Goal: Information Seeking & Learning: Learn about a topic

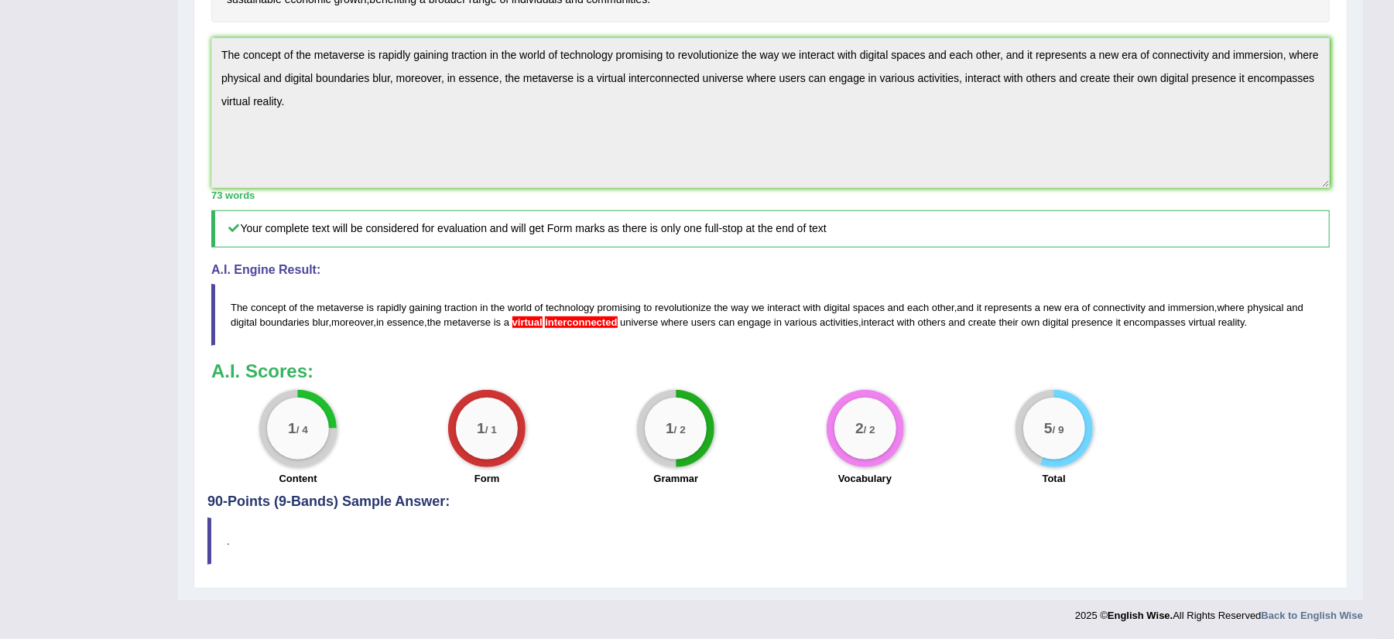
scroll to position [475, 0]
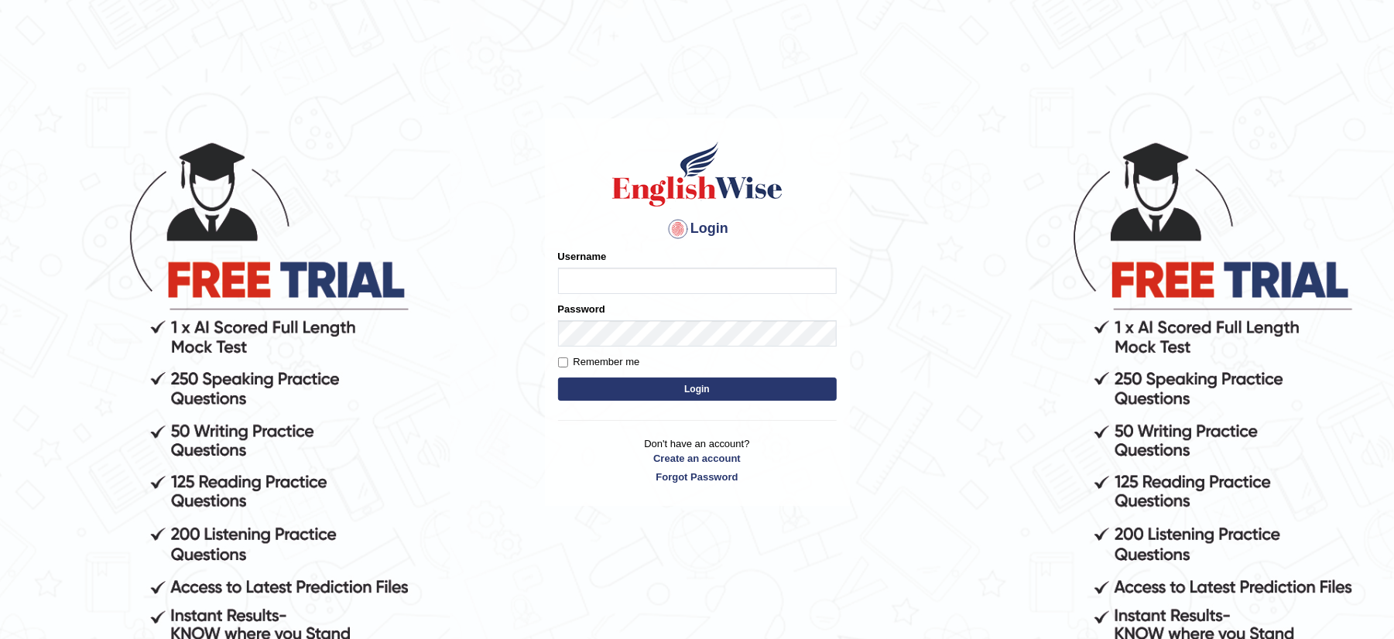
type input "musukwaluis1"
click at [679, 393] on button "Login" at bounding box center [697, 389] width 279 height 23
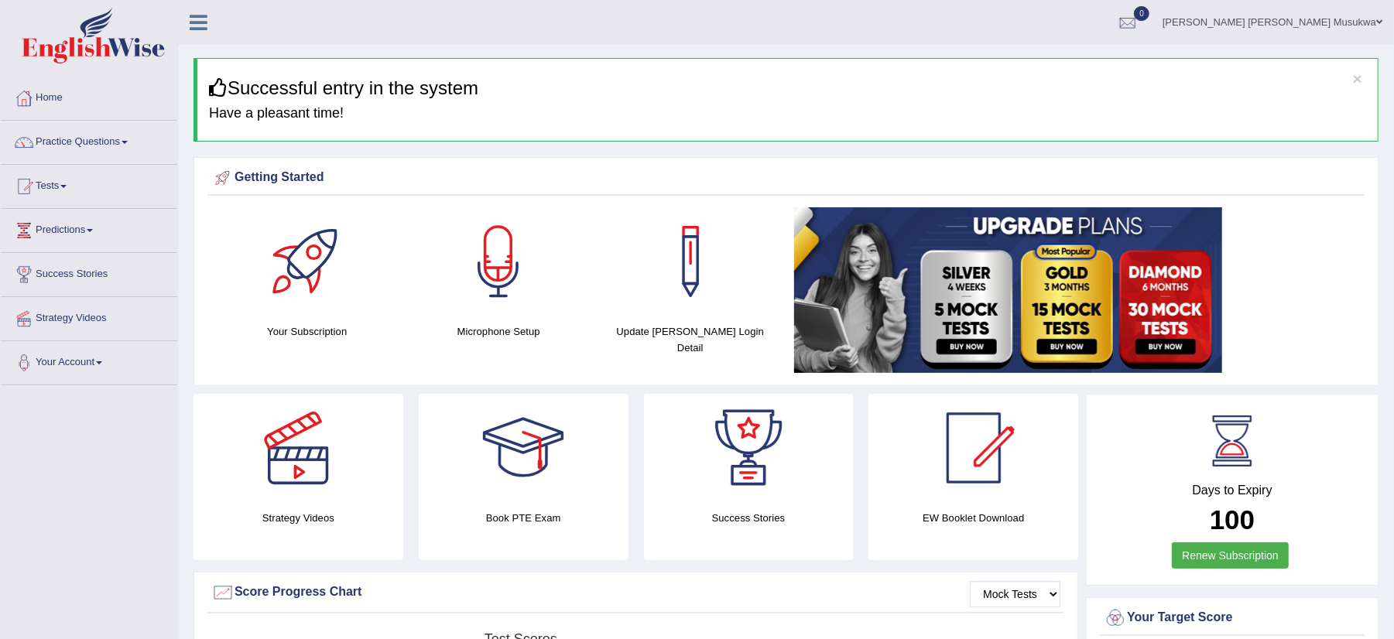
click at [73, 147] on link "Practice Questions" at bounding box center [89, 140] width 176 height 39
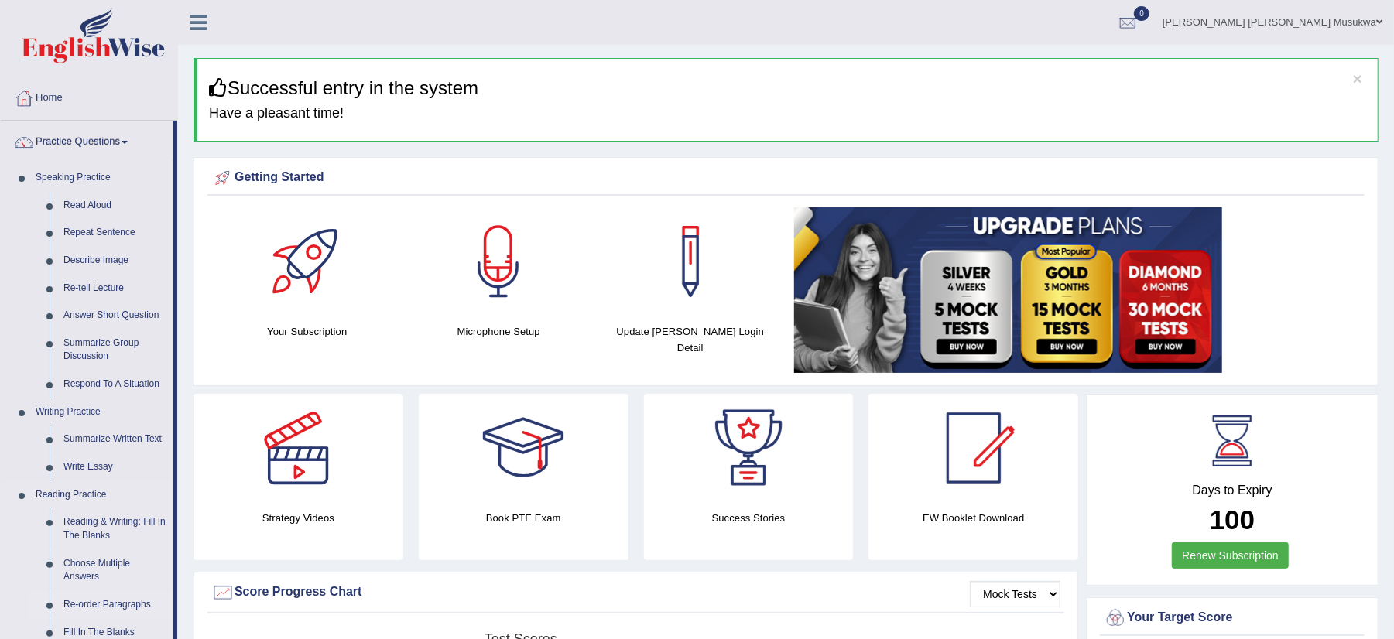
click at [130, 610] on link "Re-order Paragraphs" at bounding box center [115, 605] width 117 height 28
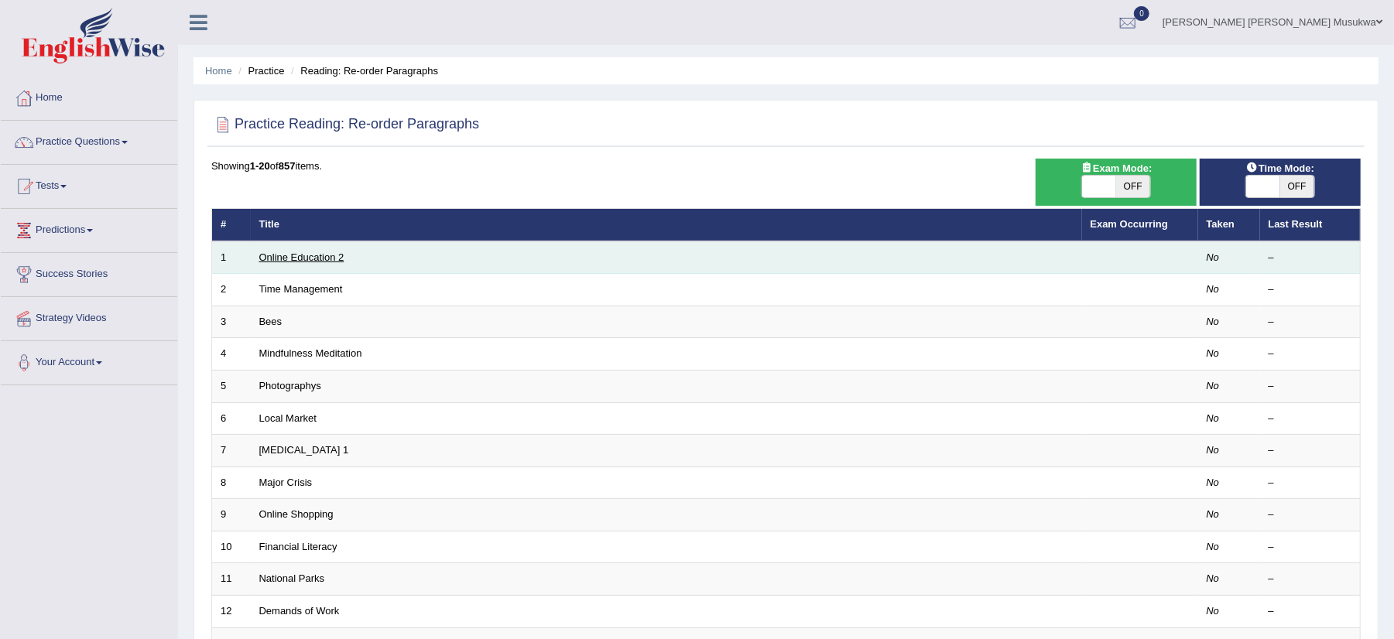
click at [289, 259] on link "Online Education 2" at bounding box center [301, 258] width 85 height 12
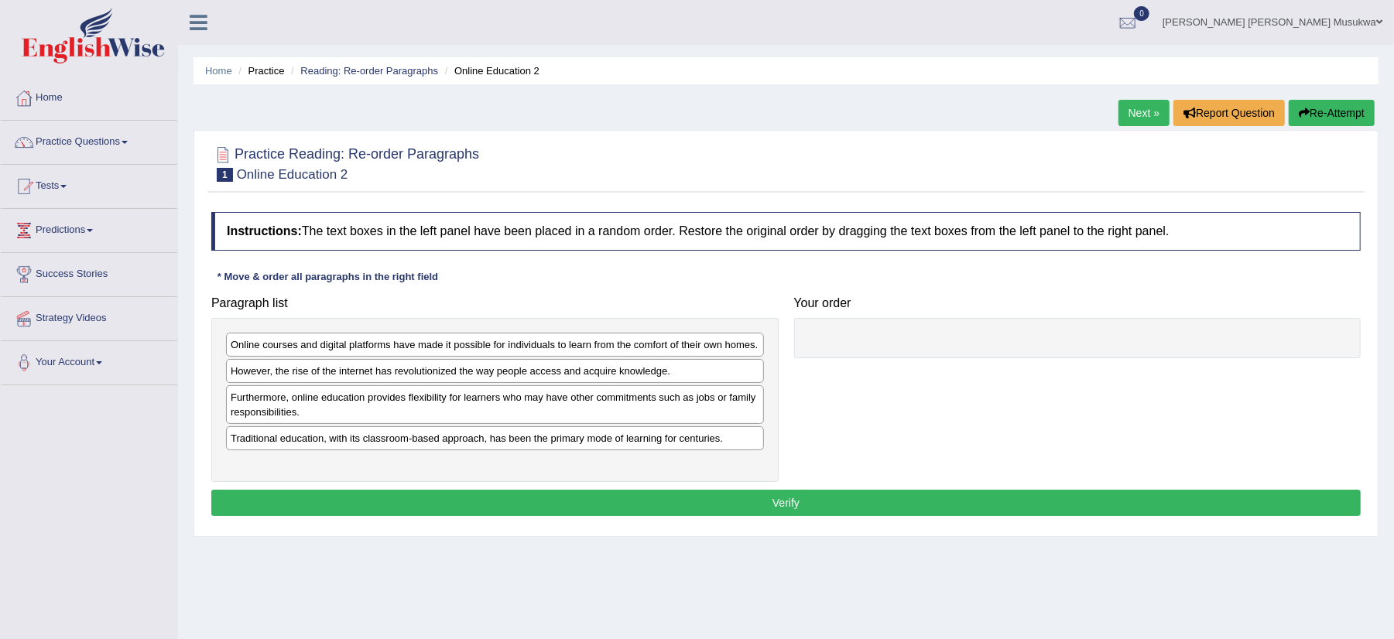
click at [313, 351] on div "Online courses and digital platforms have made it possible for individuals to l…" at bounding box center [495, 345] width 538 height 24
click at [366, 348] on div "Online courses and digital platforms have made it possible for individuals to l…" at bounding box center [495, 345] width 538 height 24
drag, startPoint x: 366, startPoint y: 348, endPoint x: 384, endPoint y: 345, distance: 18.1
click at [366, 348] on div "Online courses and digital platforms have made it possible for individuals to l…" at bounding box center [495, 345] width 538 height 24
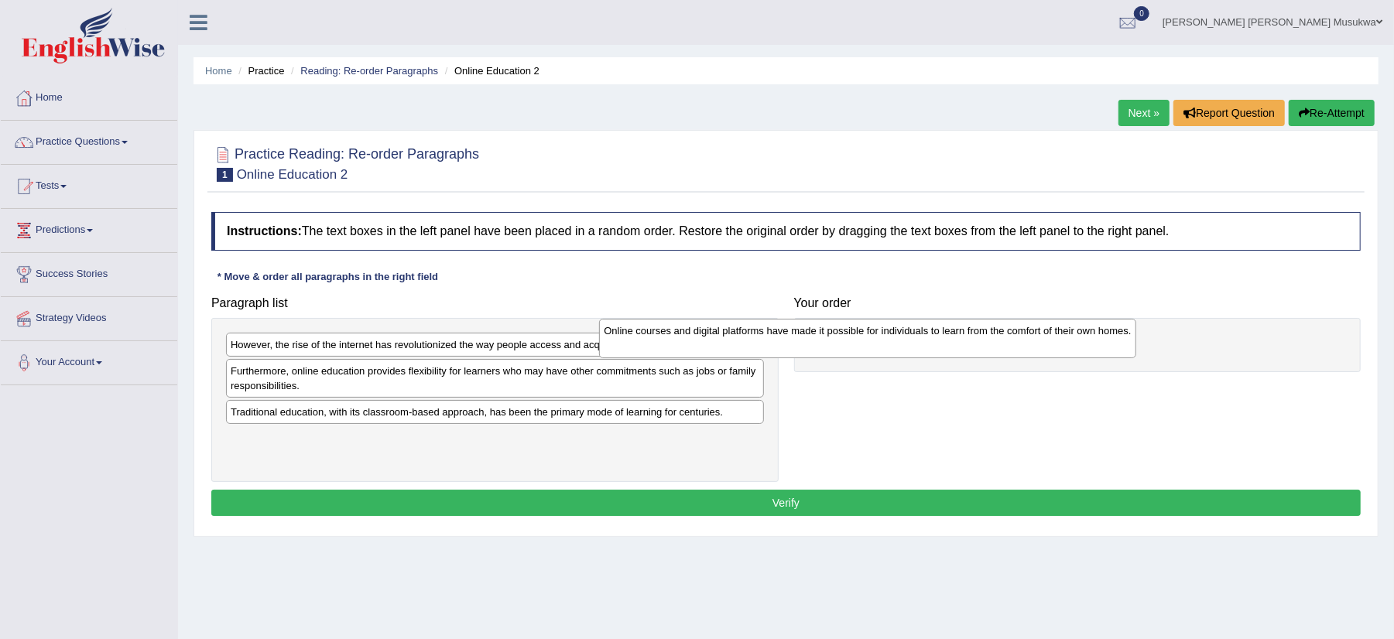
drag, startPoint x: 573, startPoint y: 342, endPoint x: 949, endPoint y: 328, distance: 376.5
click at [949, 328] on div "Online courses and digital platforms have made it possible for individuals to l…" at bounding box center [867, 338] width 537 height 39
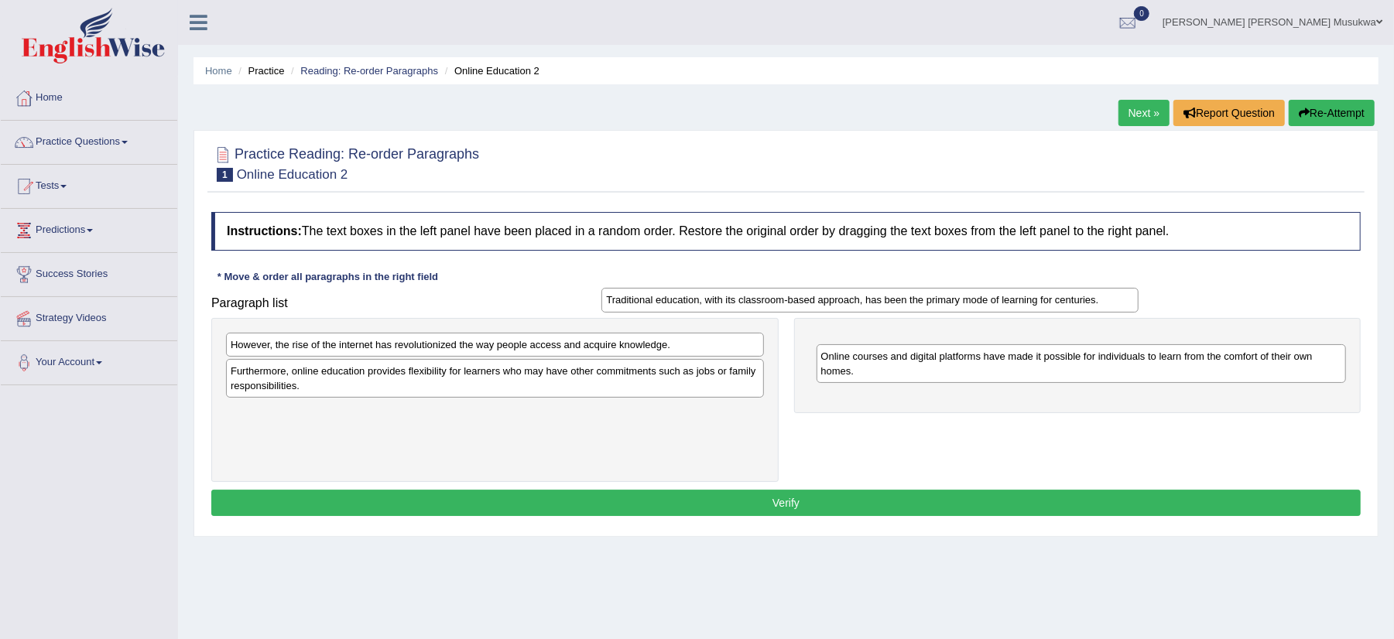
drag, startPoint x: 499, startPoint y: 419, endPoint x: 875, endPoint y: 305, distance: 392.3
click at [875, 305] on div "Traditional education, with its classroom-based approach, has been the primary …" at bounding box center [869, 300] width 537 height 25
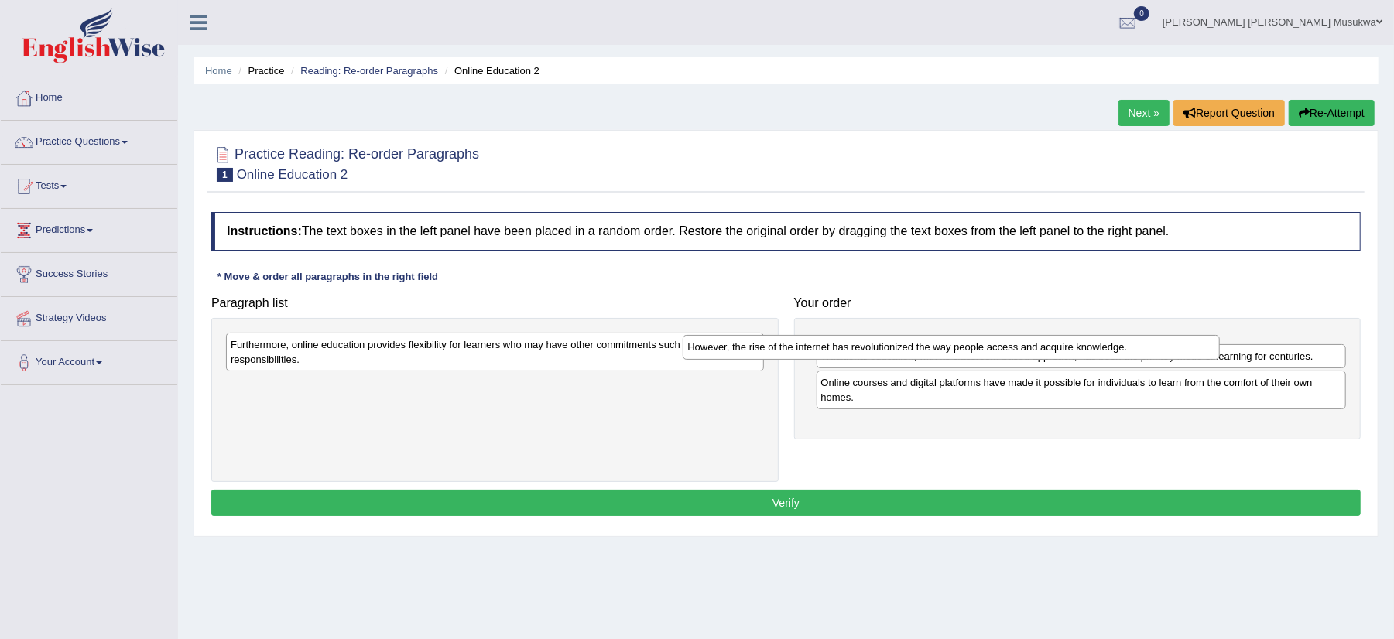
drag, startPoint x: 437, startPoint y: 348, endPoint x: 893, endPoint y: 350, distance: 456.7
click at [893, 350] on div "However, the rise of the internet has revolutionized the way people access and …" at bounding box center [951, 347] width 537 height 25
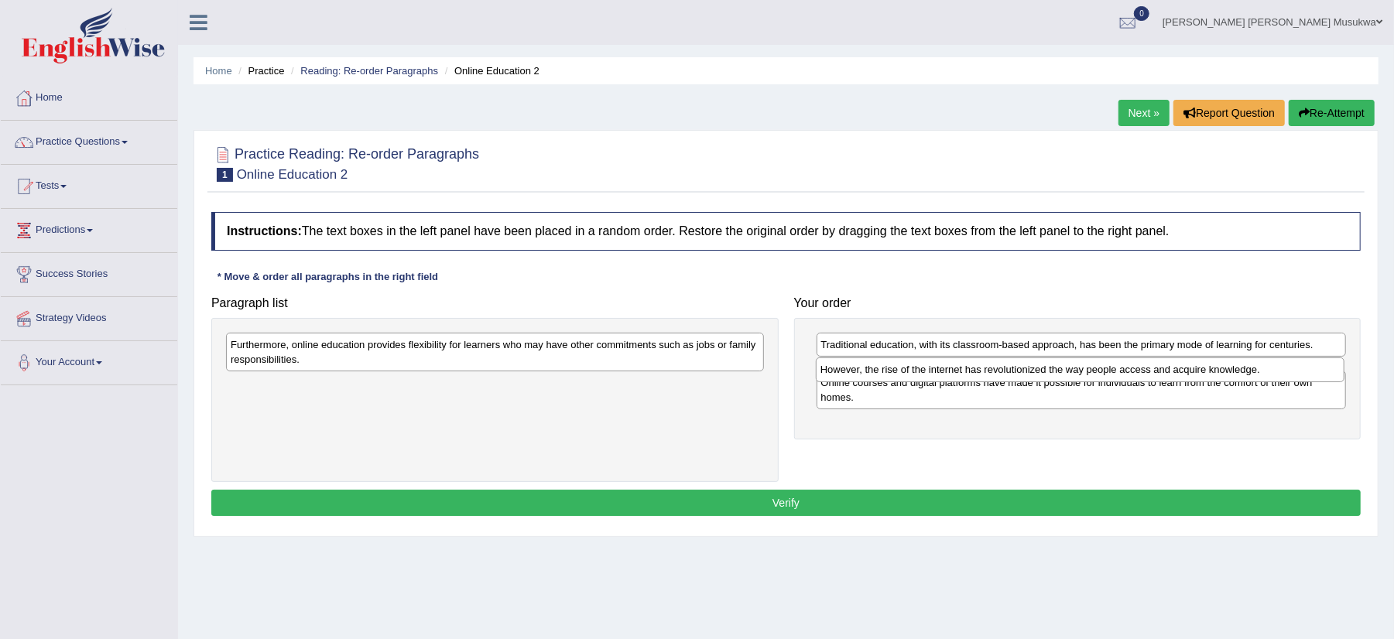
drag, startPoint x: 893, startPoint y: 350, endPoint x: 893, endPoint y: 375, distance: 24.8
click at [893, 375] on div "However, the rise of the internet has revolutionized the way people access and …" at bounding box center [1080, 370] width 529 height 25
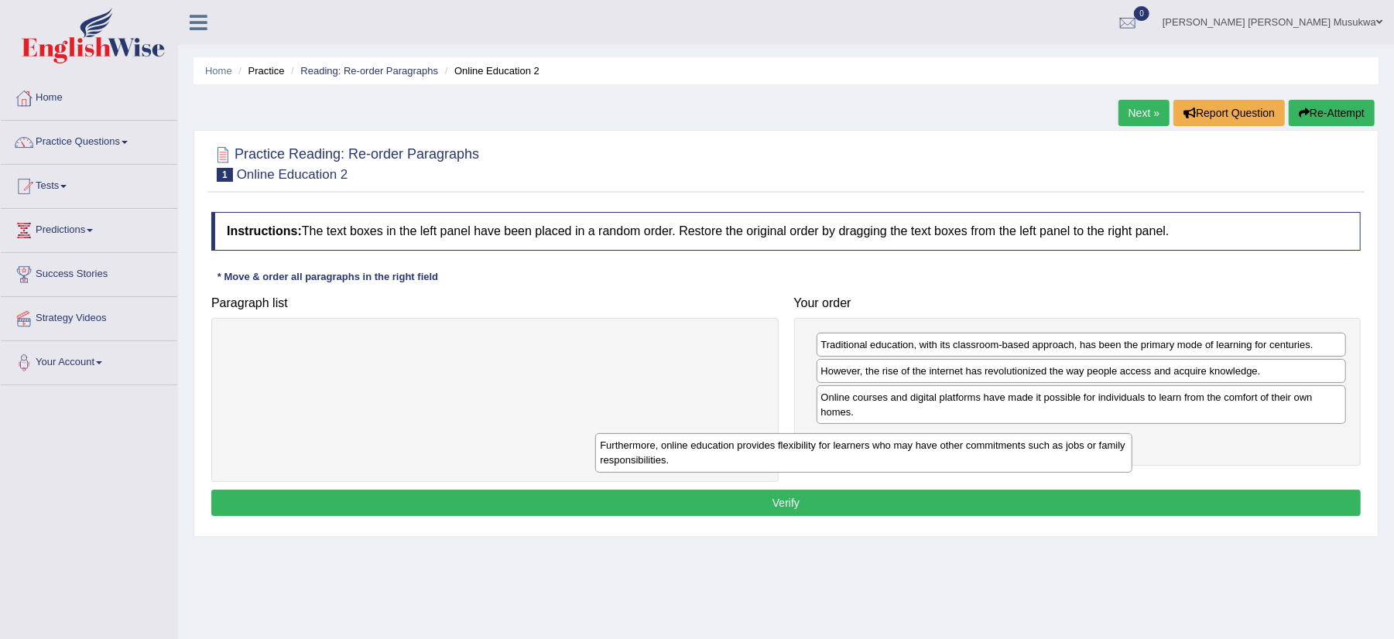
drag, startPoint x: 564, startPoint y: 348, endPoint x: 933, endPoint y: 447, distance: 382.3
click at [933, 447] on div "Furthermore, online education provides flexibility for learners who may have ot…" at bounding box center [863, 452] width 537 height 39
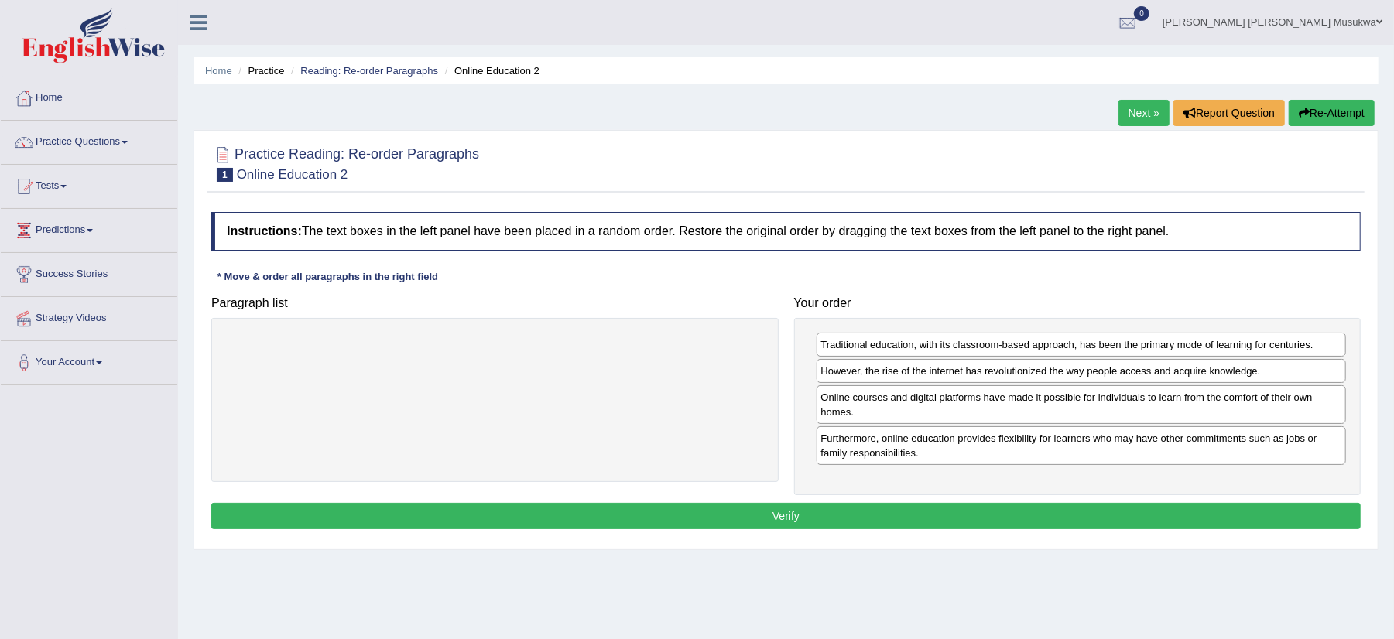
click at [803, 522] on button "Verify" at bounding box center [785, 516] width 1149 height 26
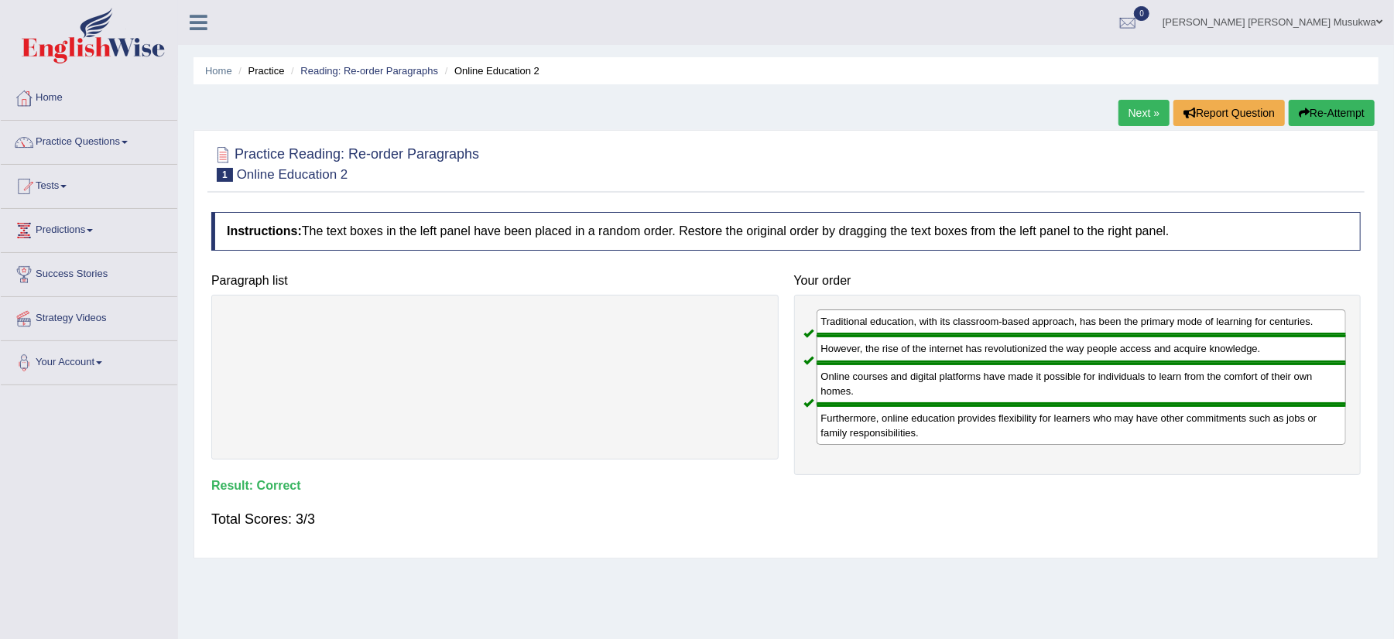
click at [1135, 108] on link "Next »" at bounding box center [1144, 113] width 51 height 26
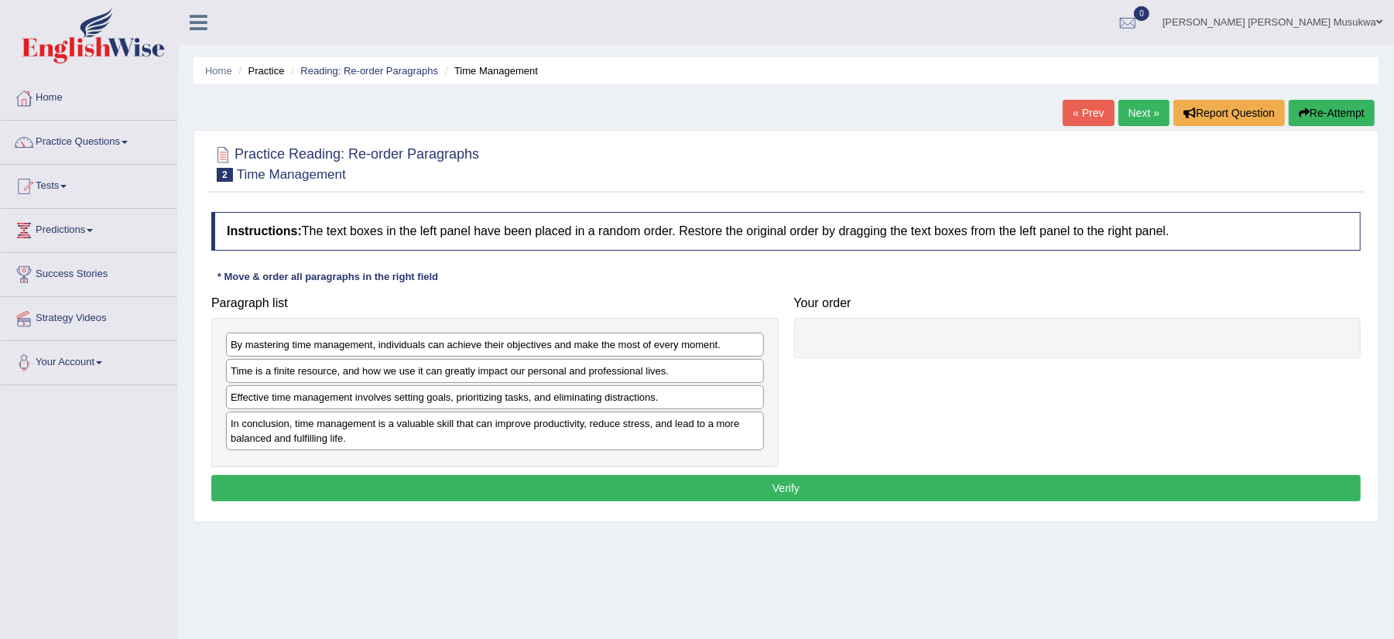
click at [766, 289] on div "Paragraph list By mastering time management, individuals can achieve their obje…" at bounding box center [495, 378] width 583 height 179
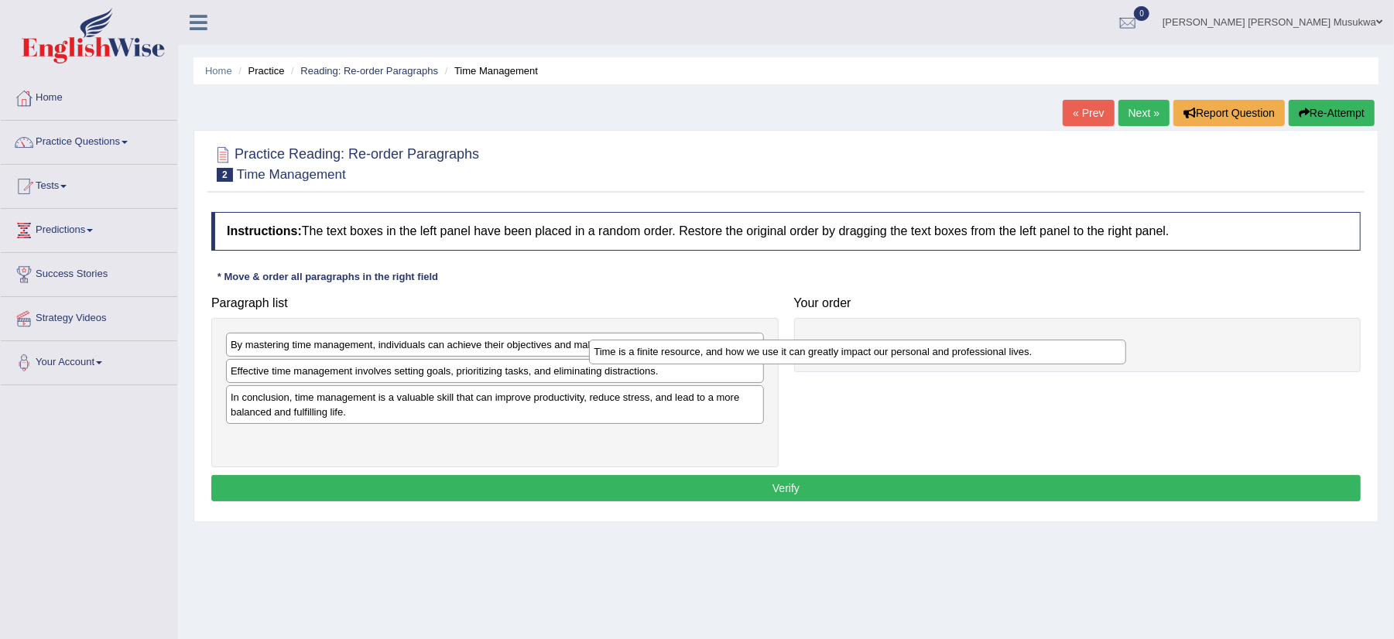
drag, startPoint x: 446, startPoint y: 376, endPoint x: 819, endPoint y: 356, distance: 373.6
click at [819, 356] on div "Time is a finite resource, and how we use it can greatly impact our personal an…" at bounding box center [857, 352] width 537 height 25
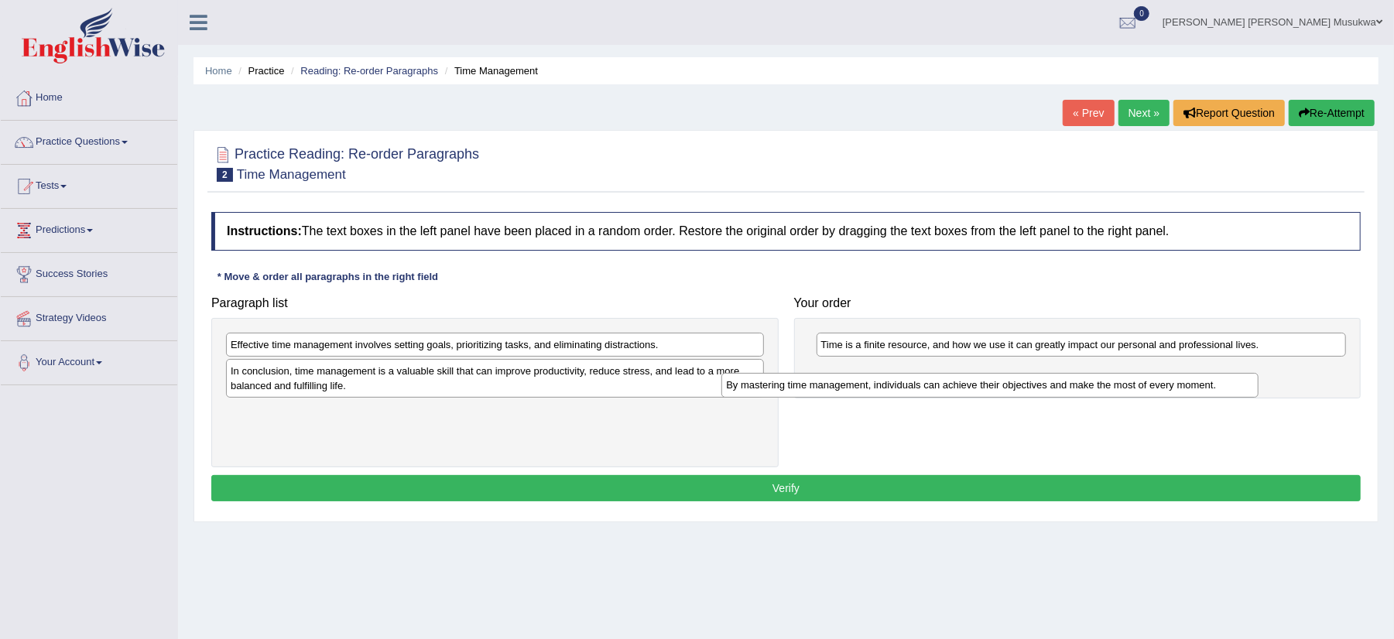
drag, startPoint x: 341, startPoint y: 351, endPoint x: 844, endPoint y: 385, distance: 504.3
click at [844, 385] on div "By mastering time management, individuals can achieve their objectives and make…" at bounding box center [989, 385] width 537 height 25
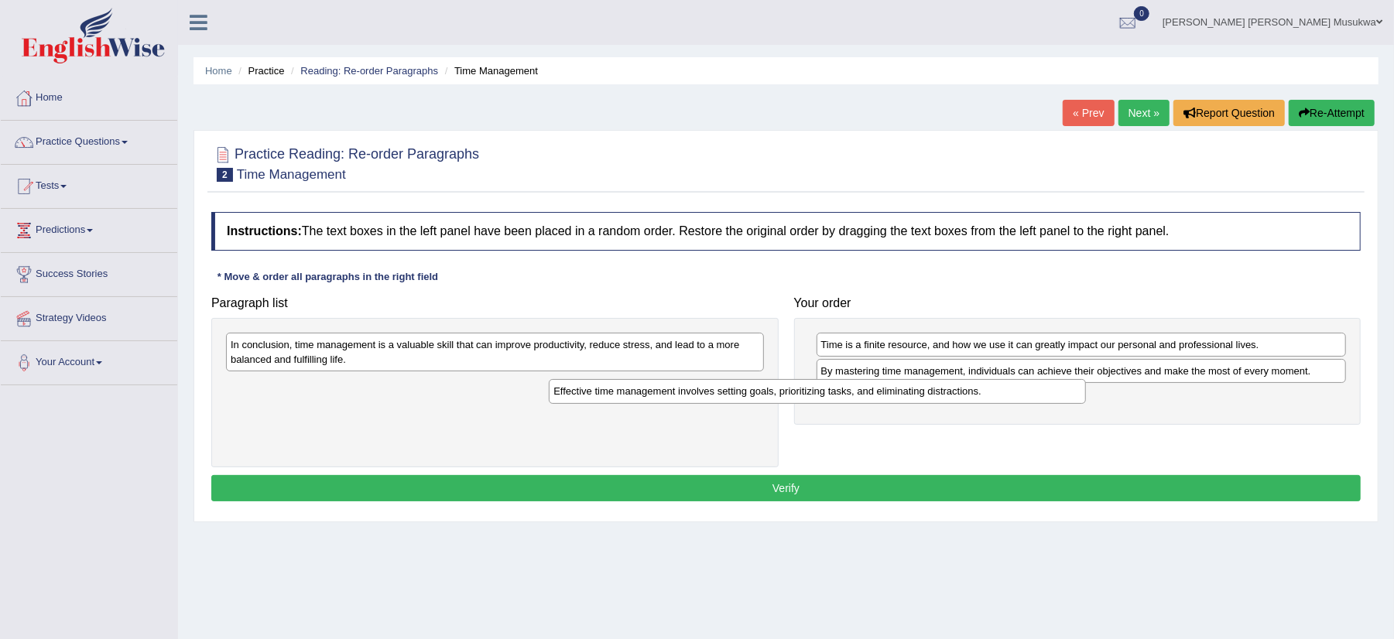
drag, startPoint x: 502, startPoint y: 351, endPoint x: 825, endPoint y: 397, distance: 326.1
click at [825, 397] on div "Effective time management involves setting goals, prioritizing tasks, and elimi…" at bounding box center [817, 391] width 537 height 25
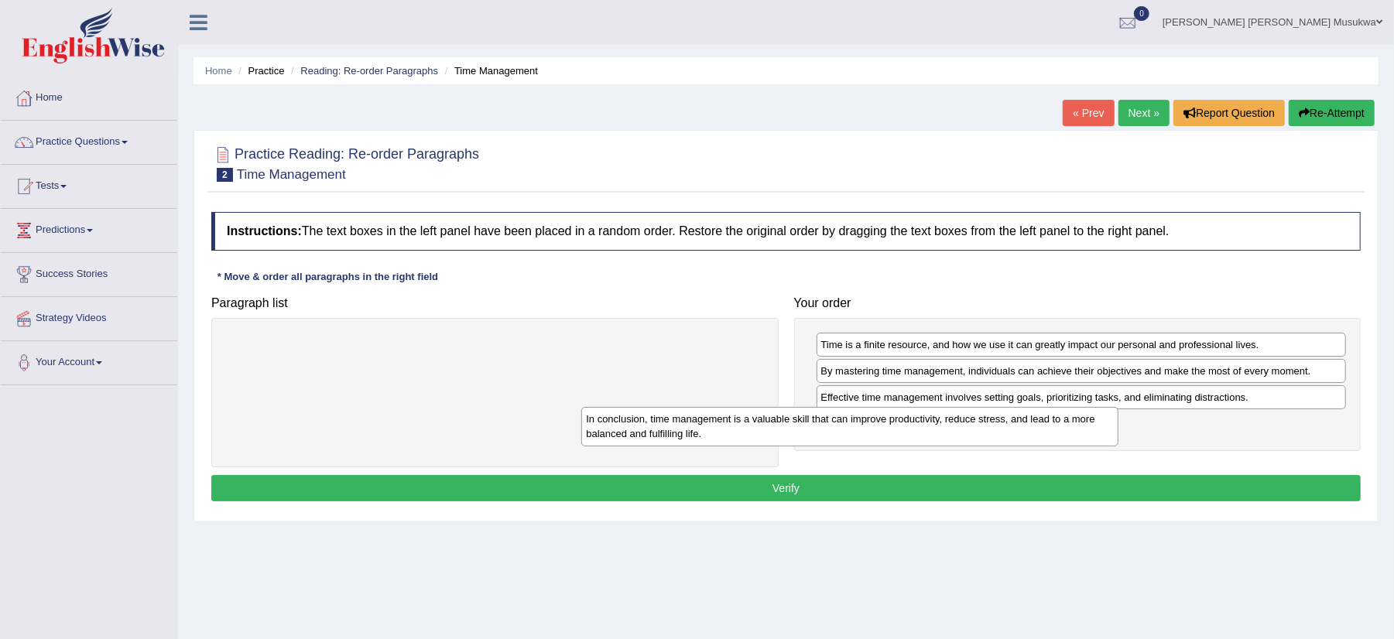
drag, startPoint x: 540, startPoint y: 345, endPoint x: 895, endPoint y: 420, distance: 363.0
click at [895, 420] on div "In conclusion, time management is a valuable skill that can improve productivit…" at bounding box center [849, 426] width 537 height 39
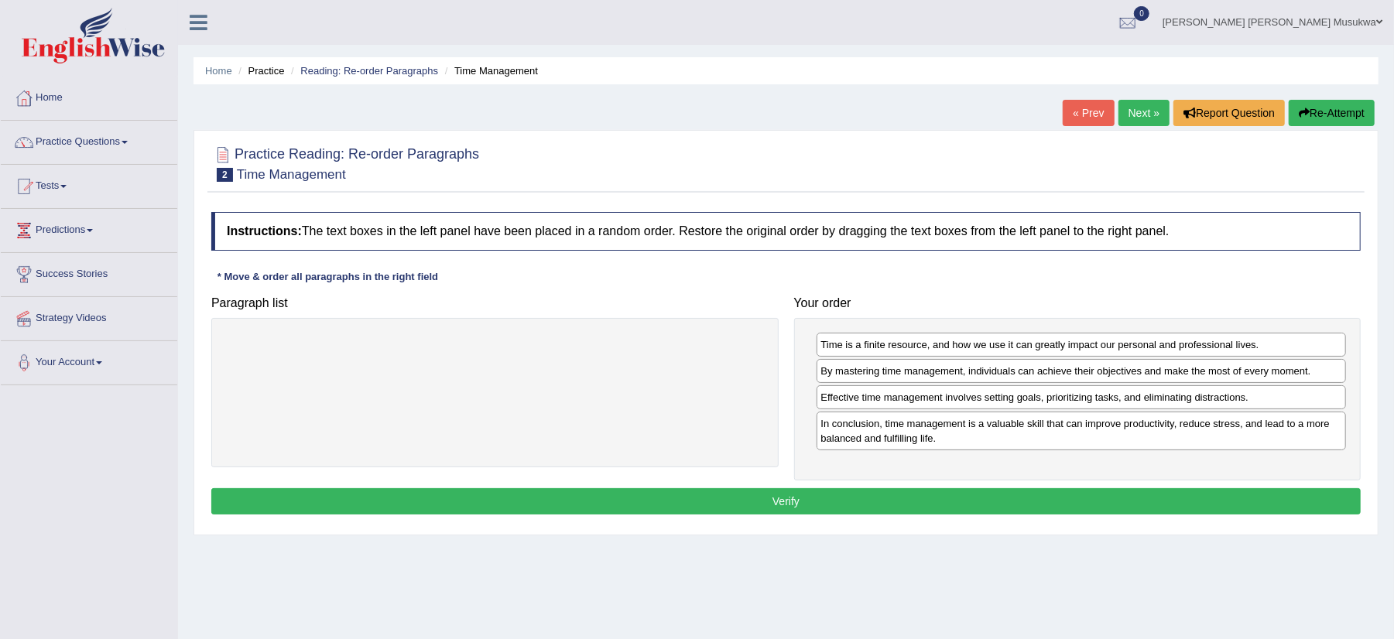
click at [788, 499] on button "Verify" at bounding box center [785, 501] width 1149 height 26
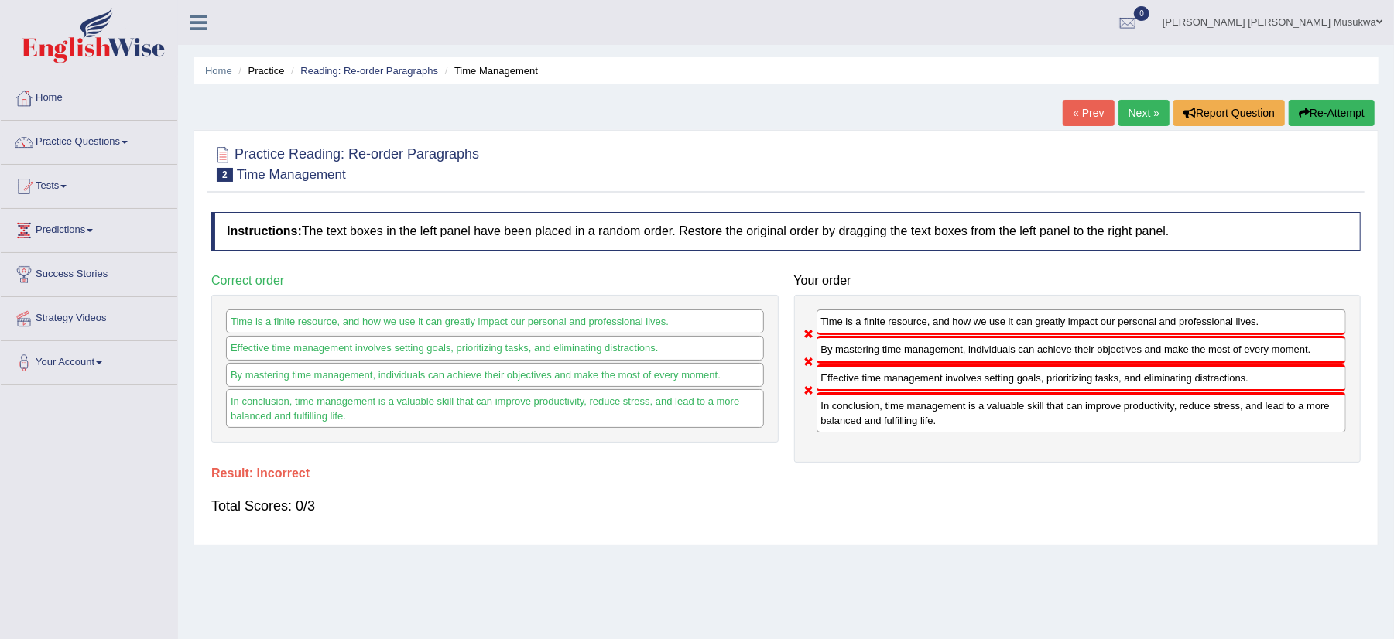
click at [788, 499] on div "Total Scores: 0/3" at bounding box center [785, 506] width 1149 height 37
click at [1227, 190] on div "Practice Reading: Re-order Paragraphs 2 Time Management" at bounding box center [785, 166] width 1157 height 54
click at [1293, 115] on button "Re-Attempt" at bounding box center [1332, 113] width 86 height 26
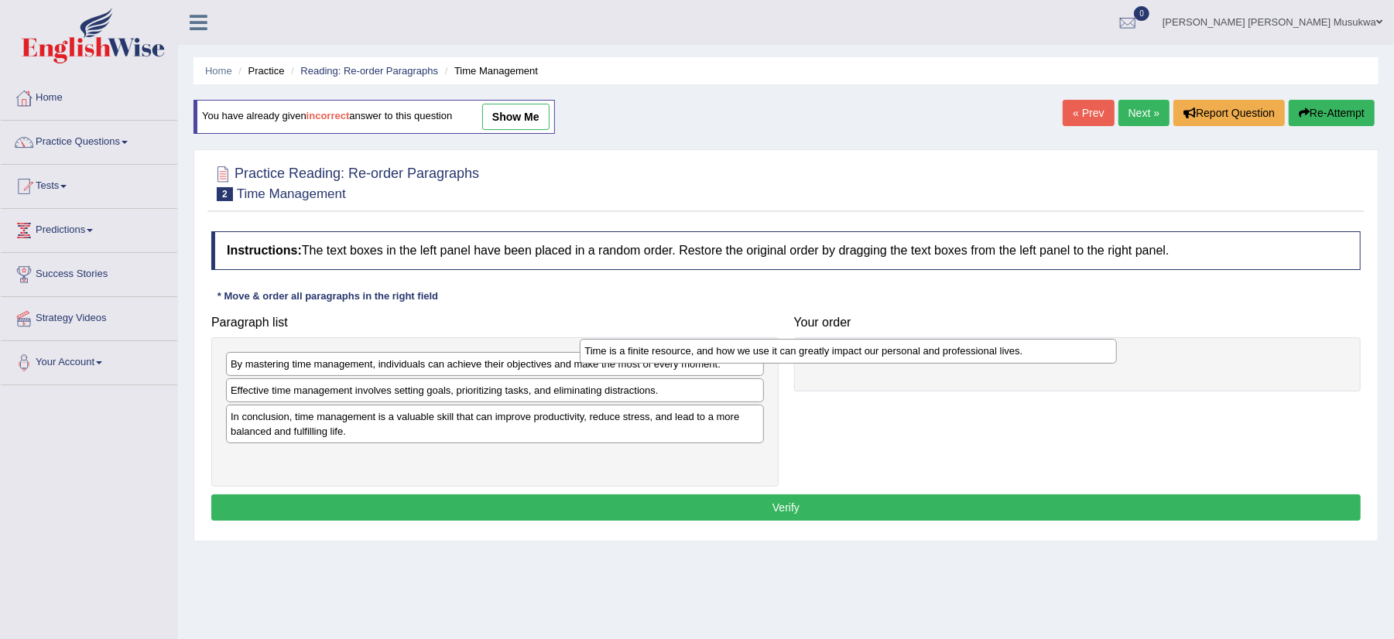
drag, startPoint x: 518, startPoint y: 397, endPoint x: 877, endPoint y: 357, distance: 361.4
click at [877, 357] on div "Time is a finite resource, and how we use it can greatly impact our personal an…" at bounding box center [848, 351] width 537 height 25
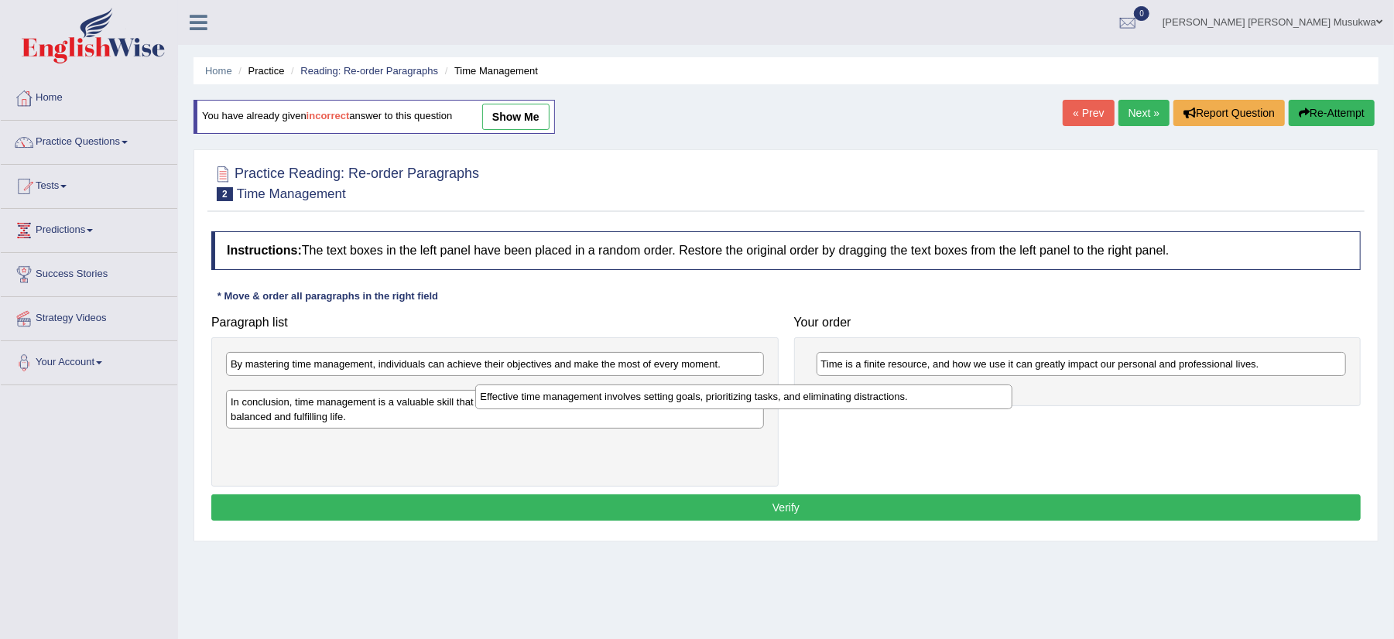
drag, startPoint x: 499, startPoint y: 395, endPoint x: 757, endPoint y: 399, distance: 258.6
click at [757, 399] on div "Effective time management involves setting goals, prioritizing tasks, and elimi…" at bounding box center [743, 397] width 537 height 25
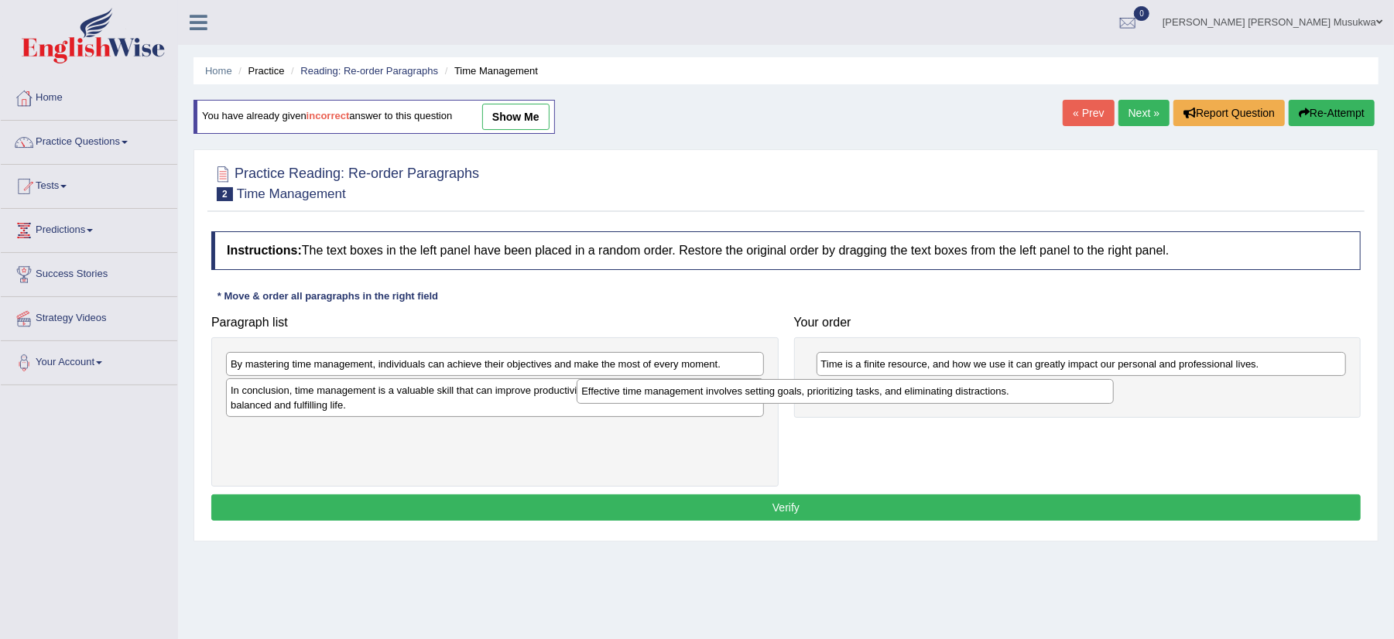
drag, startPoint x: 567, startPoint y: 393, endPoint x: 918, endPoint y: 393, distance: 350.7
click at [918, 393] on div "Effective time management involves setting goals, prioritizing tasks, and elimi…" at bounding box center [845, 391] width 537 height 25
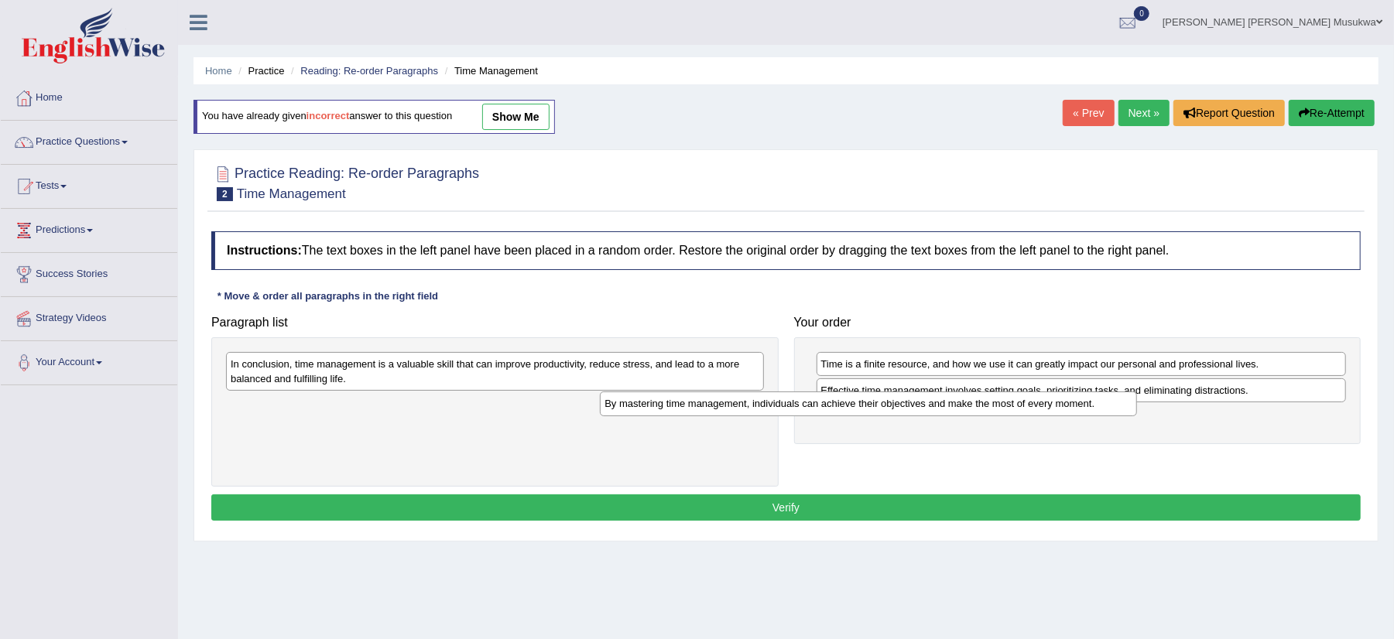
drag, startPoint x: 434, startPoint y: 373, endPoint x: 808, endPoint y: 413, distance: 376.0
click at [808, 413] on div "By mastering time management, individuals can achieve their objectives and make…" at bounding box center [868, 404] width 537 height 25
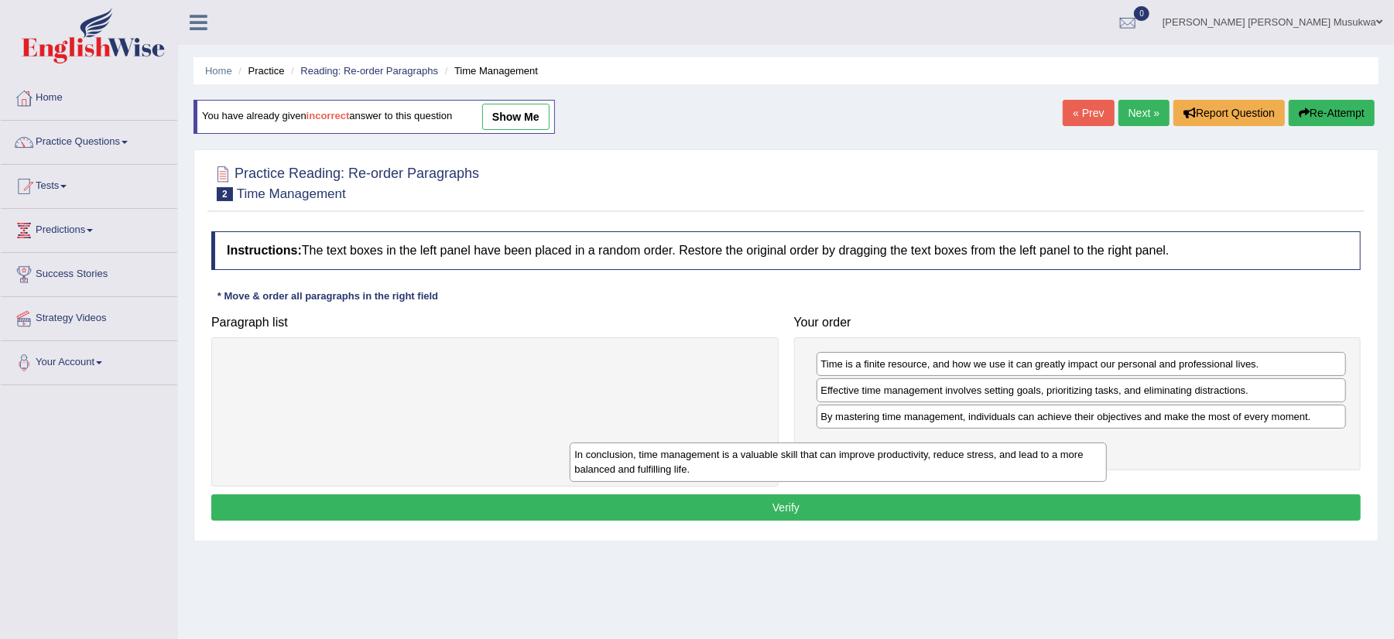
drag, startPoint x: 474, startPoint y: 375, endPoint x: 821, endPoint y: 465, distance: 359.2
click at [821, 465] on div "In conclusion, time management is a valuable skill that can improve productivit…" at bounding box center [838, 462] width 537 height 39
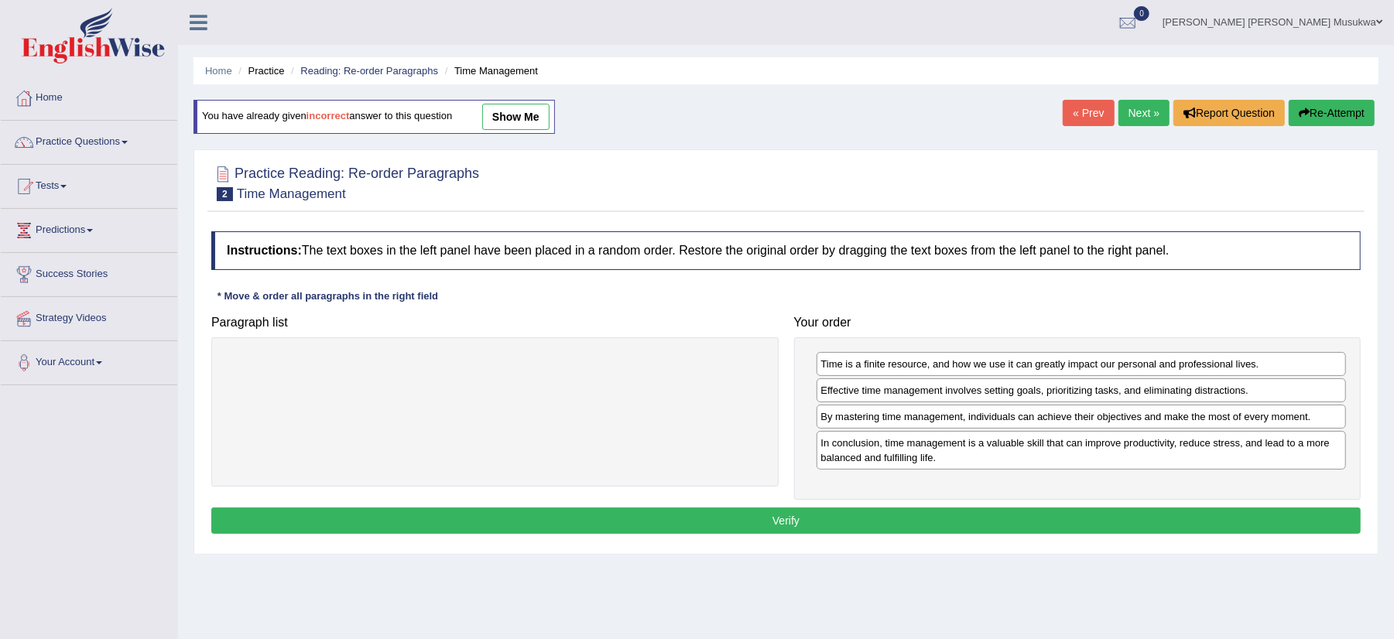
click at [750, 529] on button "Verify" at bounding box center [785, 521] width 1149 height 26
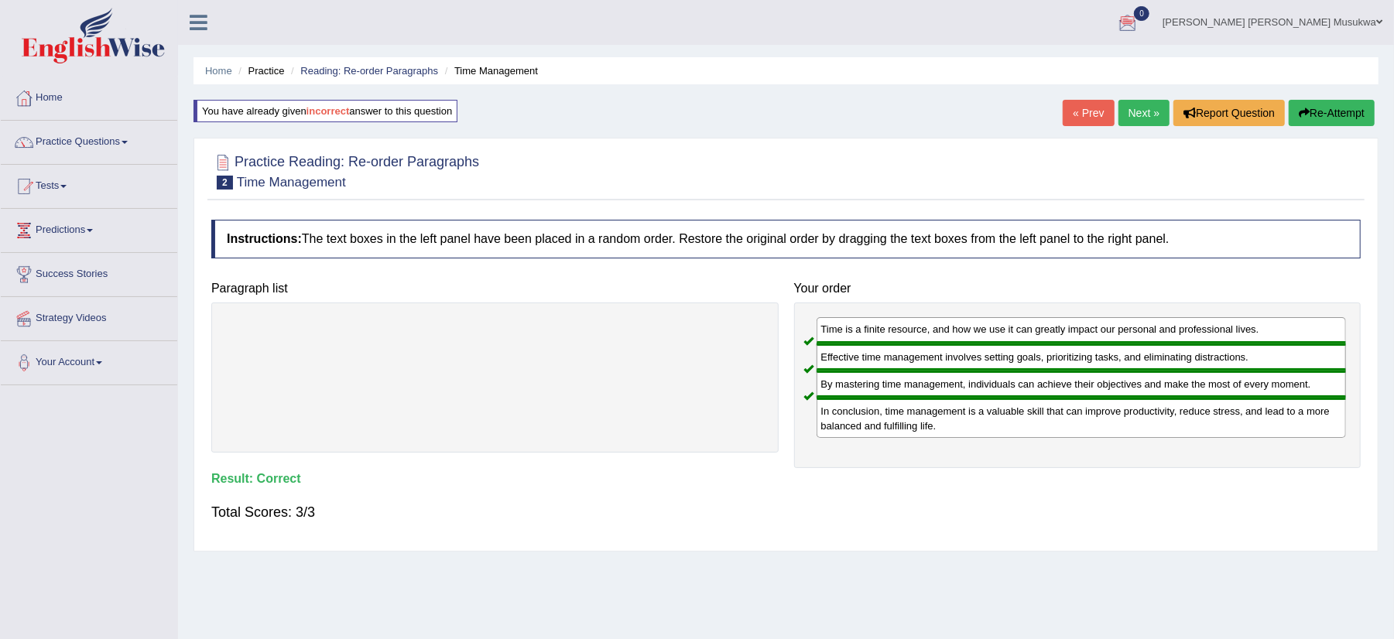
click at [1138, 103] on link "Next »" at bounding box center [1144, 113] width 51 height 26
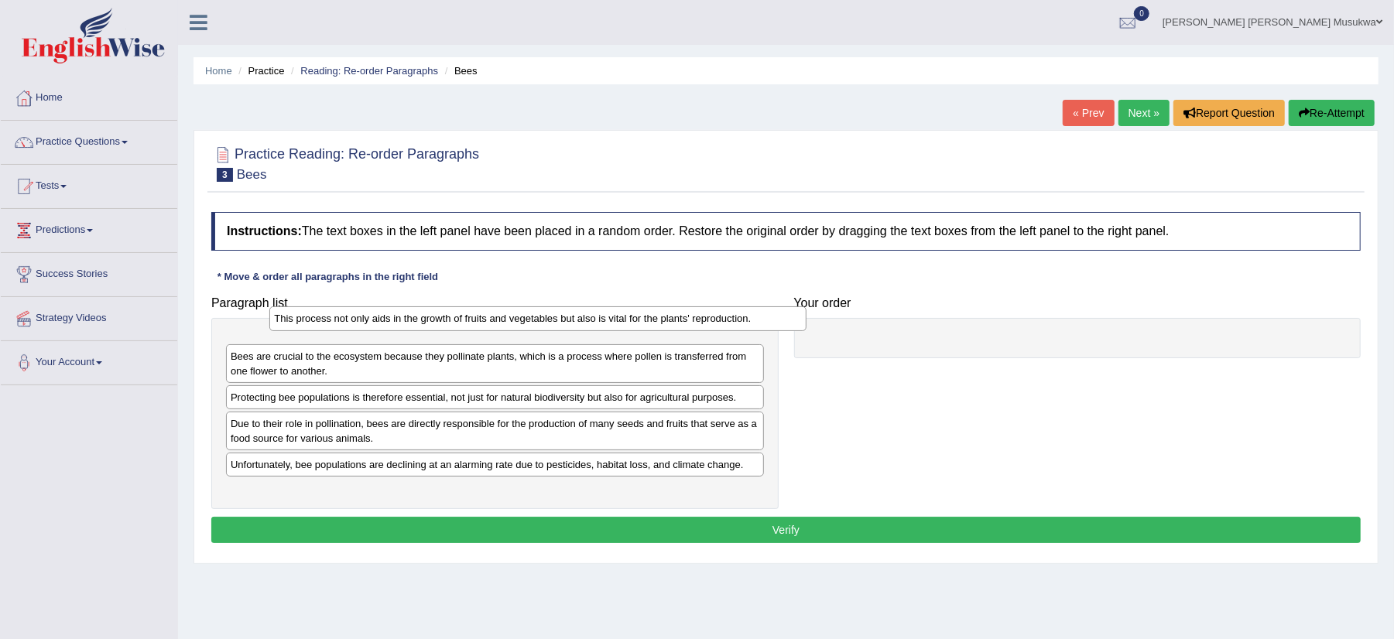
drag, startPoint x: 350, startPoint y: 347, endPoint x: 392, endPoint y: 323, distance: 48.2
click at [392, 323] on div "This process not only aids in the growth of fruits and vegetables but also is v…" at bounding box center [537, 319] width 537 height 25
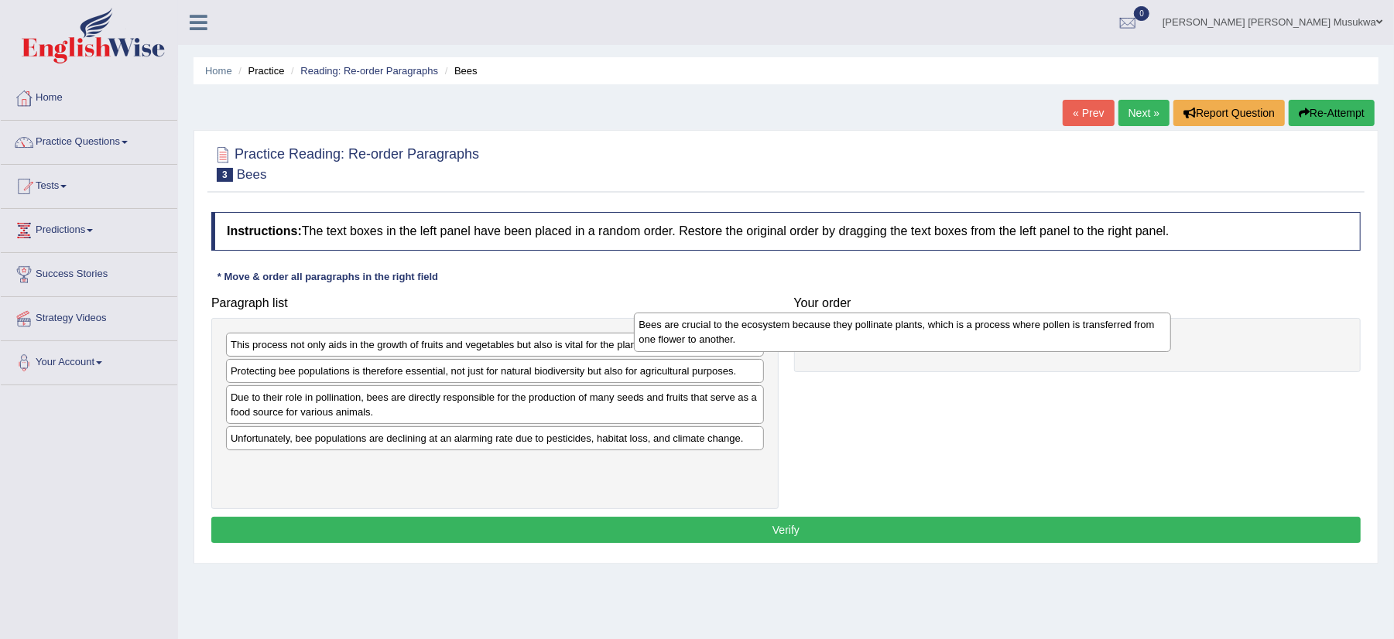
drag, startPoint x: 351, startPoint y: 391, endPoint x: 759, endPoint y: 344, distance: 411.4
click at [759, 344] on div "Bees are crucial to the ecosystem because they pollinate plants, which is a pro…" at bounding box center [902, 332] width 537 height 39
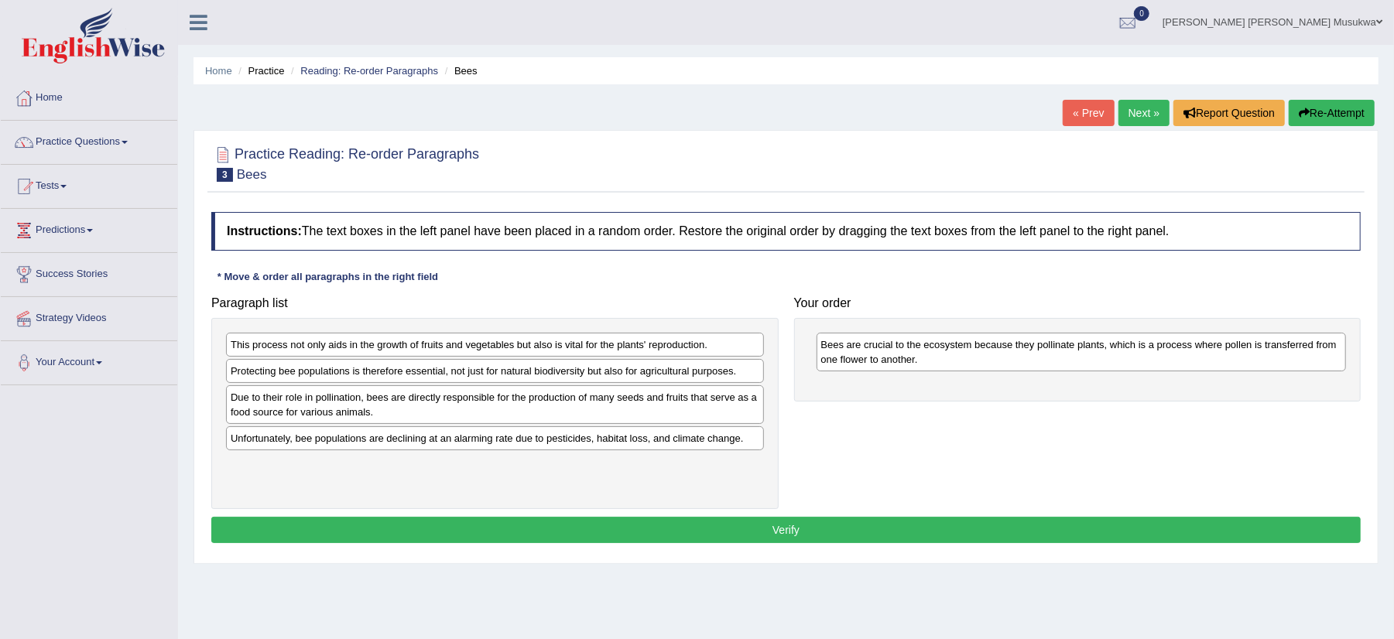
click at [610, 348] on div "This process not only aids in the growth of fruits and vegetables but also is v…" at bounding box center [495, 345] width 538 height 24
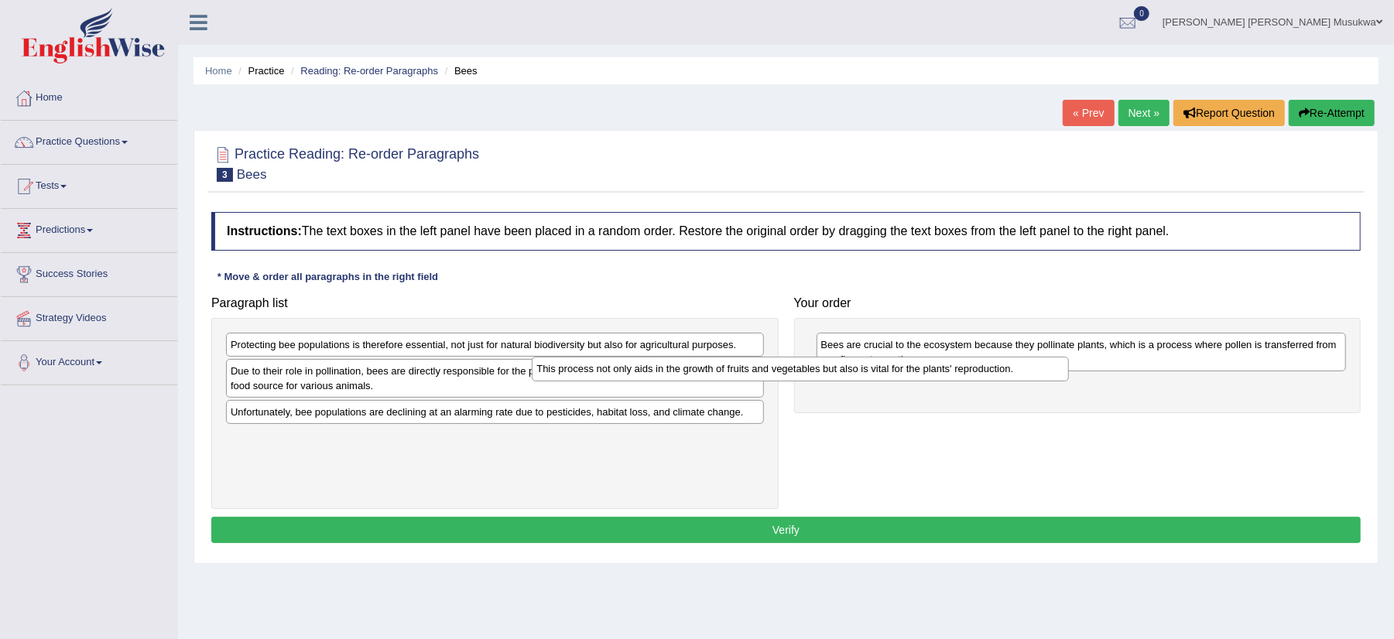
drag, startPoint x: 540, startPoint y: 345, endPoint x: 846, endPoint y: 368, distance: 306.6
click at [846, 368] on div "This process not only aids in the growth of fruits and vegetables but also is v…" at bounding box center [800, 369] width 537 height 25
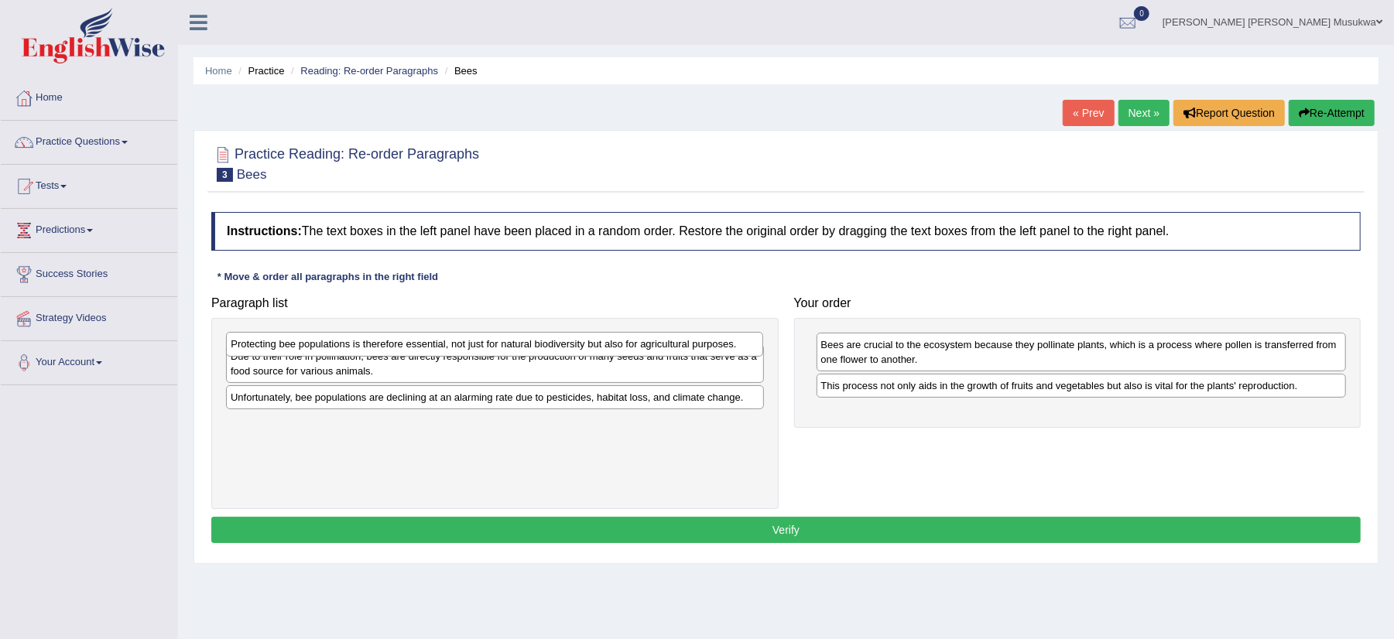
click at [381, 353] on div "Protecting bee populations is therefore essential, not just for natural biodive…" at bounding box center [494, 344] width 537 height 25
click at [381, 353] on div "Protecting bee populations is therefore essential, not just for natural biodive…" at bounding box center [494, 345] width 537 height 25
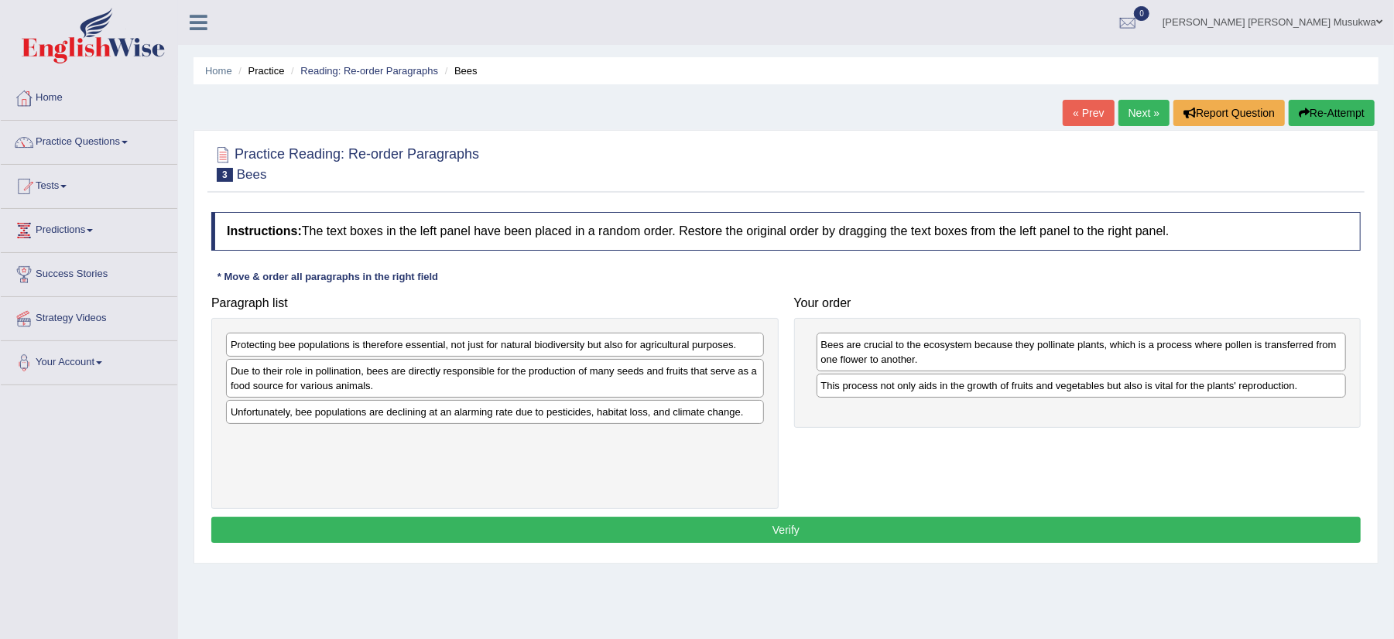
click at [503, 344] on div "Protecting bee populations is therefore essential, not just for natural biodive…" at bounding box center [495, 345] width 538 height 24
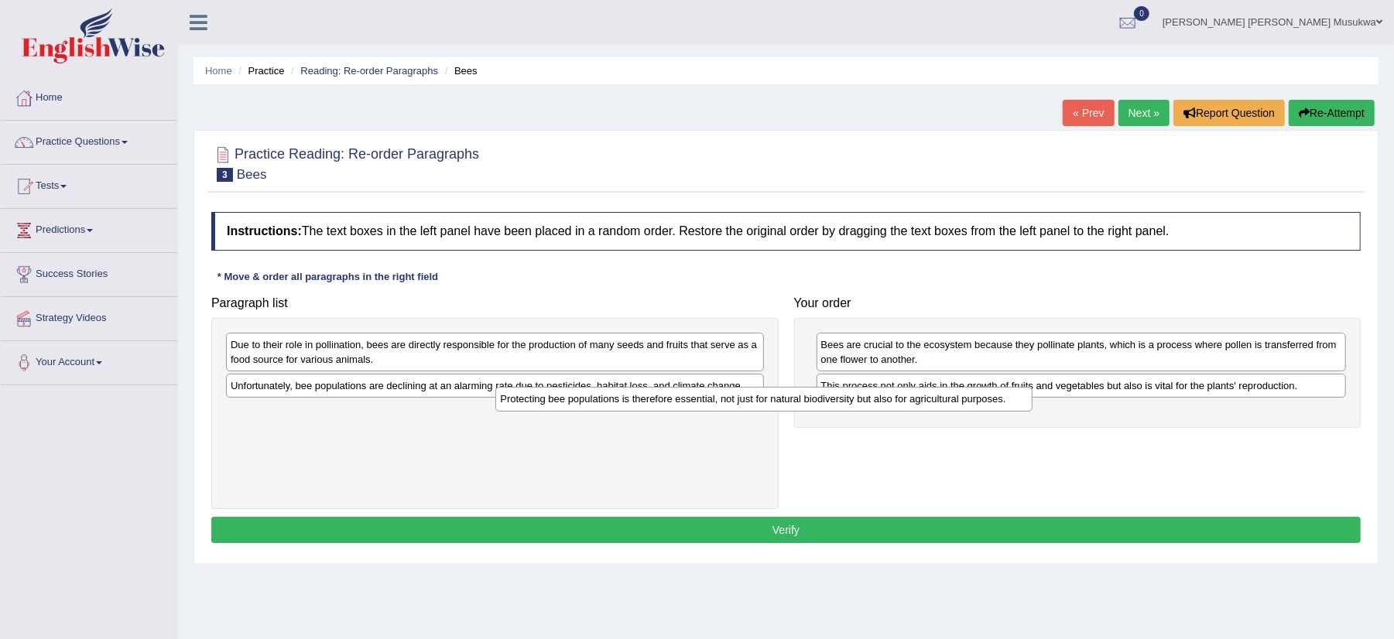
drag, startPoint x: 487, startPoint y: 348, endPoint x: 766, endPoint y: 413, distance: 286.0
click at [766, 412] on div "Protecting bee populations is therefore essential, not just for natural biodive…" at bounding box center [763, 399] width 537 height 25
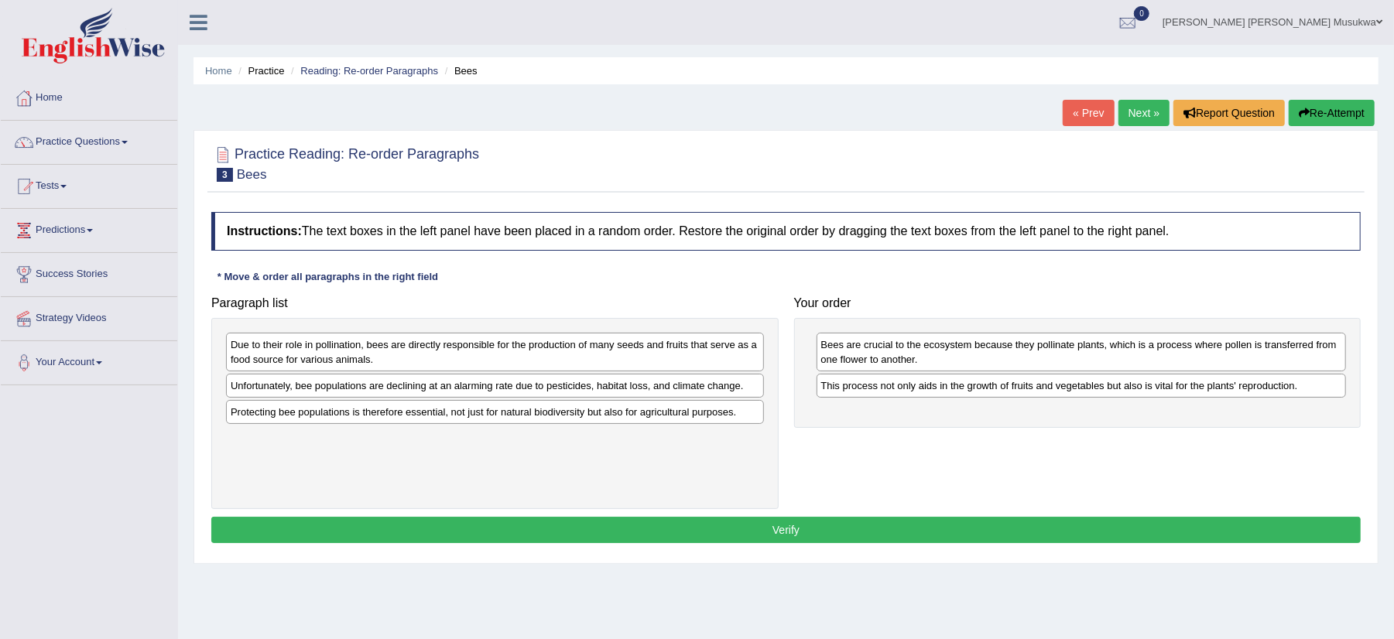
click at [552, 401] on div "Due to their role in pollination, bees are directly responsible for the product…" at bounding box center [494, 413] width 567 height 191
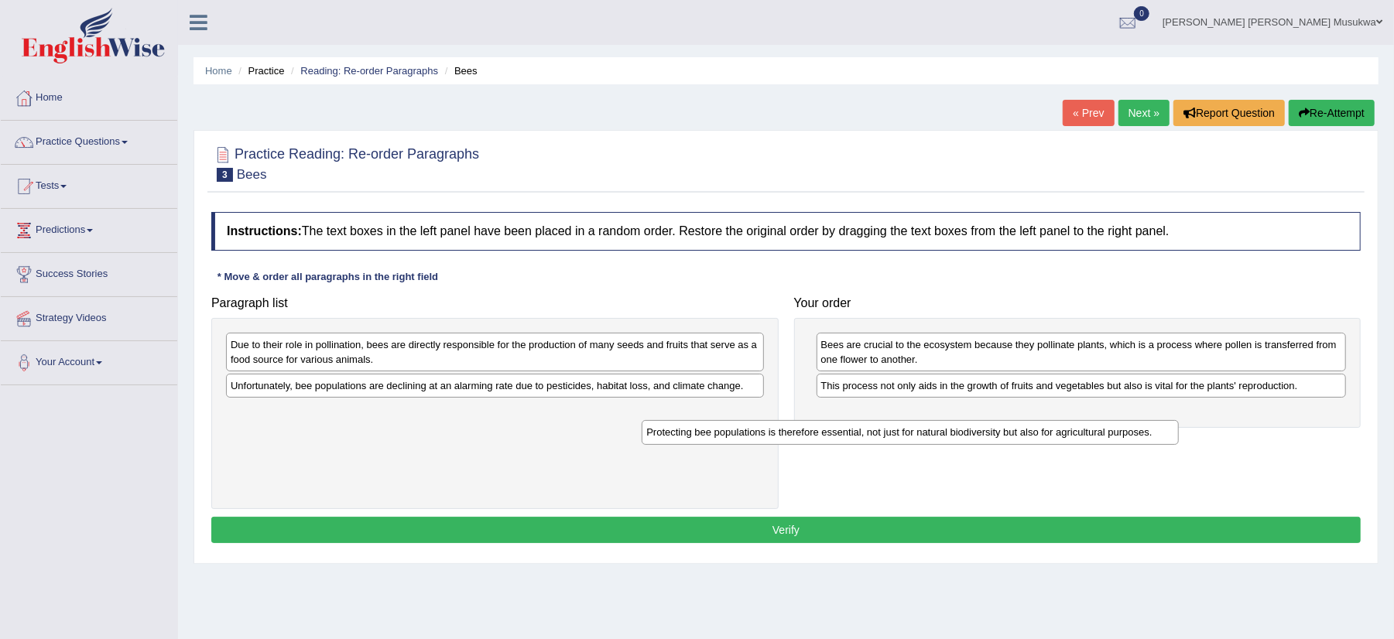
drag, startPoint x: 471, startPoint y: 418, endPoint x: 886, endPoint y: 437, distance: 416.1
click at [886, 437] on div "Protecting bee populations is therefore essential, not just for natural biodive…" at bounding box center [910, 432] width 537 height 25
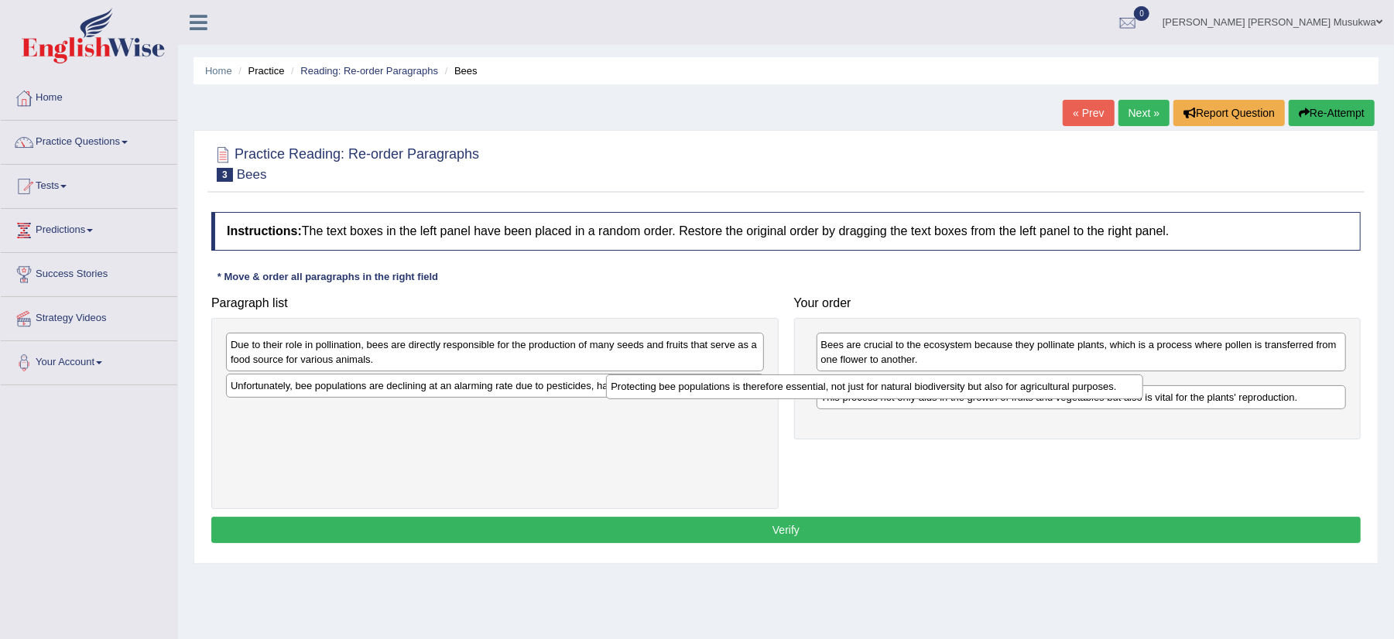
drag, startPoint x: 618, startPoint y: 413, endPoint x: 998, endPoint y: 385, distance: 381.0
click at [998, 385] on div "Protecting bee populations is therefore essential, not just for natural biodive…" at bounding box center [874, 387] width 537 height 25
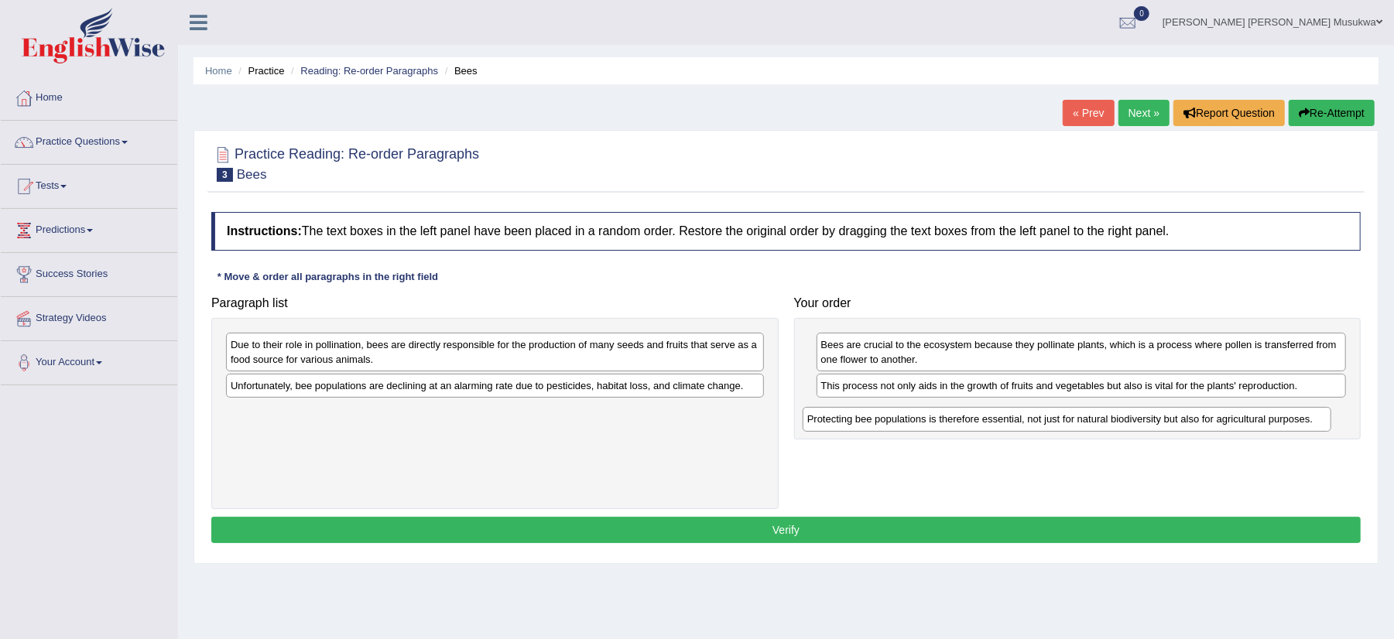
drag, startPoint x: 969, startPoint y: 389, endPoint x: 955, endPoint y: 421, distance: 35.4
click at [955, 421] on div "Protecting bee populations is therefore essential, not just for natural biodive…" at bounding box center [1067, 419] width 529 height 25
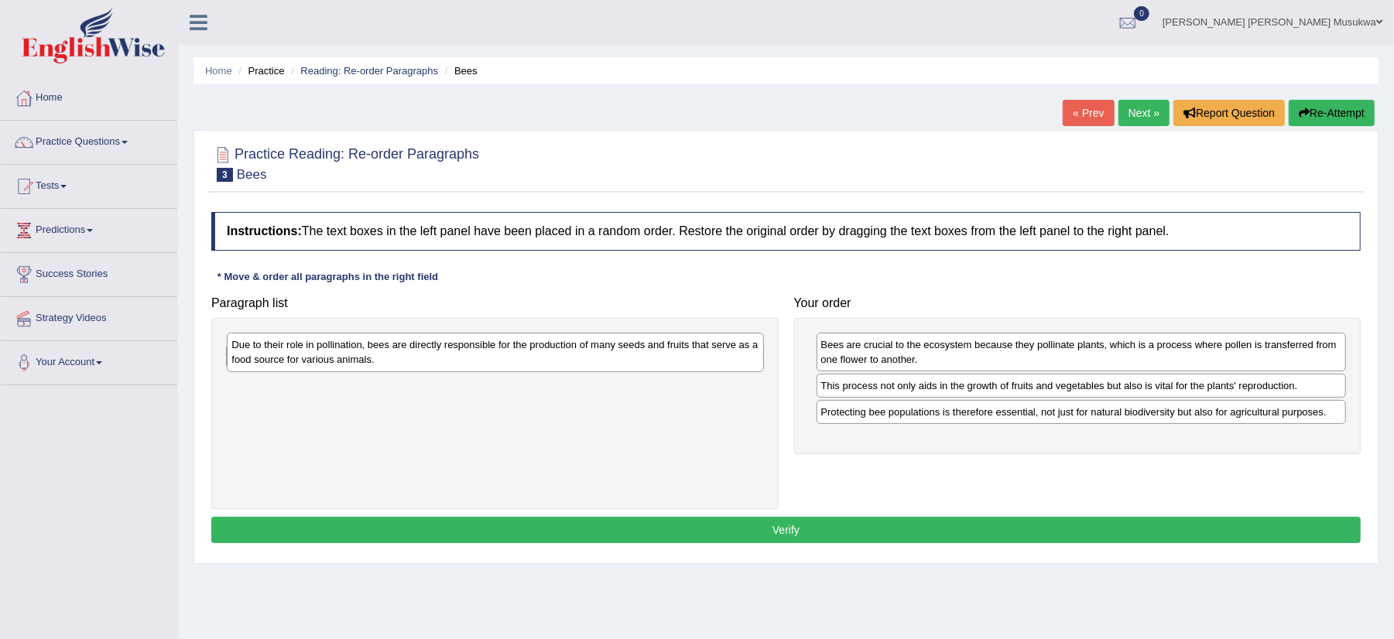
drag, startPoint x: 375, startPoint y: 356, endPoint x: 481, endPoint y: 354, distance: 105.3
click at [398, 355] on div "Due to their role in pollination, bees are directly responsible for the product…" at bounding box center [495, 352] width 537 height 39
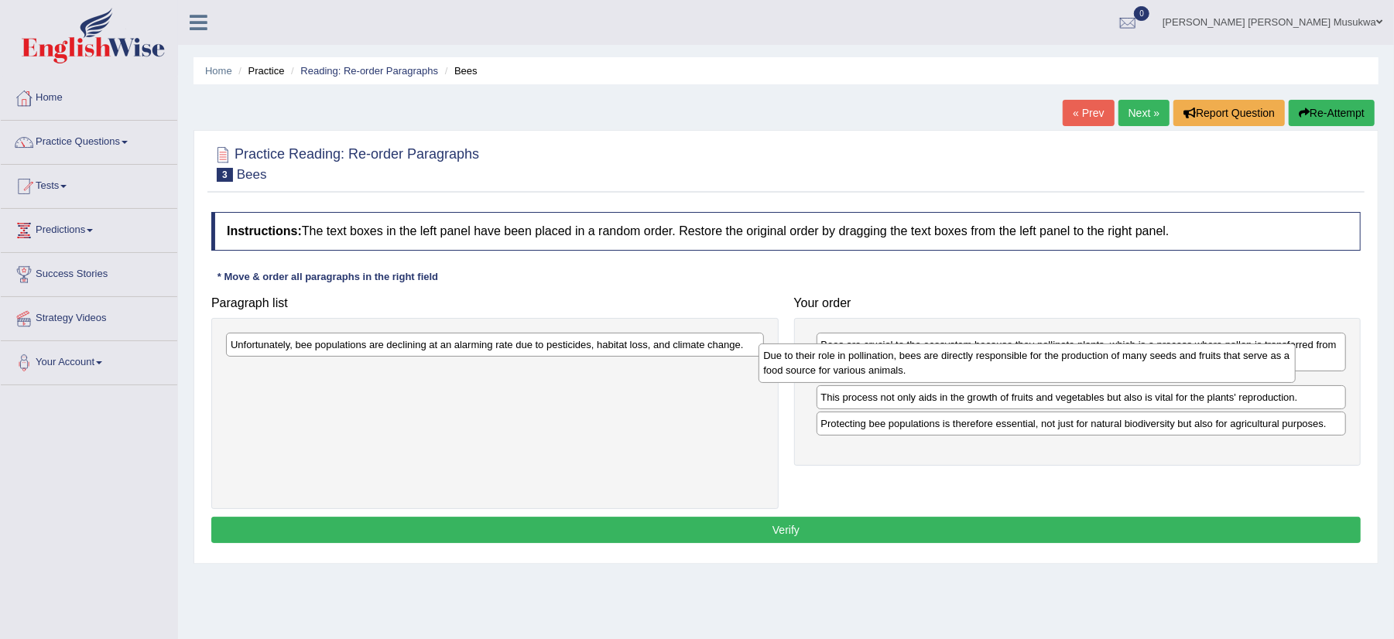
drag, startPoint x: 347, startPoint y: 353, endPoint x: 879, endPoint y: 364, distance: 532.7
click at [879, 364] on div "Due to their role in pollination, bees are directly responsible for the product…" at bounding box center [1027, 363] width 537 height 39
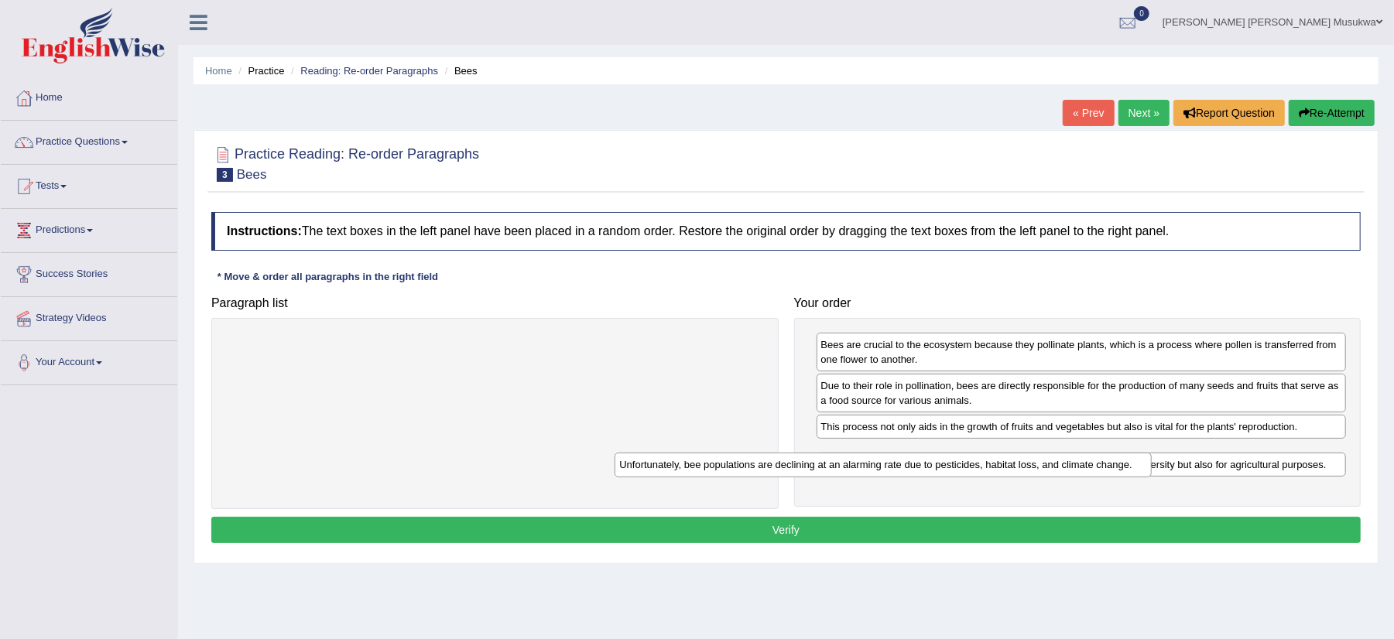
drag, startPoint x: 432, startPoint y: 339, endPoint x: 821, endPoint y: 460, distance: 407.7
click at [821, 460] on div "Unfortunately, bee populations are declining at an alarming rate due to pestici…" at bounding box center [883, 465] width 537 height 25
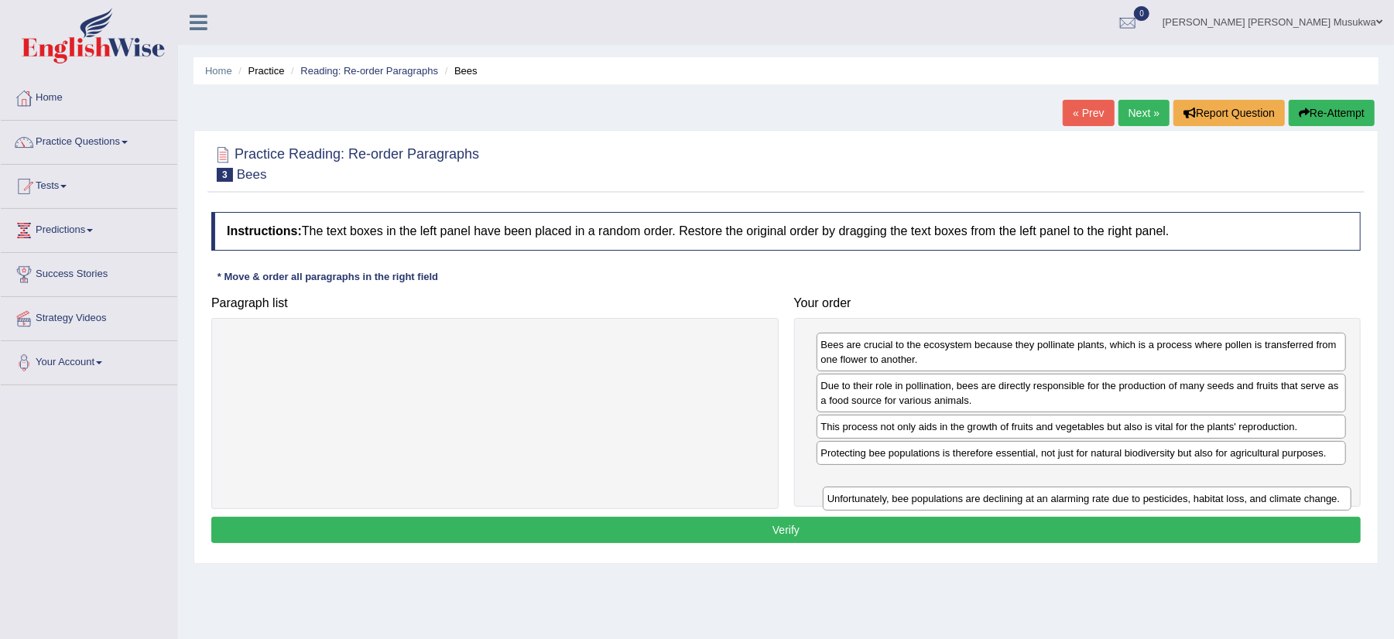
drag, startPoint x: 868, startPoint y: 457, endPoint x: 874, endPoint y: 499, distance: 42.3
click at [874, 499] on div "Unfortunately, bee populations are declining at an alarming rate due to pestici…" at bounding box center [1087, 499] width 529 height 25
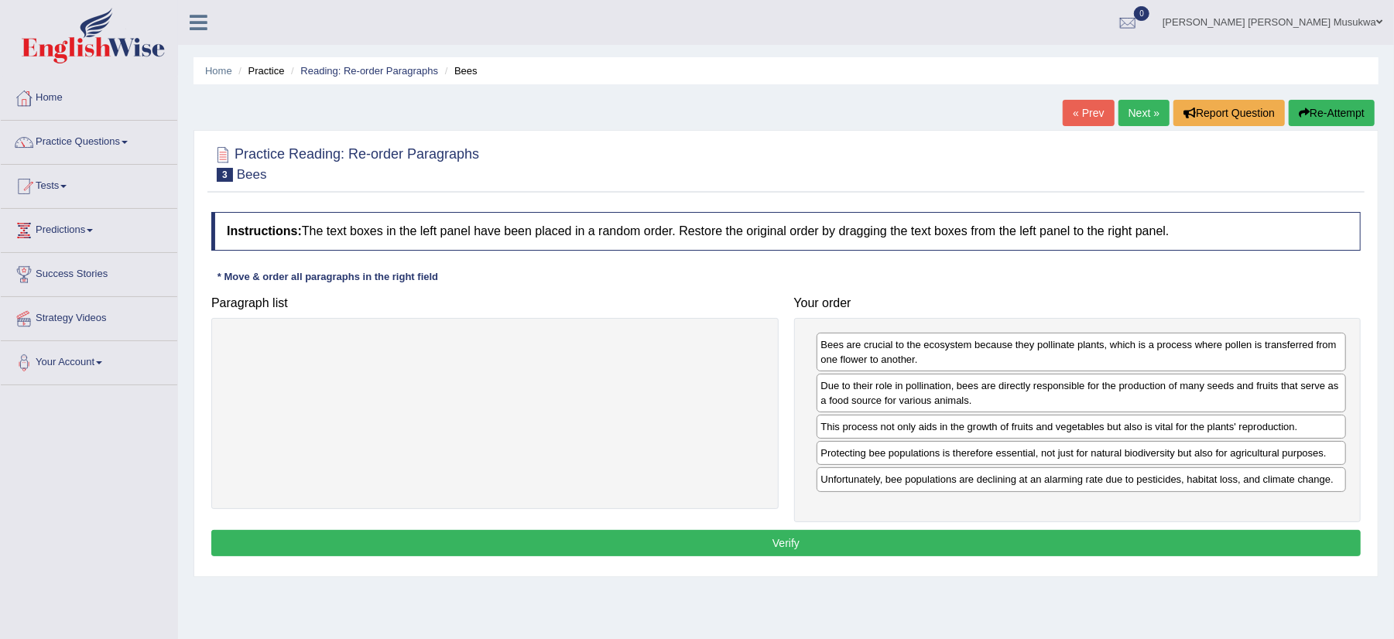
click at [784, 550] on button "Verify" at bounding box center [785, 543] width 1149 height 26
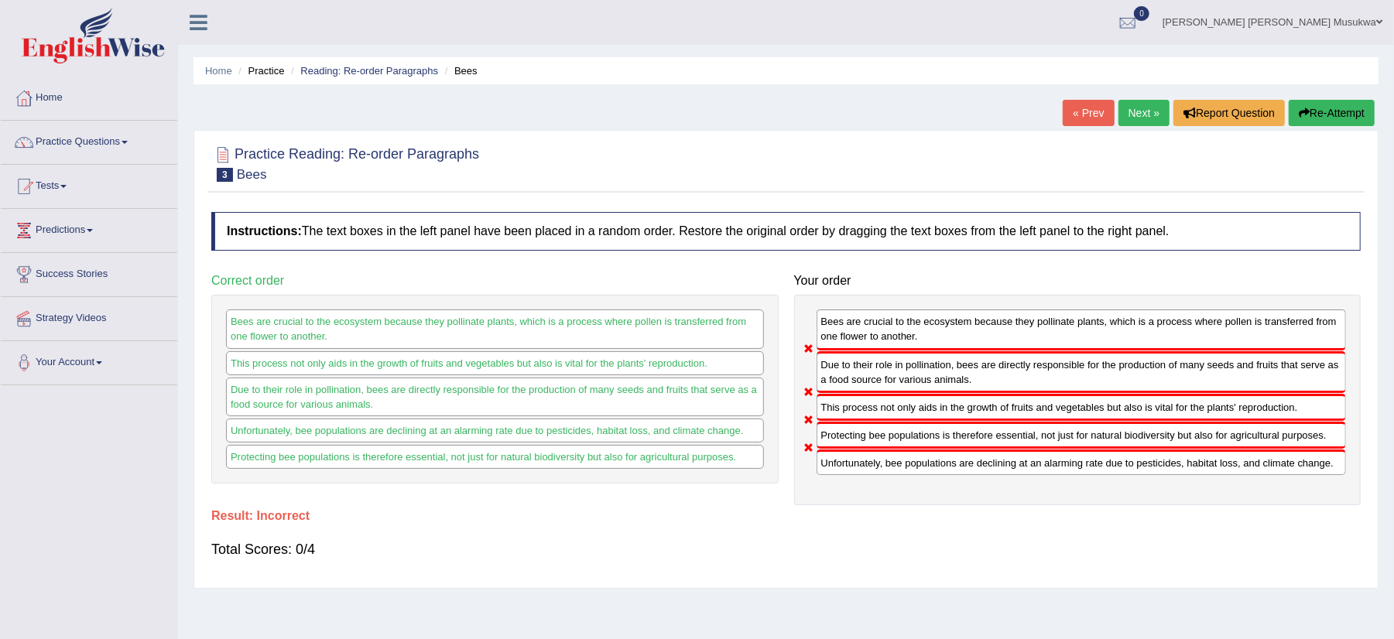
click at [1354, 104] on button "Re-Attempt" at bounding box center [1332, 113] width 86 height 26
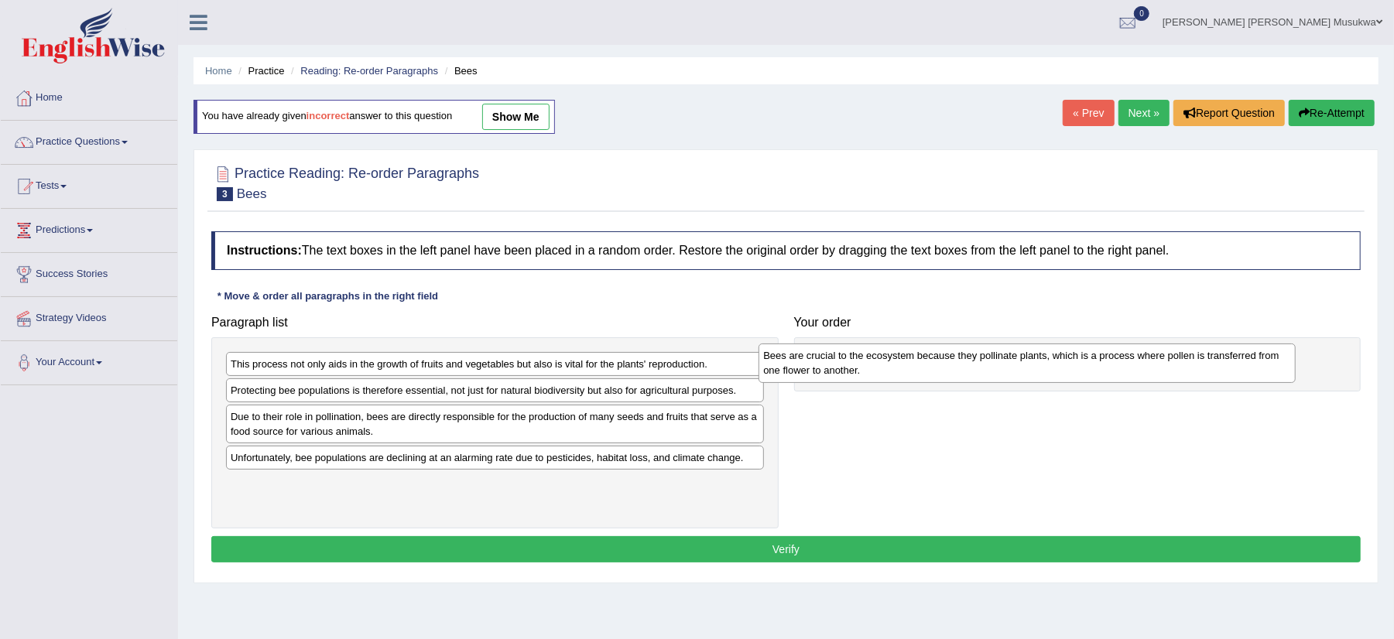
drag, startPoint x: 370, startPoint y: 392, endPoint x: 907, endPoint y: 358, distance: 538.3
click at [907, 358] on div "Bees are crucial to the ecosystem because they pollinate plants, which is a pro…" at bounding box center [1027, 363] width 537 height 39
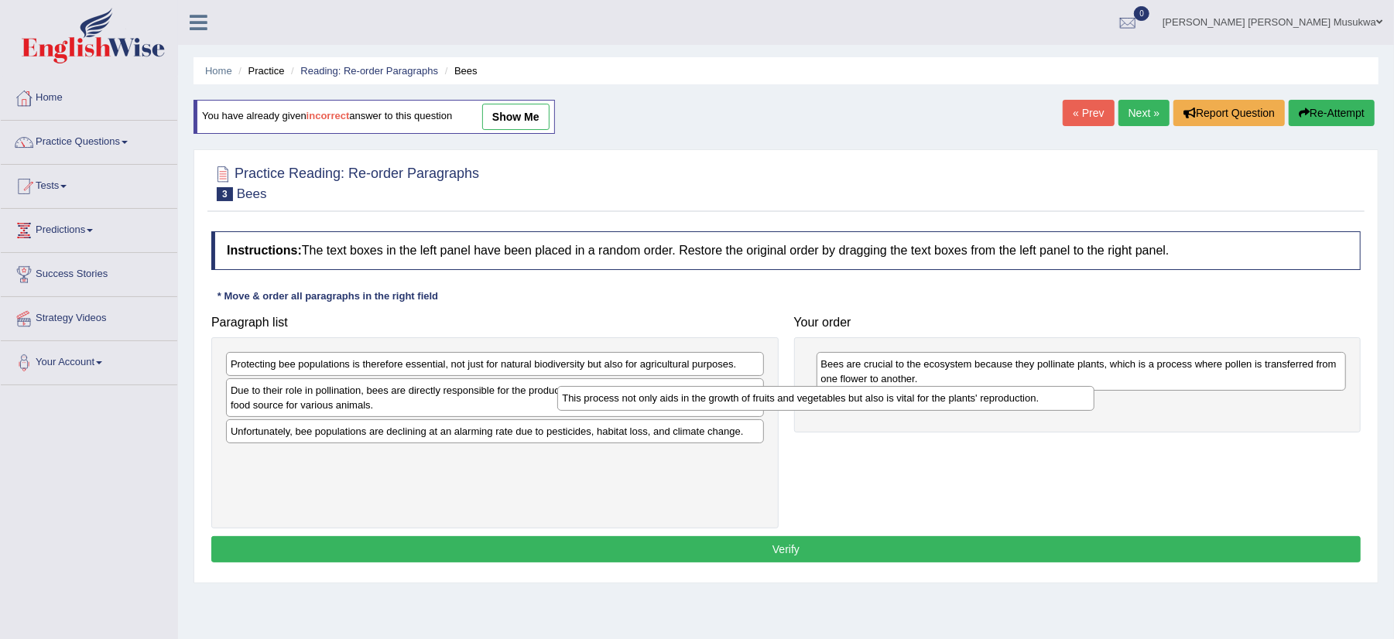
drag, startPoint x: 444, startPoint y: 363, endPoint x: 775, endPoint y: 397, distance: 333.0
click at [775, 397] on div "This process not only aids in the growth of fruits and vegetables but also is v…" at bounding box center [825, 398] width 537 height 25
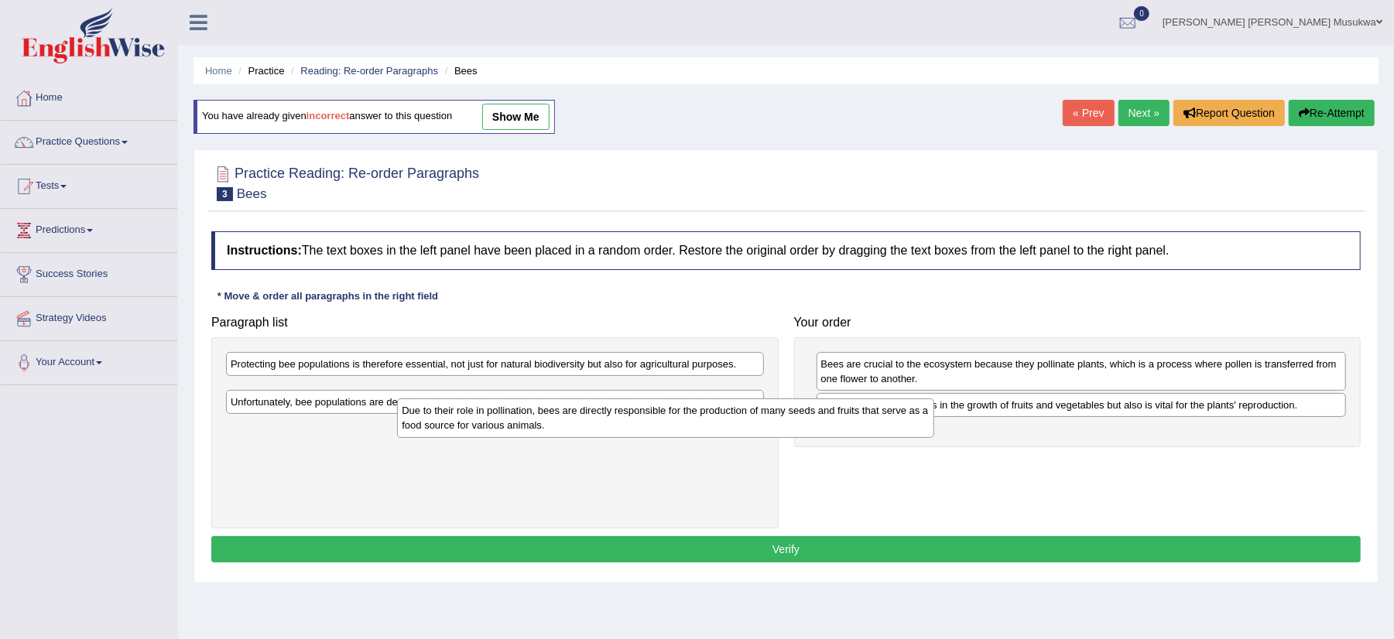
drag, startPoint x: 298, startPoint y: 403, endPoint x: 546, endPoint y: 475, distance: 258.0
click at [546, 438] on div "Due to their role in pollination, bees are directly responsible for the product…" at bounding box center [665, 418] width 537 height 39
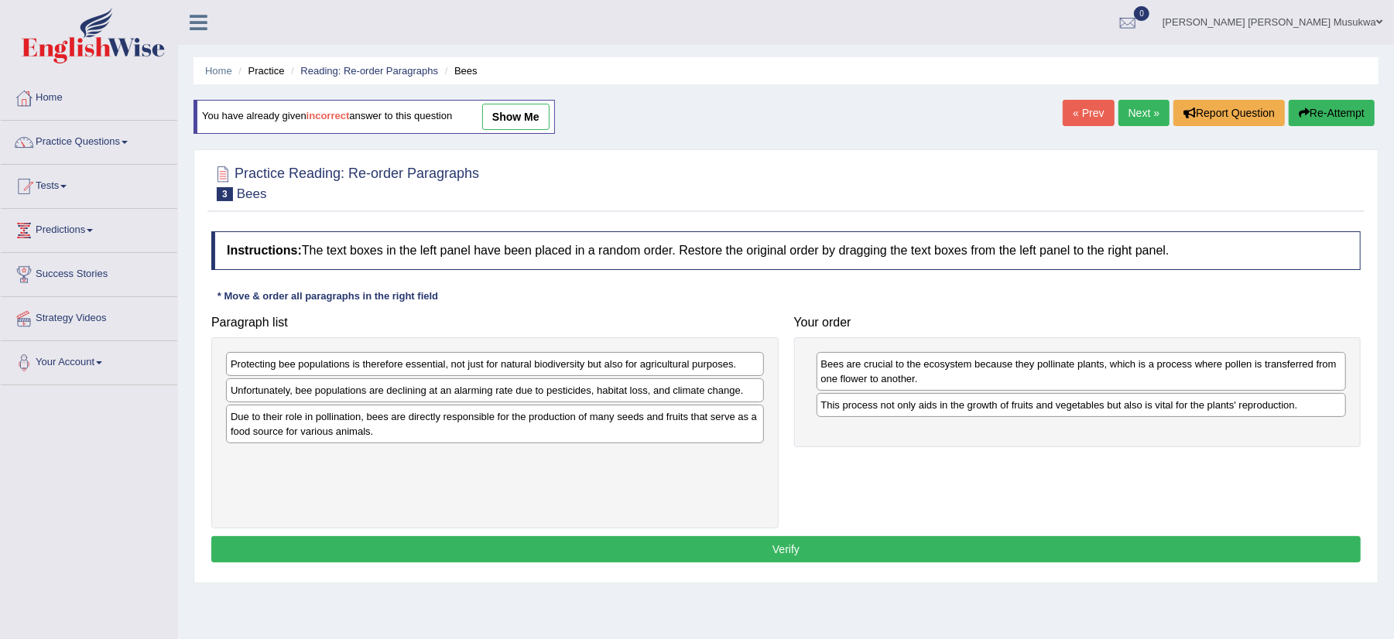
click at [406, 424] on div "Due to their role in pollination, bees are directly responsible for the product…" at bounding box center [495, 424] width 538 height 39
drag, startPoint x: 413, startPoint y: 440, endPoint x: 452, endPoint y: 413, distance: 47.9
click at [452, 413] on div "Due to their role in pollination, bees are directly responsible for the product…" at bounding box center [494, 424] width 537 height 39
drag, startPoint x: 390, startPoint y: 422, endPoint x: 403, endPoint y: 416, distance: 13.8
click at [399, 416] on div "Due to their role in pollination, bees are directly responsible for the product…" at bounding box center [495, 424] width 538 height 39
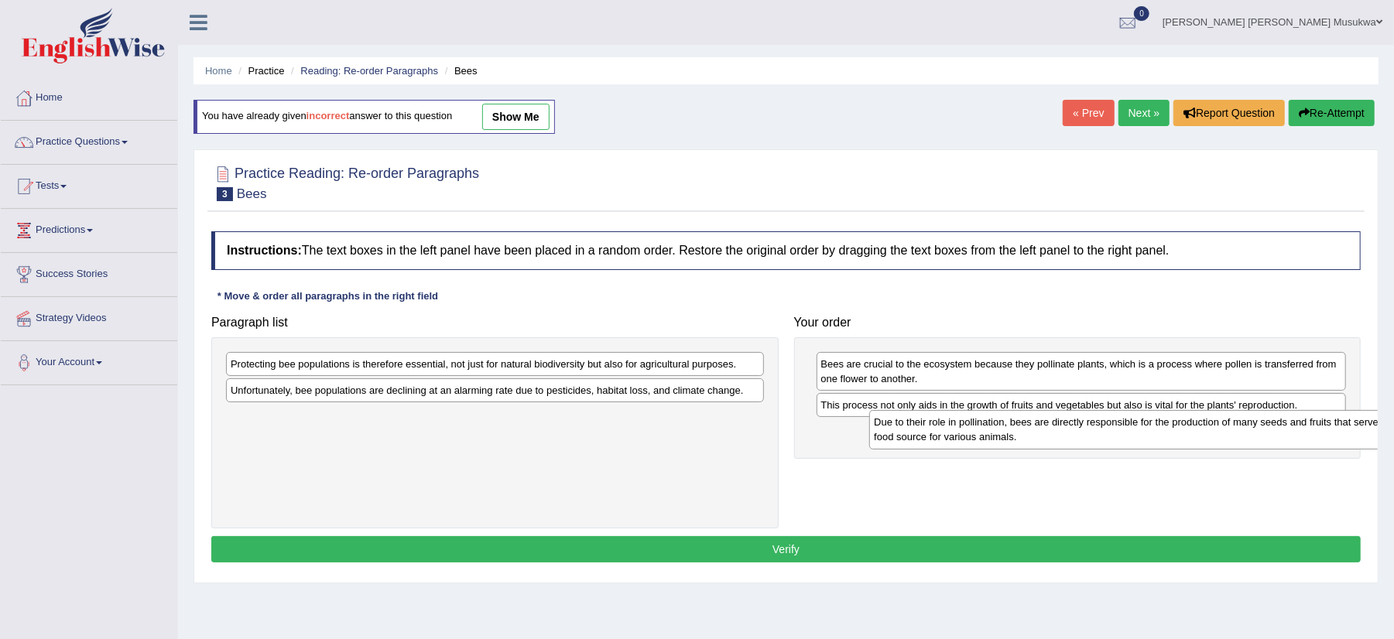
drag, startPoint x: 348, startPoint y: 422, endPoint x: 982, endPoint y: 422, distance: 634.0
click at [982, 422] on div "Due to their role in pollination, bees are directly responsible for the product…" at bounding box center [1137, 429] width 537 height 39
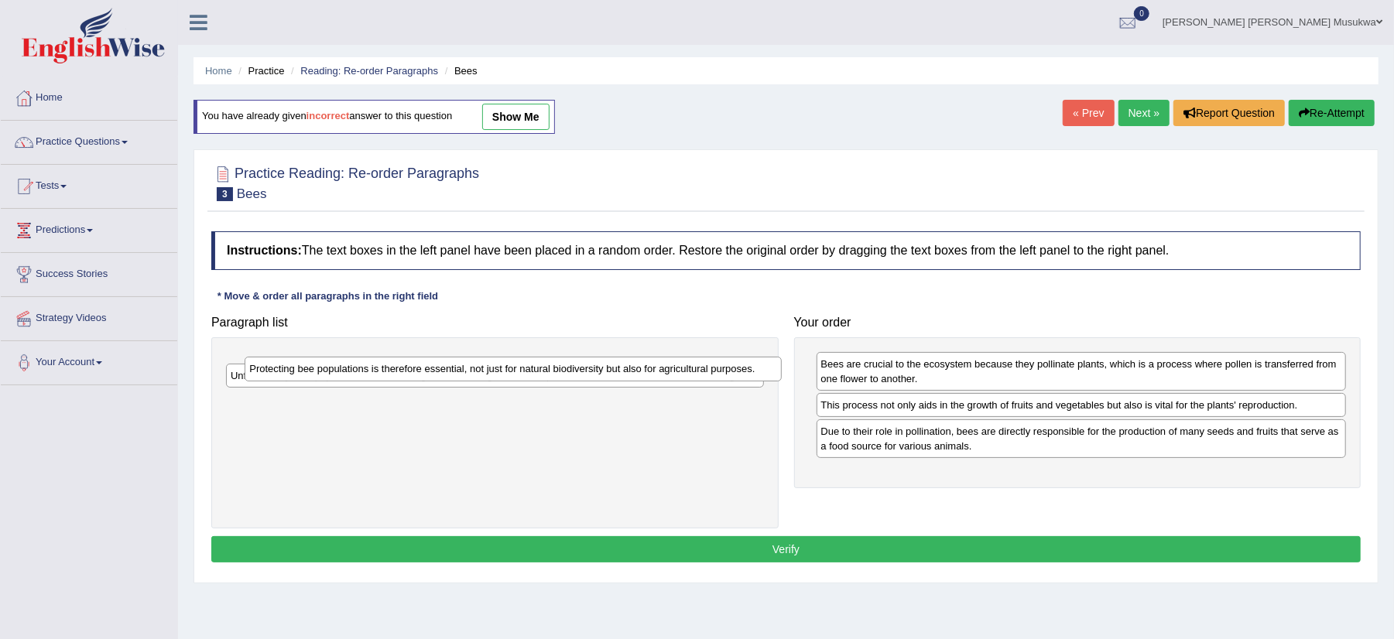
drag, startPoint x: 460, startPoint y: 368, endPoint x: 478, endPoint y: 373, distance: 19.1
click at [478, 373] on div "Protecting bee populations is therefore essential, not just for natural biodive…" at bounding box center [513, 369] width 537 height 25
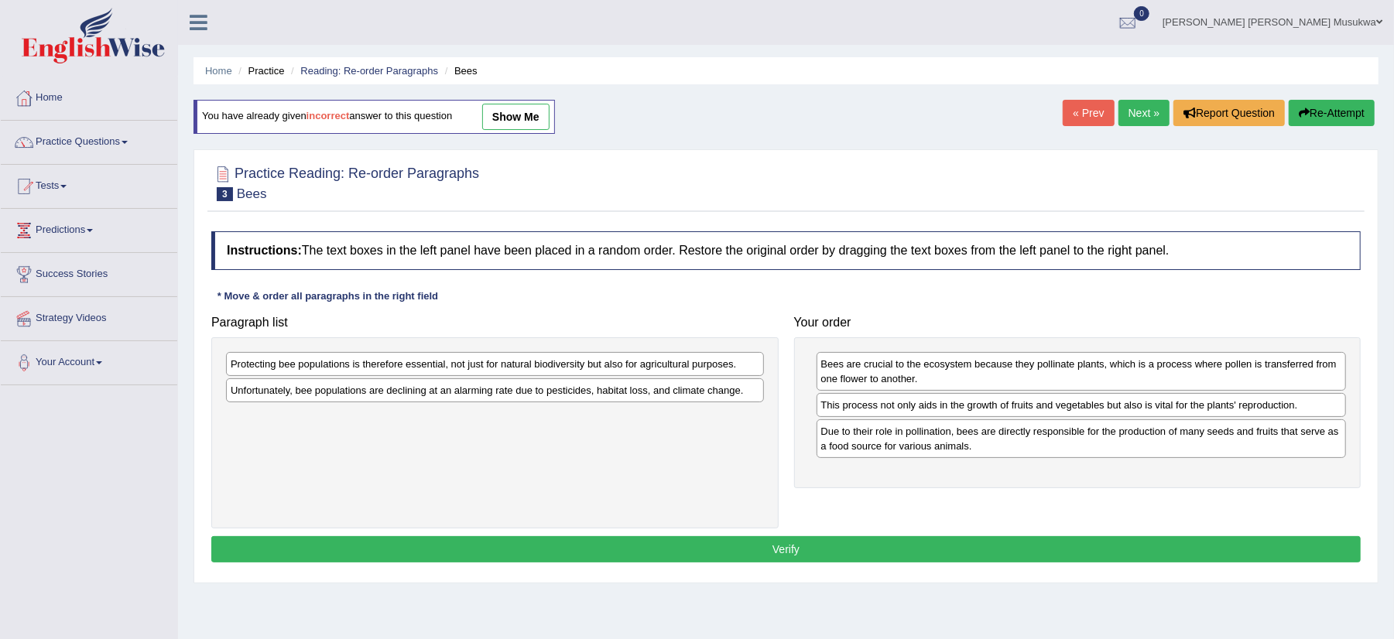
drag, startPoint x: 413, startPoint y: 370, endPoint x: 426, endPoint y: 378, distance: 15.3
click at [425, 376] on div "Protecting bee populations is therefore essential, not just for natural biodive…" at bounding box center [495, 364] width 538 height 24
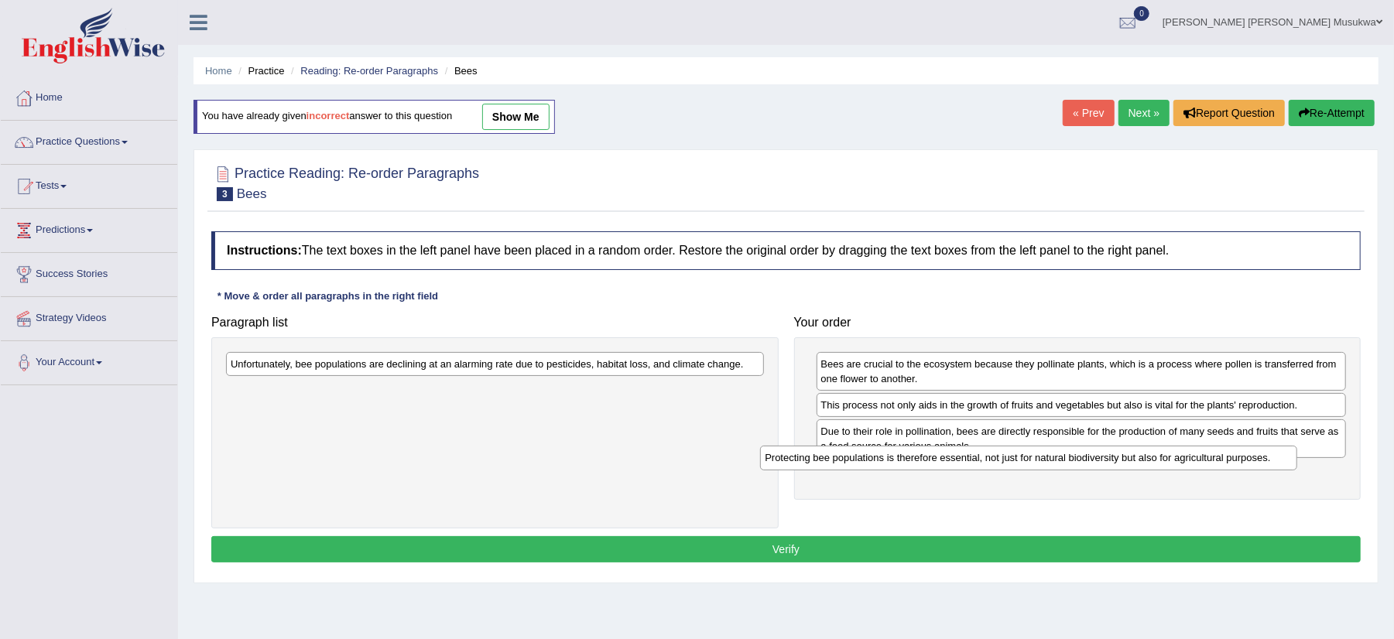
drag, startPoint x: 392, startPoint y: 363, endPoint x: 926, endPoint y: 457, distance: 542.3
click at [926, 457] on div "Protecting bee populations is therefore essential, not just for natural biodive…" at bounding box center [1028, 458] width 537 height 25
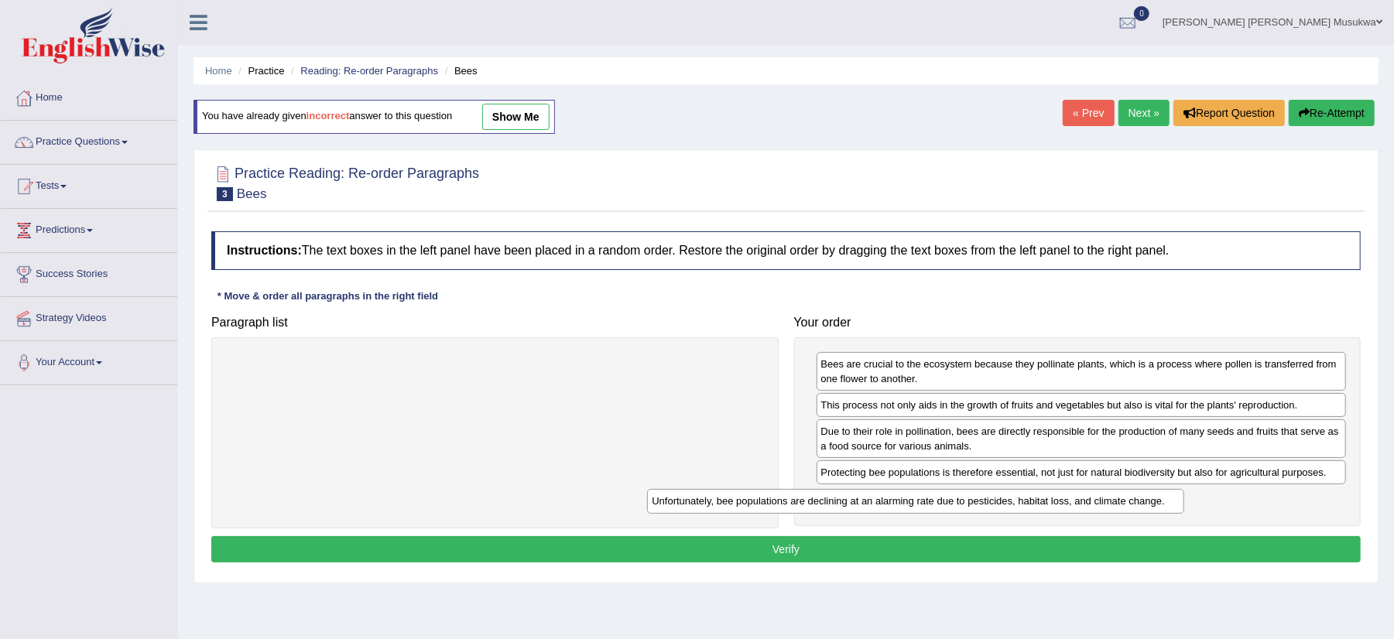
drag, startPoint x: 540, startPoint y: 363, endPoint x: 967, endPoint y: 503, distance: 449.7
click at [967, 503] on div "Unfortunately, bee populations are declining at an alarming rate due to pestici…" at bounding box center [915, 501] width 537 height 25
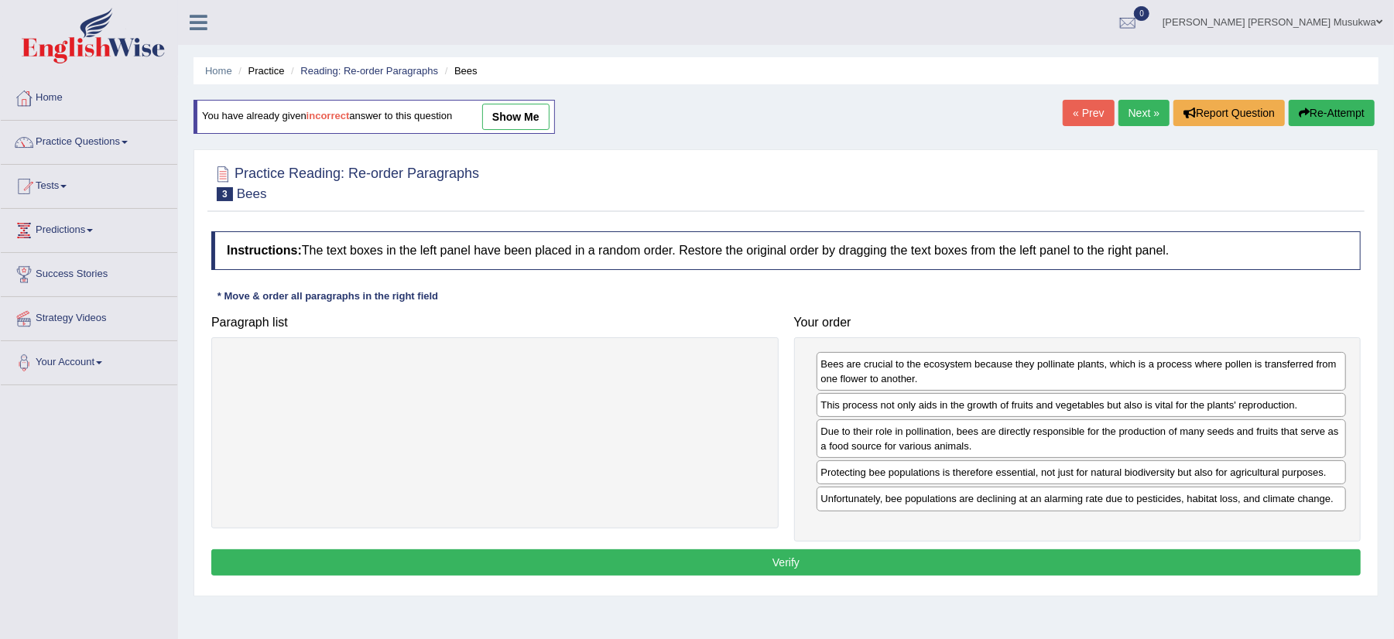
click at [802, 561] on button "Verify" at bounding box center [785, 563] width 1149 height 26
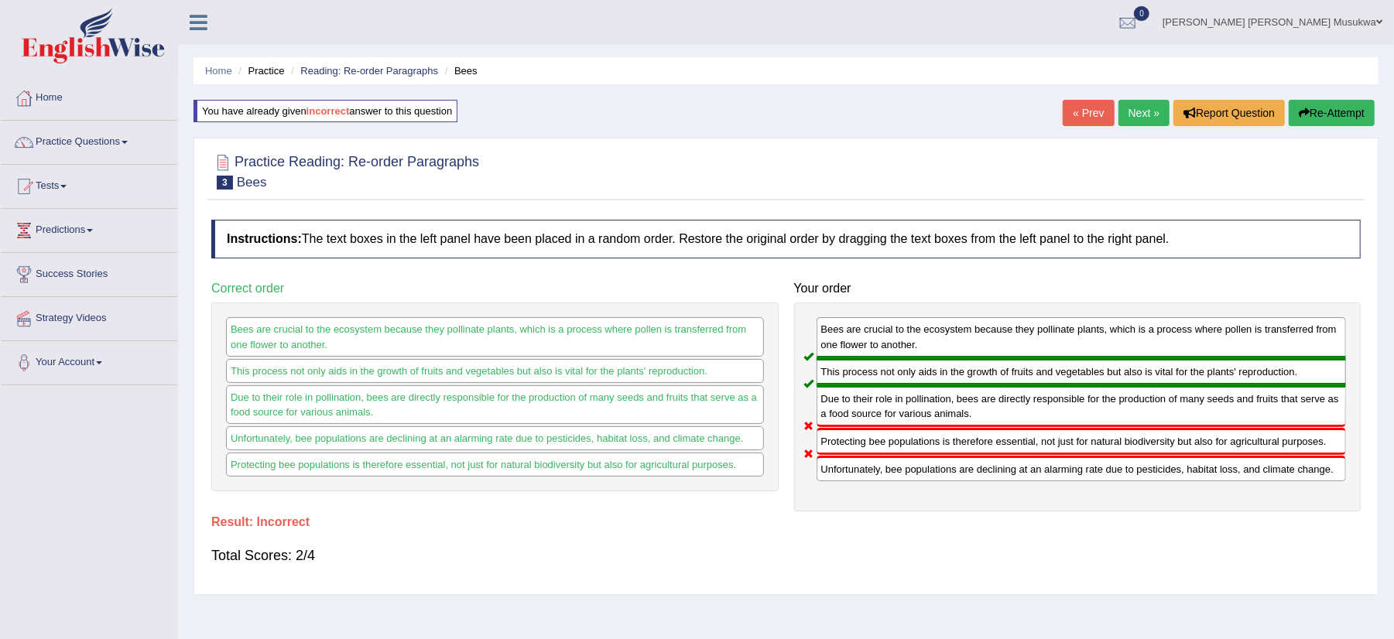
click at [1370, 101] on button "Re-Attempt" at bounding box center [1332, 113] width 86 height 26
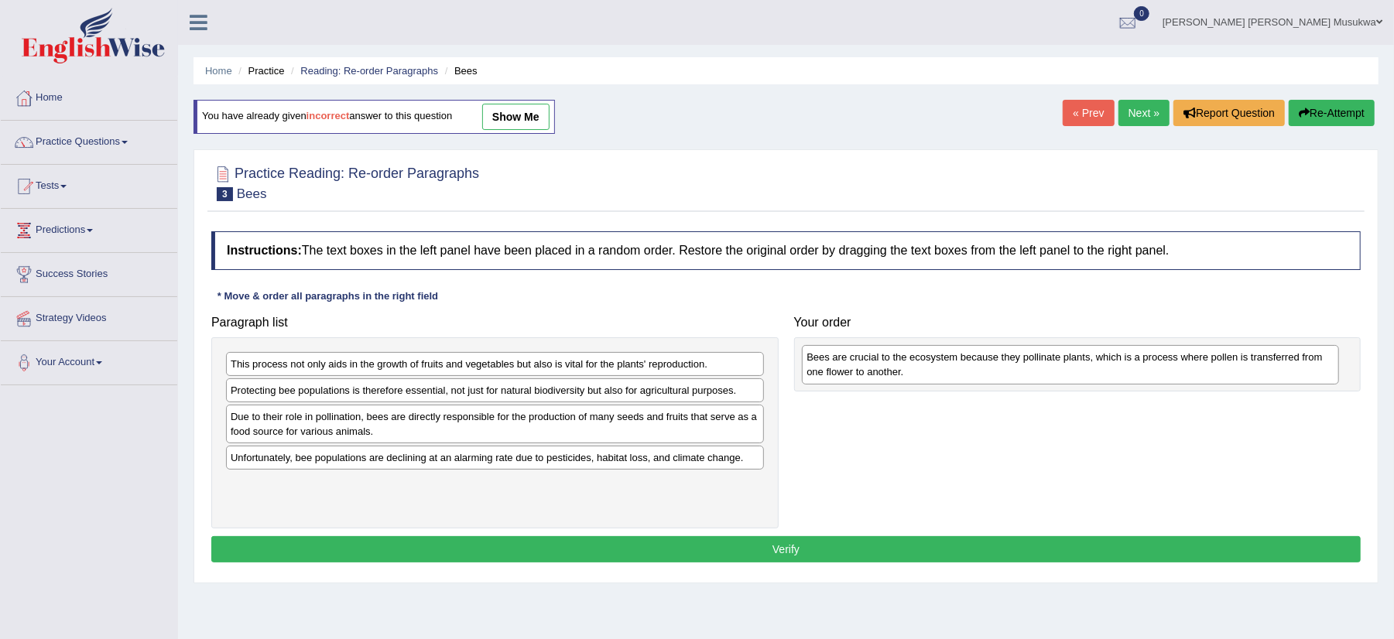
drag, startPoint x: 271, startPoint y: 400, endPoint x: 847, endPoint y: 366, distance: 576.9
click at [847, 366] on div "Bees are crucial to the ecosystem because they pollinate plants, which is a pro…" at bounding box center [1070, 364] width 537 height 39
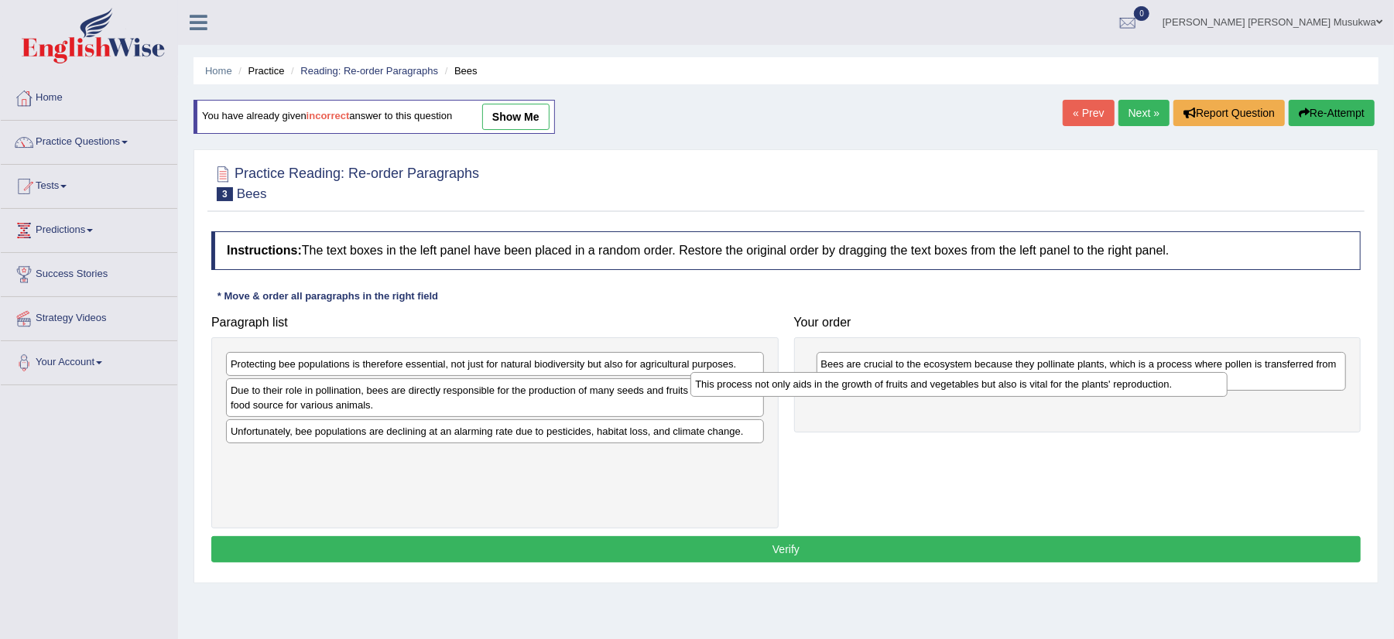
drag, startPoint x: 330, startPoint y: 364, endPoint x: 794, endPoint y: 384, distance: 464.9
click at [794, 384] on div "This process not only aids in the growth of fruits and vegetables but also is v…" at bounding box center [958, 384] width 537 height 25
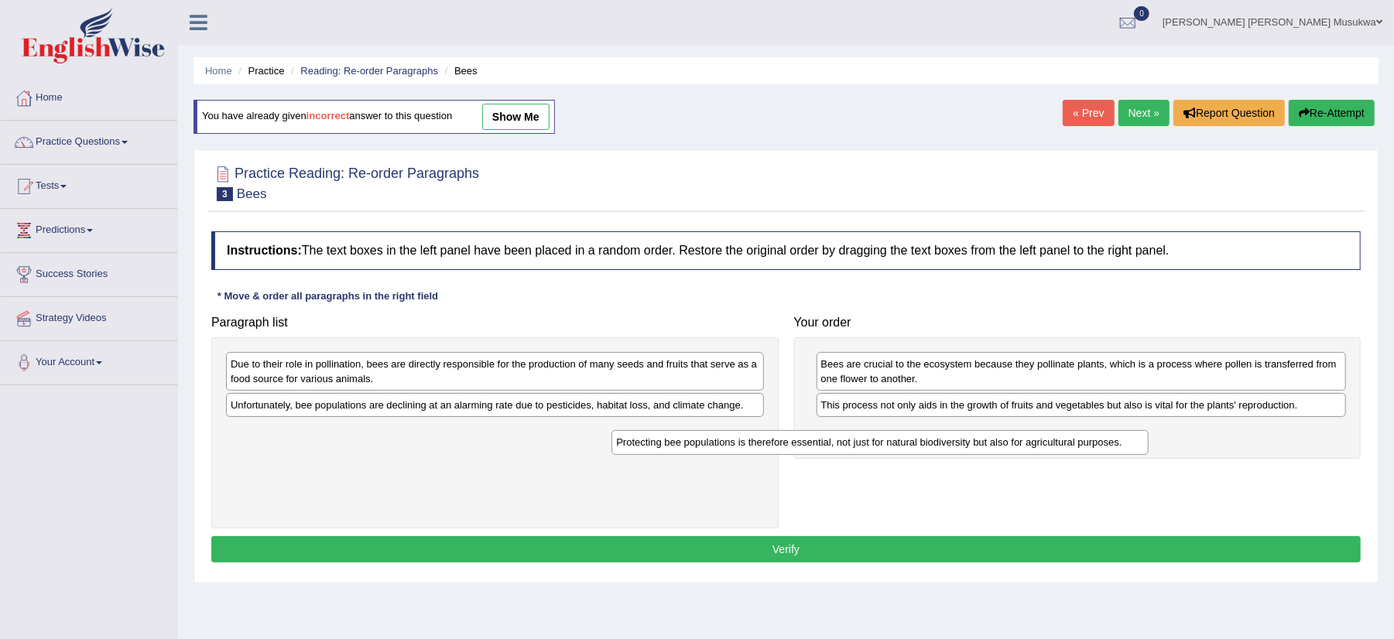
drag, startPoint x: 322, startPoint y: 363, endPoint x: 711, endPoint y: 441, distance: 396.4
click at [711, 441] on div "Protecting bee populations is therefore essential, not just for natural biodive…" at bounding box center [880, 442] width 537 height 25
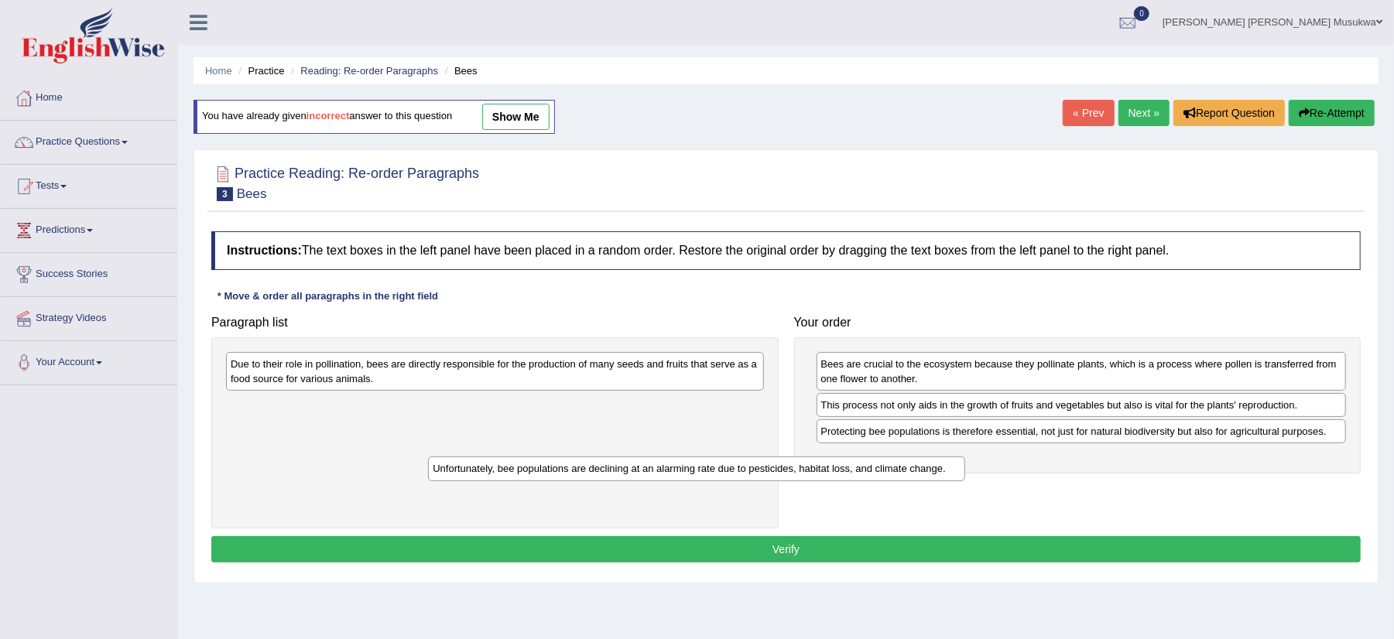
drag, startPoint x: 368, startPoint y: 413, endPoint x: 570, endPoint y: 475, distance: 211.5
click at [570, 475] on div "Unfortunately, bee populations are declining at an alarming rate due to pestici…" at bounding box center [696, 469] width 537 height 25
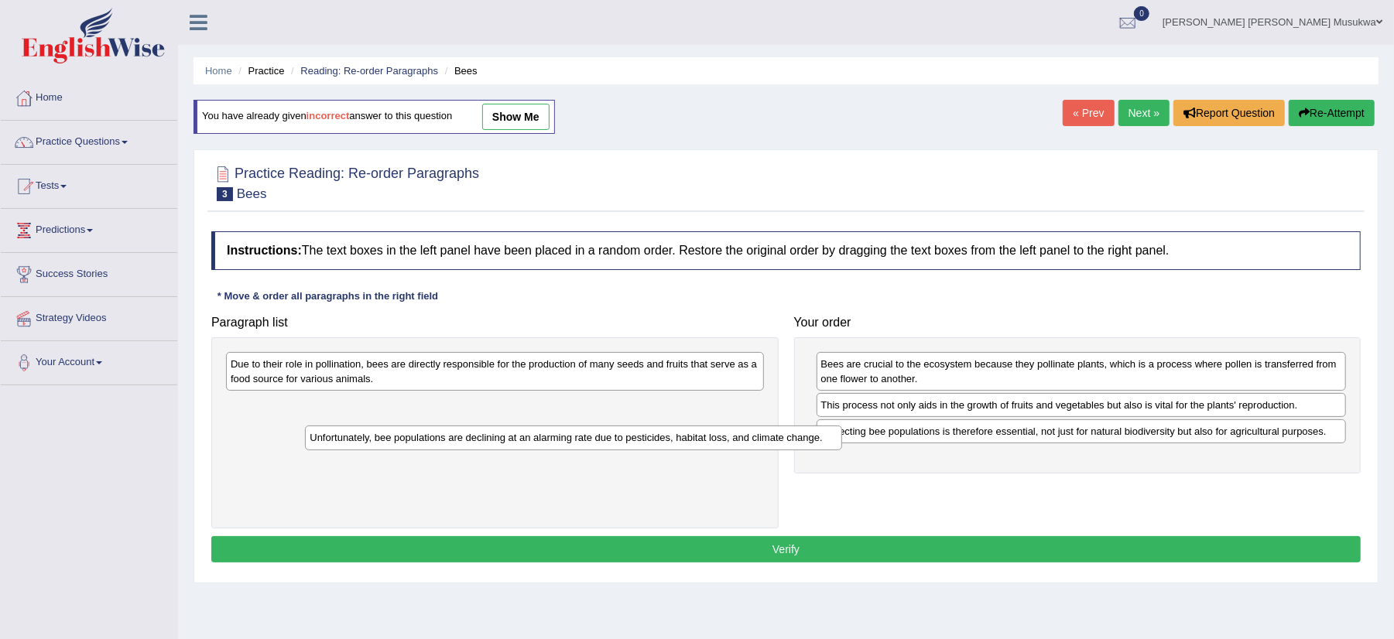
drag, startPoint x: 497, startPoint y: 403, endPoint x: 576, endPoint y: 435, distance: 85.1
click at [576, 435] on div "Unfortunately, bee populations are declining at an alarming rate due to pestici…" at bounding box center [573, 438] width 537 height 25
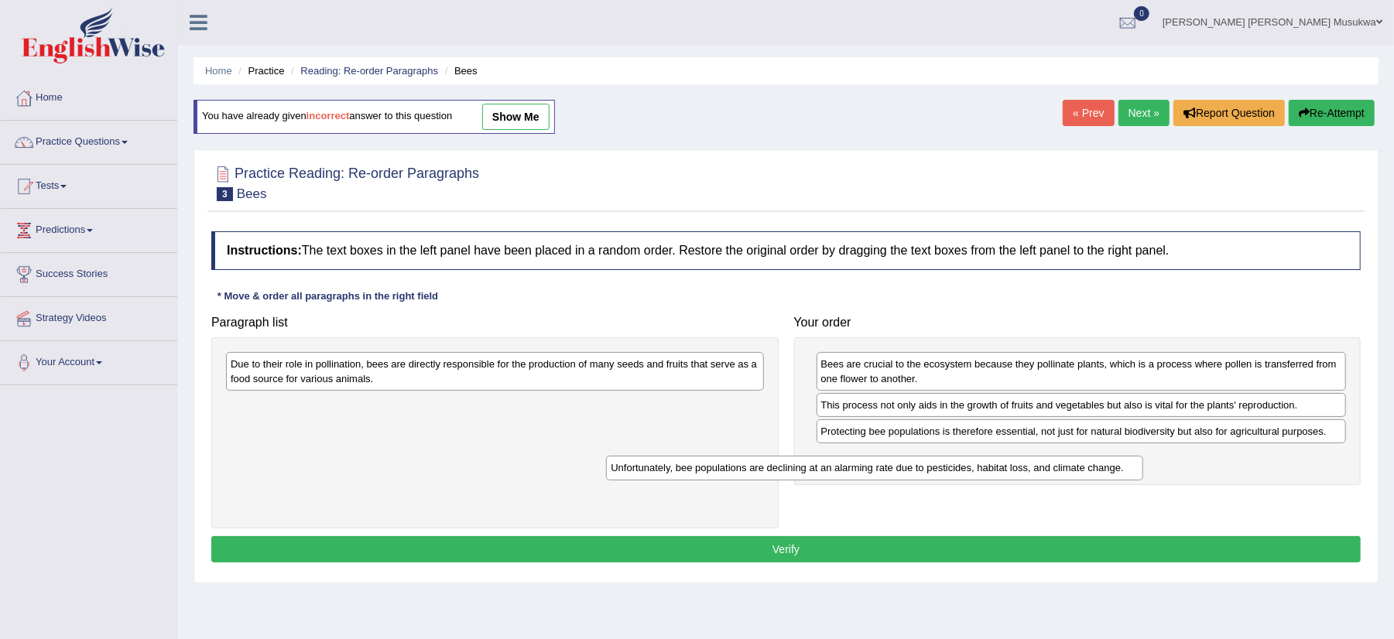
drag, startPoint x: 512, startPoint y: 404, endPoint x: 896, endPoint y: 456, distance: 388.2
click at [896, 456] on div "Unfortunately, bee populations are declining at an alarming rate due to pestici…" at bounding box center [874, 468] width 537 height 25
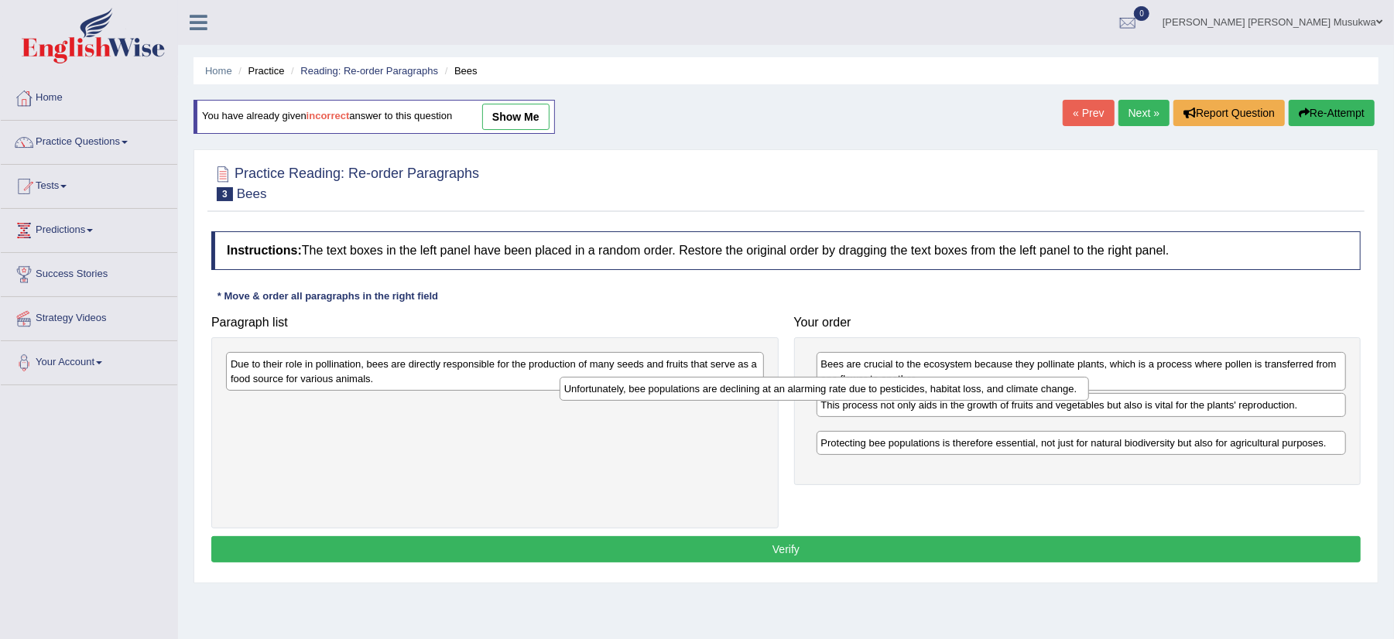
drag, startPoint x: 896, startPoint y: 456, endPoint x: 639, endPoint y: 385, distance: 266.7
click at [639, 385] on div "Unfortunately, bee populations are declining at an alarming rate due to pestici…" at bounding box center [824, 389] width 529 height 25
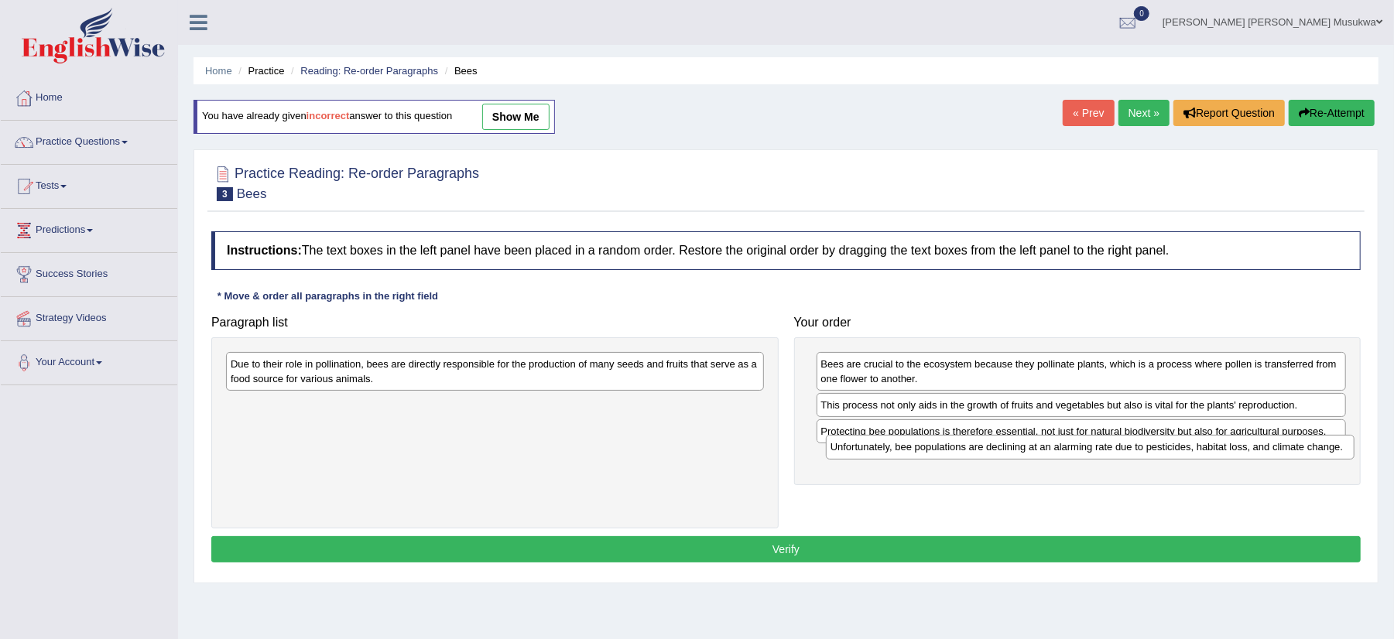
drag, startPoint x: 840, startPoint y: 432, endPoint x: 849, endPoint y: 446, distance: 16.7
click at [849, 446] on div "Unfortunately, bee populations are declining at an alarming rate due to pestici…" at bounding box center [1090, 447] width 529 height 25
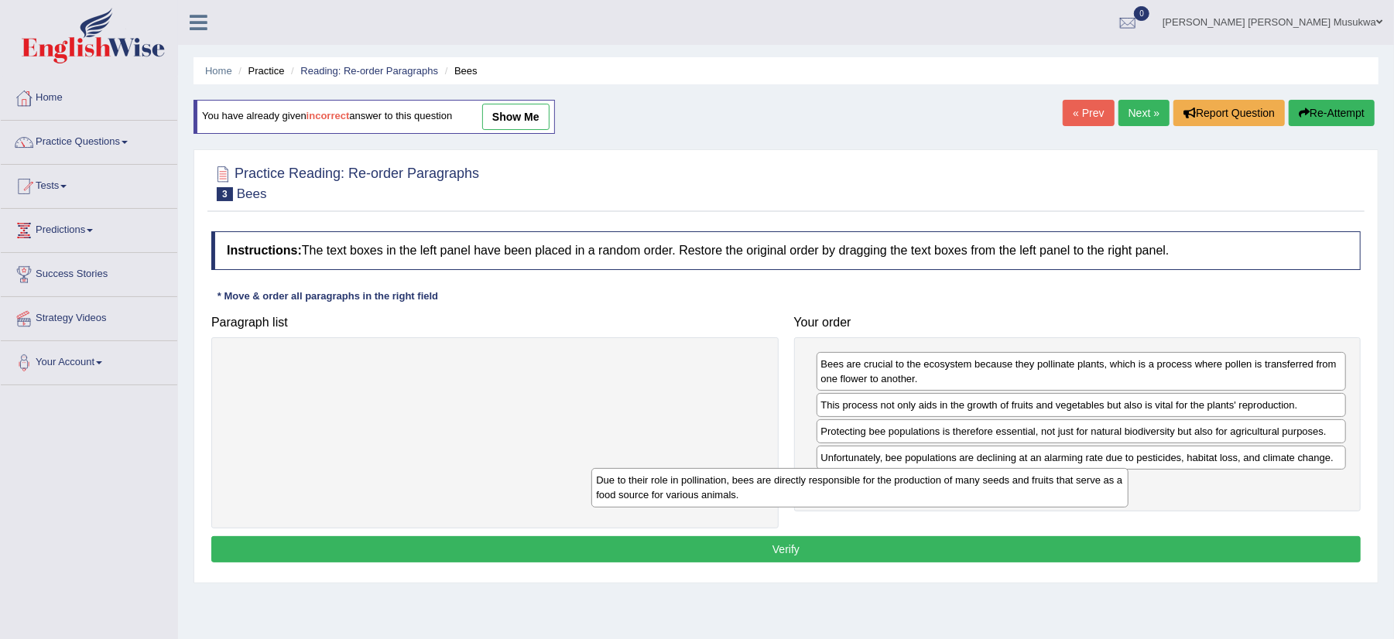
drag, startPoint x: 582, startPoint y: 382, endPoint x: 947, endPoint y: 499, distance: 383.4
click at [947, 499] on div "Due to their role in pollination, bees are directly responsible for the product…" at bounding box center [859, 487] width 537 height 39
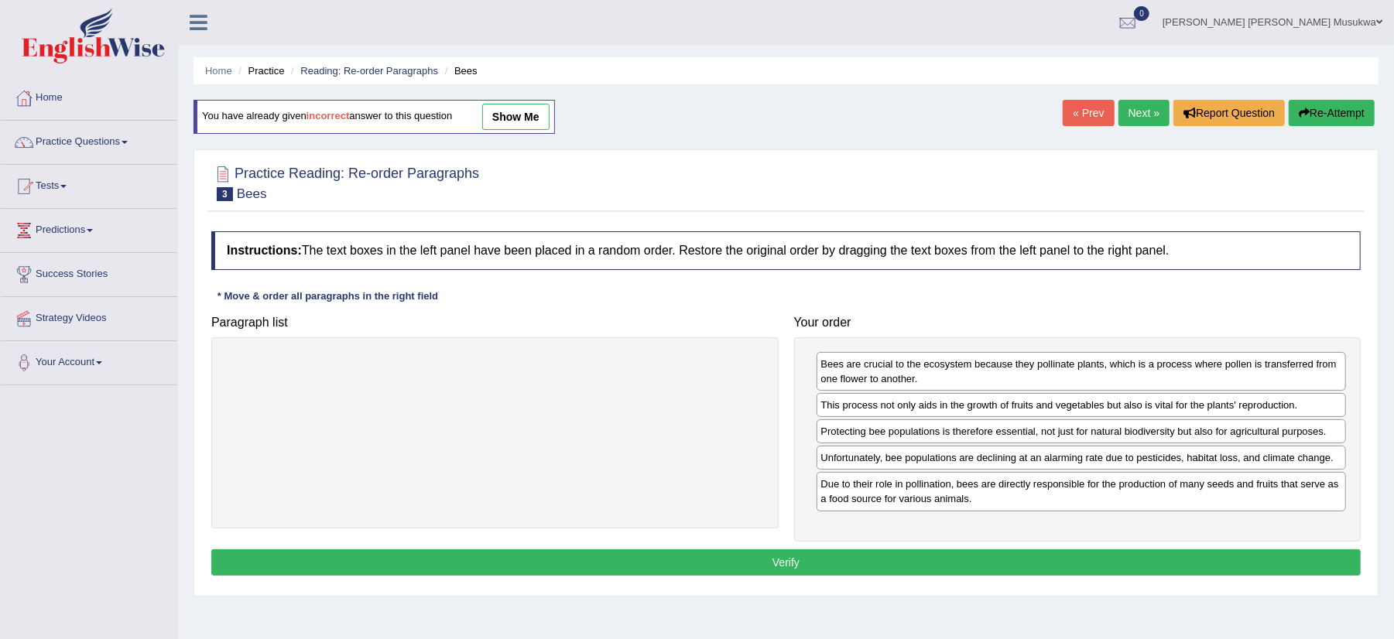
click at [793, 565] on button "Verify" at bounding box center [785, 563] width 1149 height 26
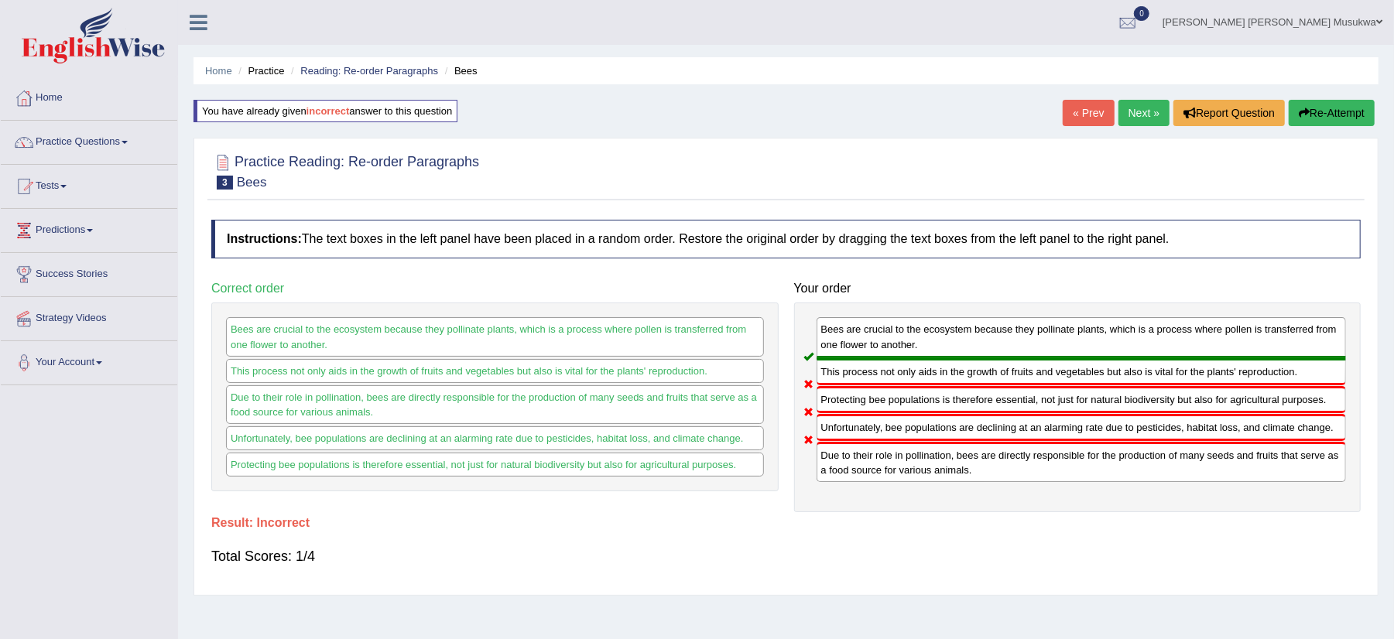
click at [1341, 100] on button "Re-Attempt" at bounding box center [1332, 113] width 86 height 26
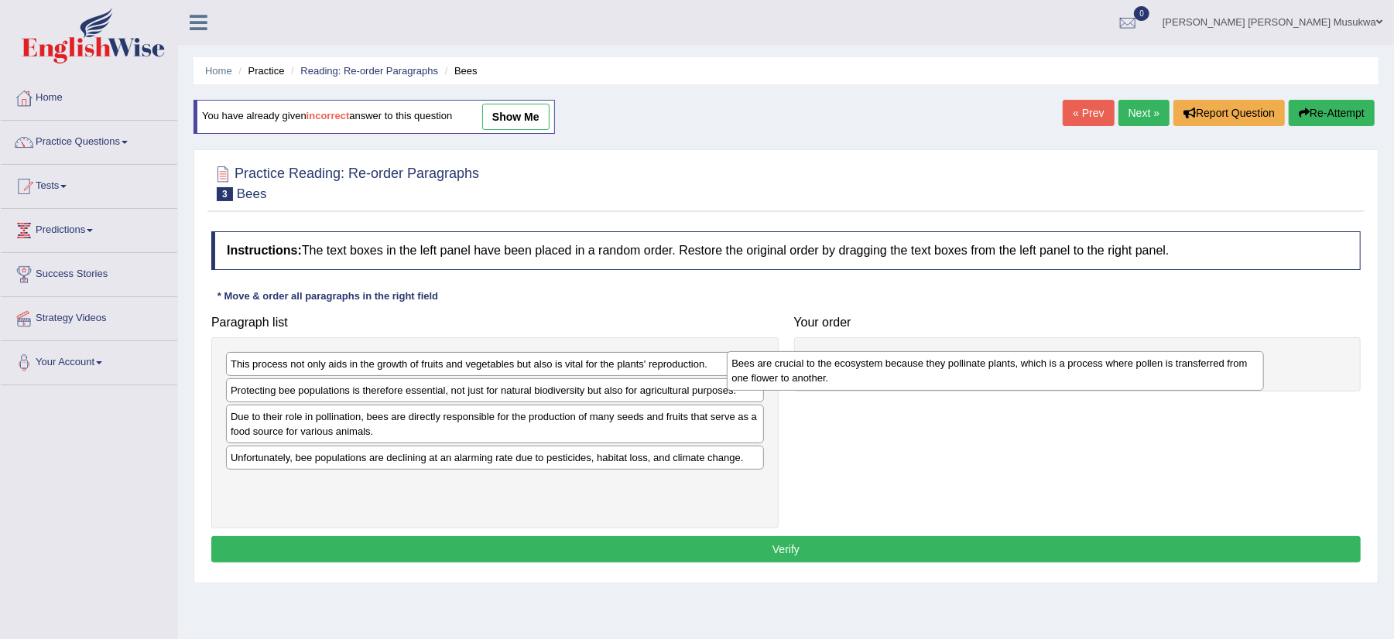
drag, startPoint x: 320, startPoint y: 404, endPoint x: 822, endPoint y: 376, distance: 502.4
click at [822, 376] on div "Bees are crucial to the ecosystem because they pollinate plants, which is a pro…" at bounding box center [995, 370] width 537 height 39
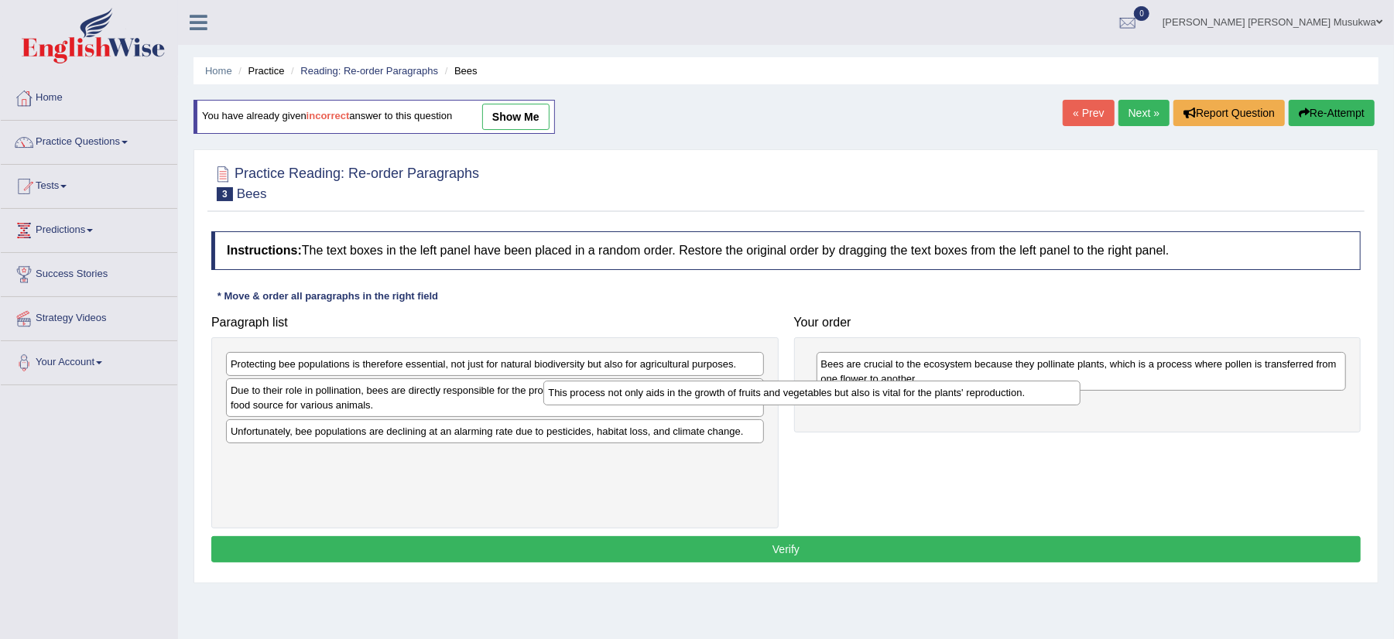
drag, startPoint x: 551, startPoint y: 366, endPoint x: 869, endPoint y: 395, distance: 318.7
click at [869, 395] on div "This process not only aids in the growth of fruits and vegetables but also is v…" at bounding box center [811, 393] width 537 height 25
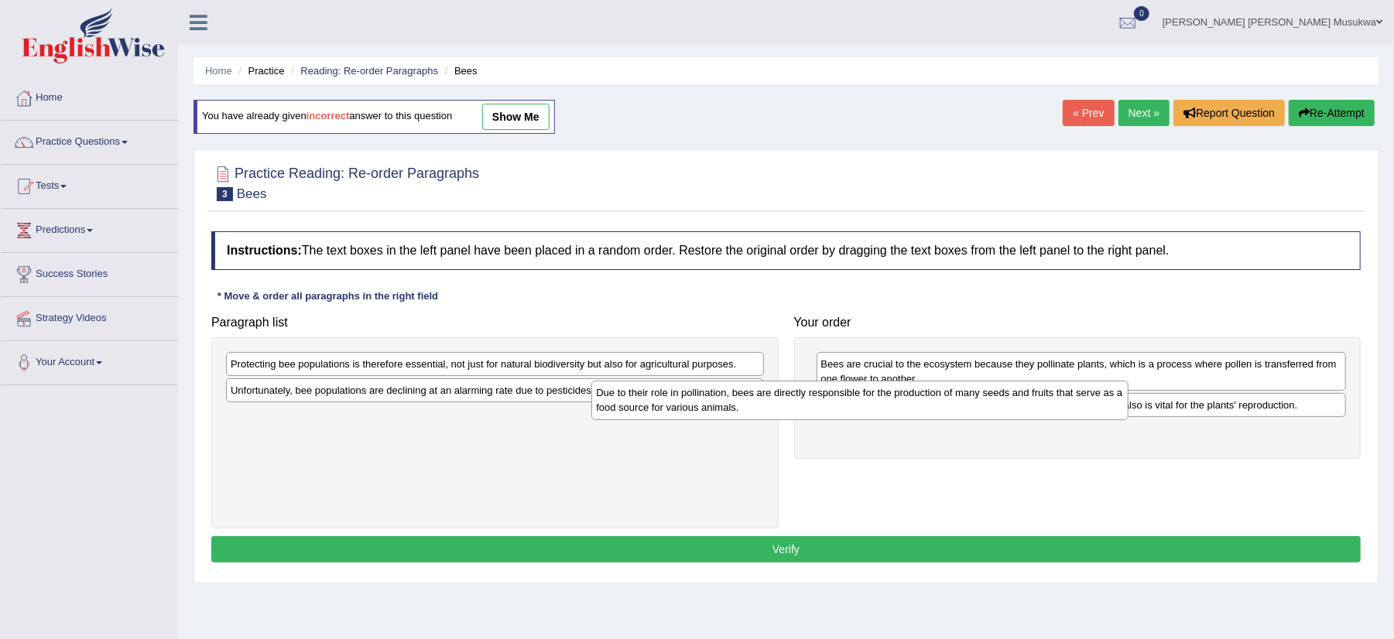
drag, startPoint x: 379, startPoint y: 393, endPoint x: 745, endPoint y: 395, distance: 365.4
click at [745, 395] on div "Due to their role in pollination, bees are directly responsible for the product…" at bounding box center [859, 400] width 537 height 39
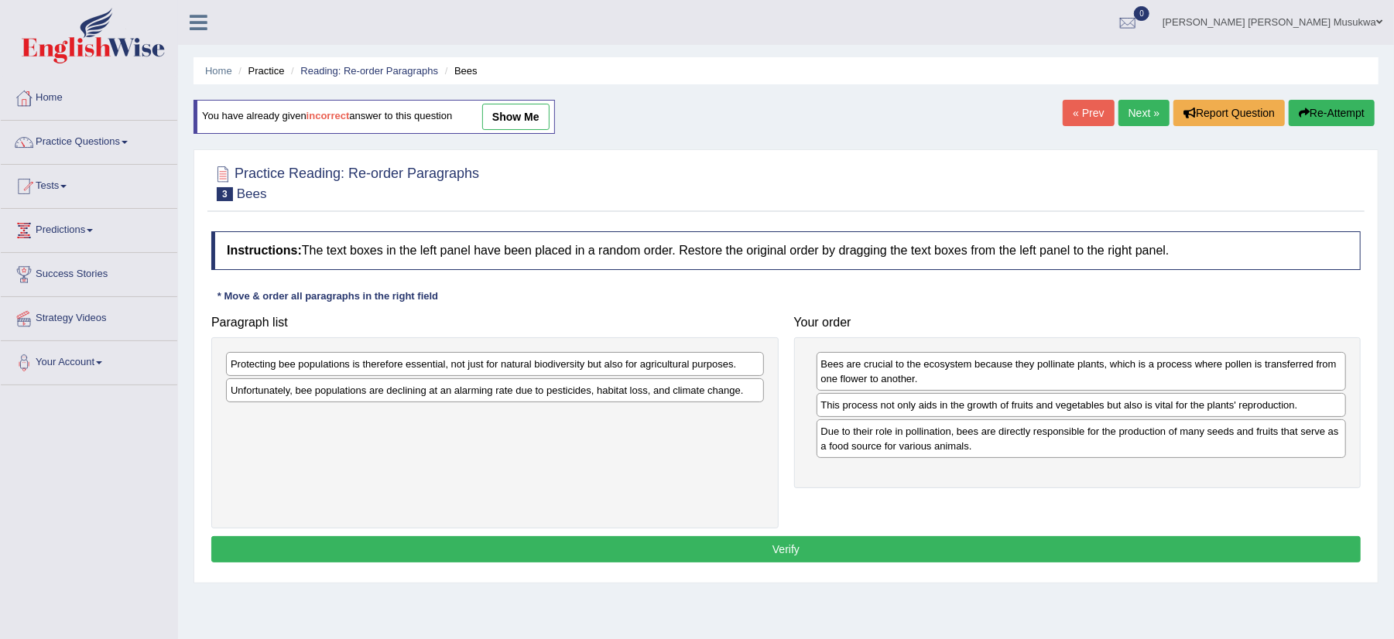
click at [579, 396] on div "Unfortunately, bee populations are declining at an alarming rate due to pestici…" at bounding box center [495, 391] width 538 height 24
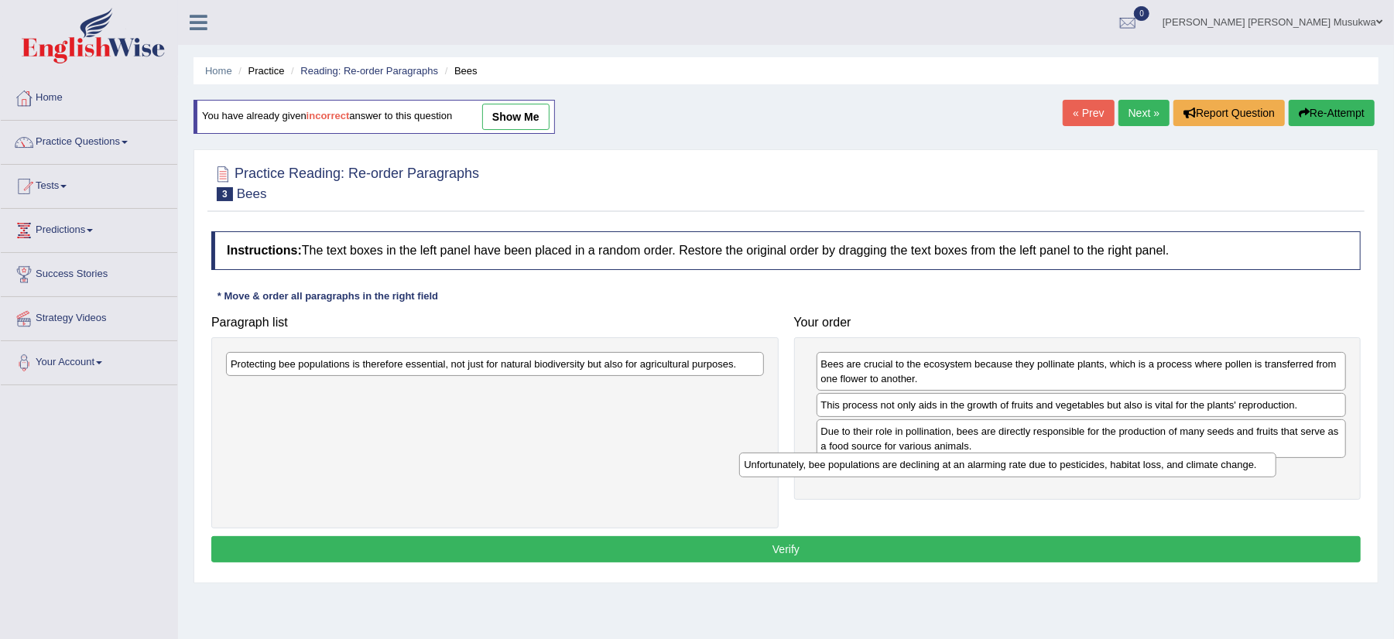
drag, startPoint x: 466, startPoint y: 395, endPoint x: 980, endPoint y: 468, distance: 519.2
click at [980, 468] on div "Unfortunately, bee populations are declining at an alarming rate due to pestici…" at bounding box center [1007, 465] width 537 height 25
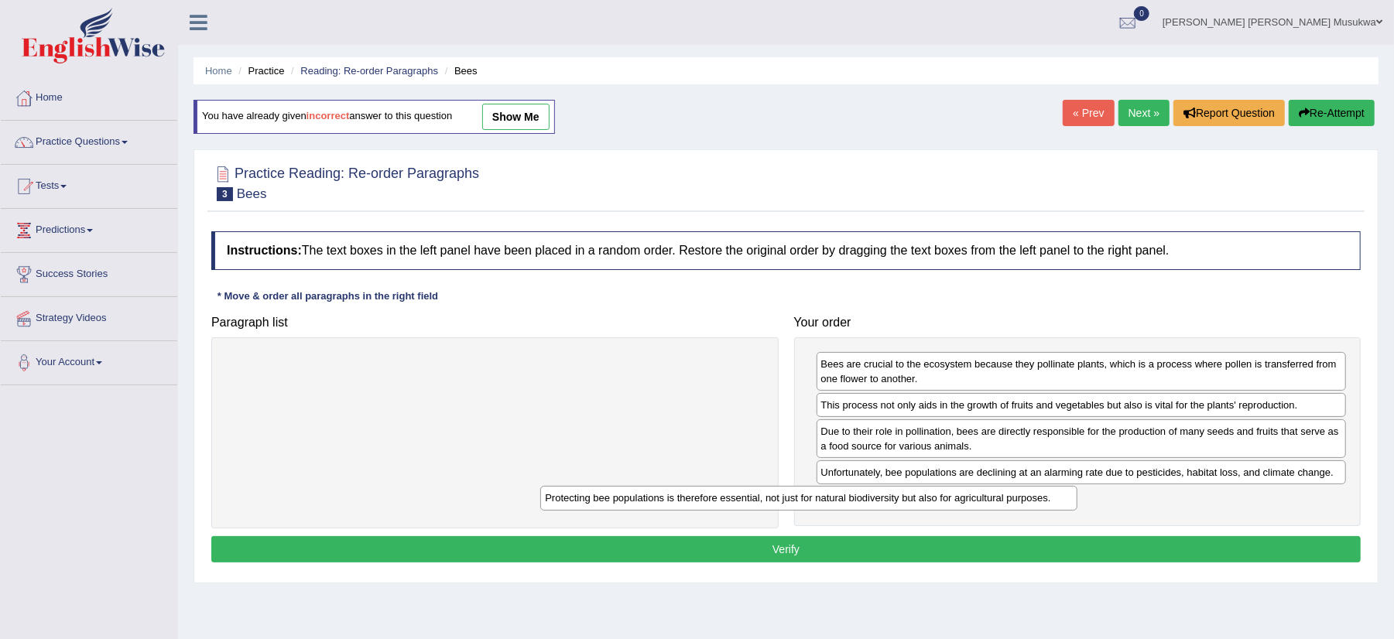
drag, startPoint x: 567, startPoint y: 362, endPoint x: 881, endPoint y: 496, distance: 341.6
click at [881, 496] on div "Protecting bee populations is therefore essential, not just for natural biodive…" at bounding box center [808, 498] width 537 height 25
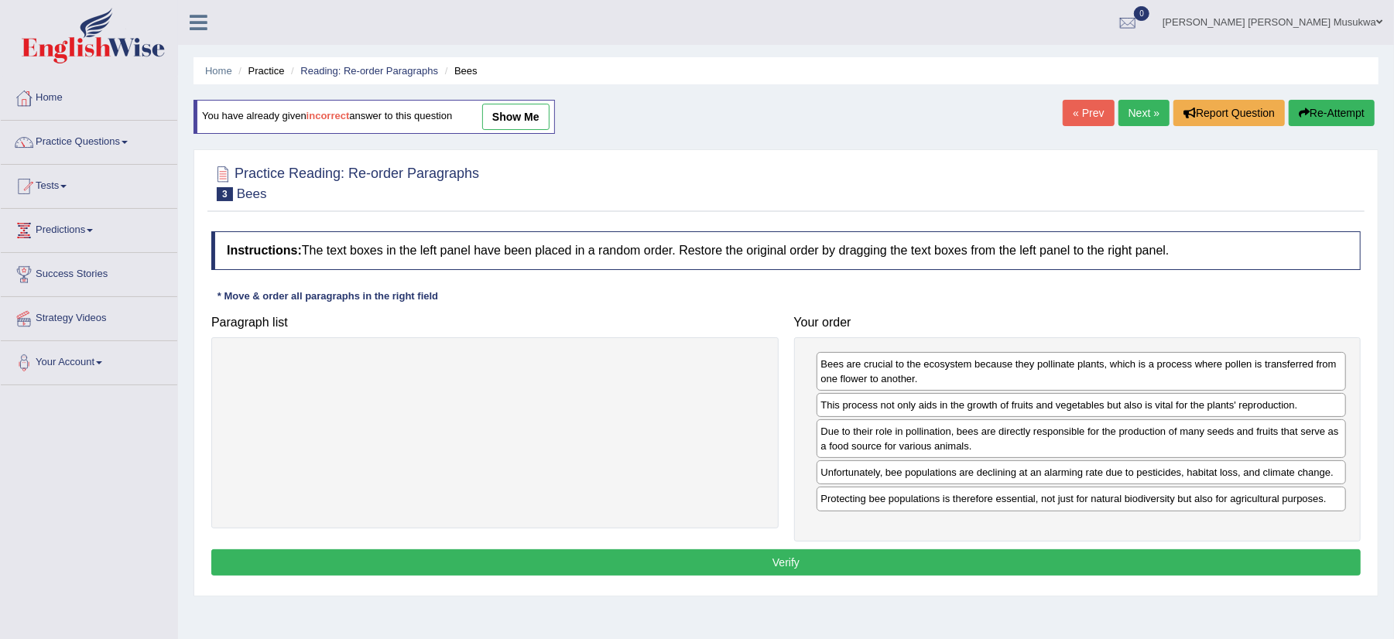
click at [769, 570] on button "Verify" at bounding box center [785, 563] width 1149 height 26
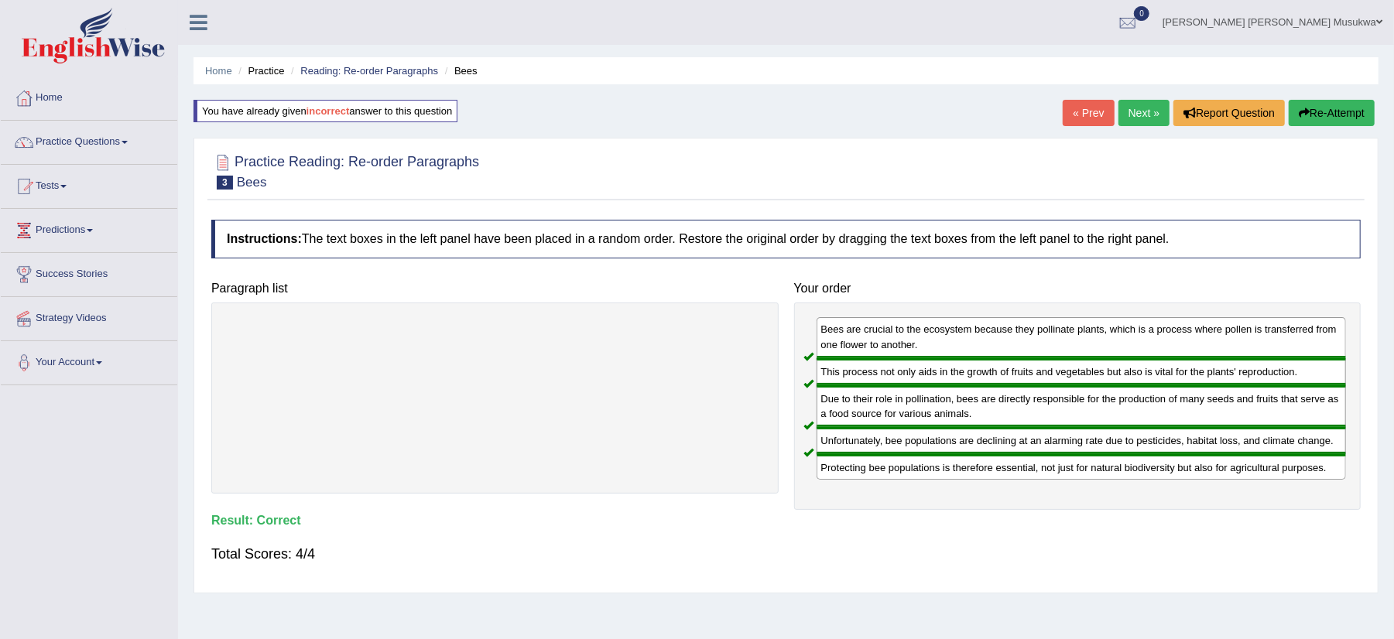
click at [1124, 116] on link "Next »" at bounding box center [1144, 113] width 51 height 26
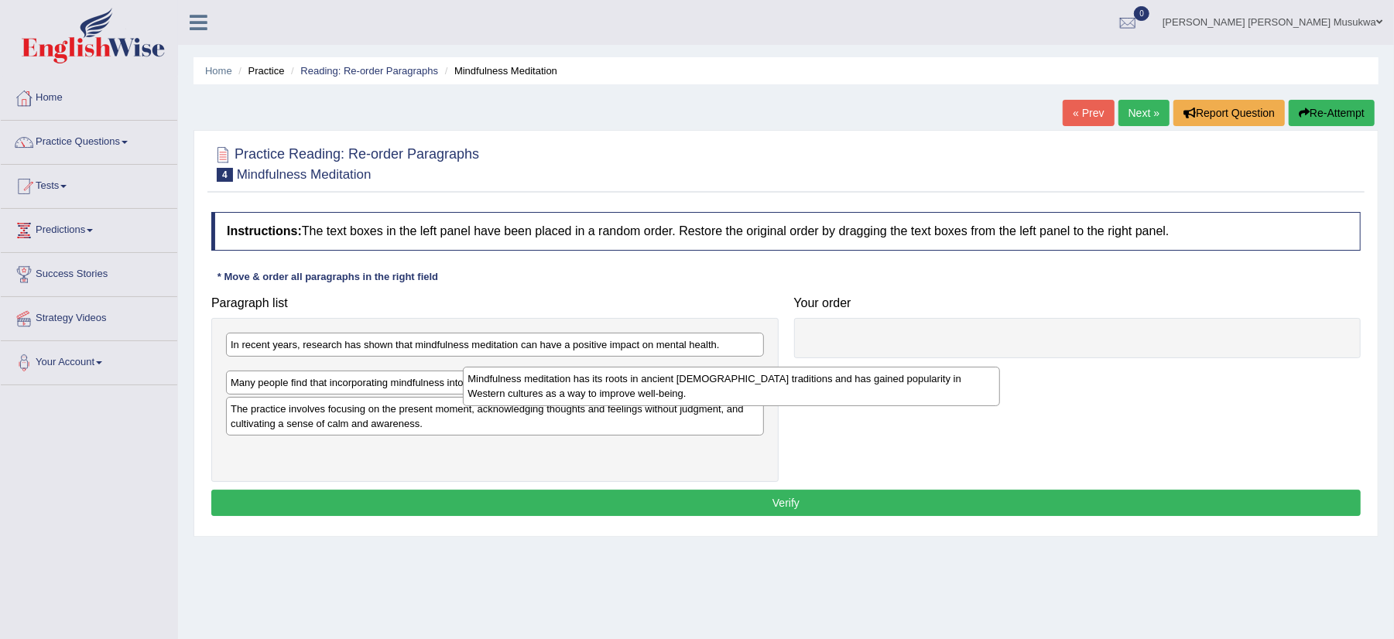
drag, startPoint x: 333, startPoint y: 372, endPoint x: 605, endPoint y: 372, distance: 272.5
click at [605, 372] on div "Mindfulness meditation has its roots in ancient [DEMOGRAPHIC_DATA] traditions a…" at bounding box center [731, 386] width 537 height 39
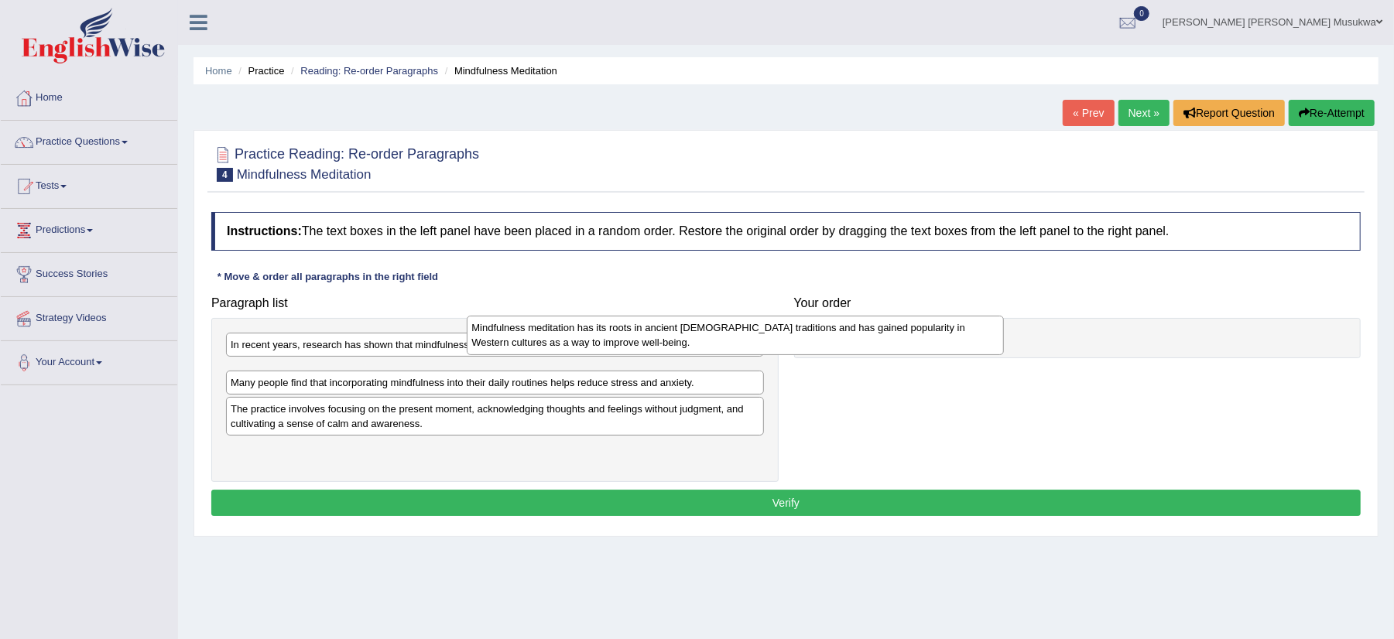
drag, startPoint x: 605, startPoint y: 372, endPoint x: 849, endPoint y: 328, distance: 247.8
click at [849, 328] on div "Mindfulness meditation has its roots in ancient [DEMOGRAPHIC_DATA] traditions a…" at bounding box center [735, 335] width 537 height 39
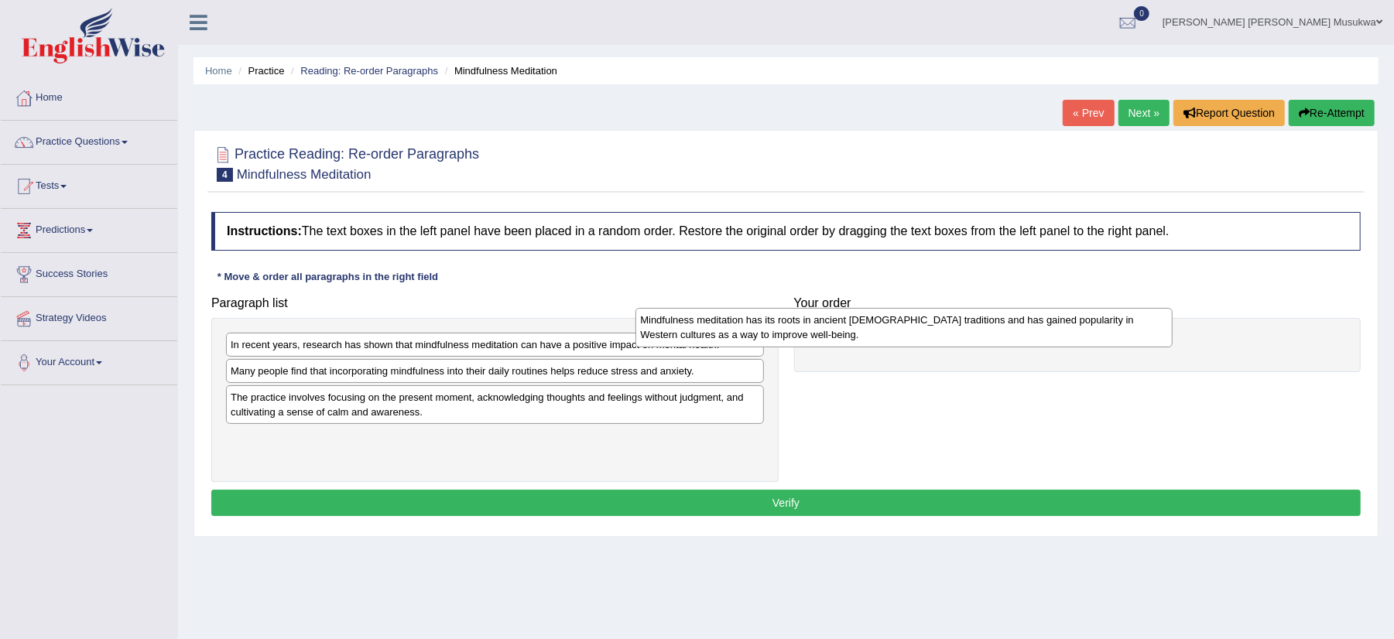
drag, startPoint x: 317, startPoint y: 372, endPoint x: 760, endPoint y: 302, distance: 449.1
click at [760, 308] on div "Mindfulness meditation has its roots in ancient [DEMOGRAPHIC_DATA] traditions a…" at bounding box center [904, 327] width 537 height 39
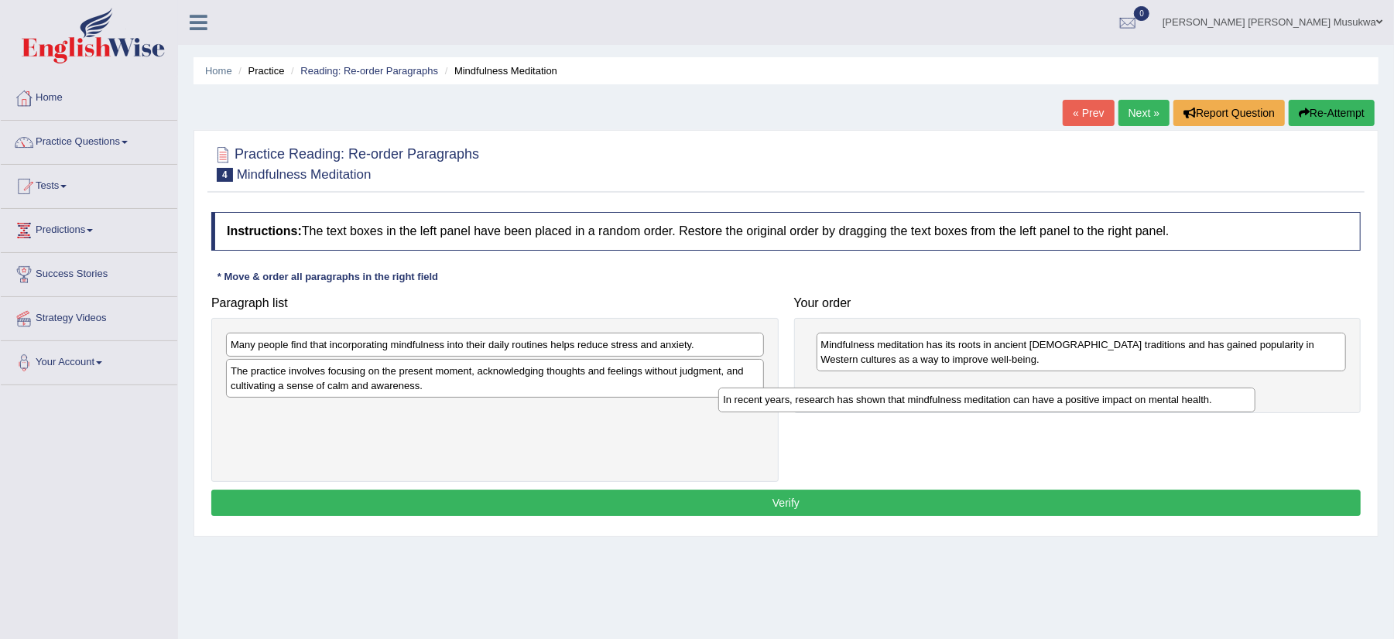
drag, startPoint x: 474, startPoint y: 348, endPoint x: 967, endPoint y: 403, distance: 496.1
click at [967, 403] on div "In recent years, research has shown that mindfulness meditation can have a posi…" at bounding box center [986, 400] width 537 height 25
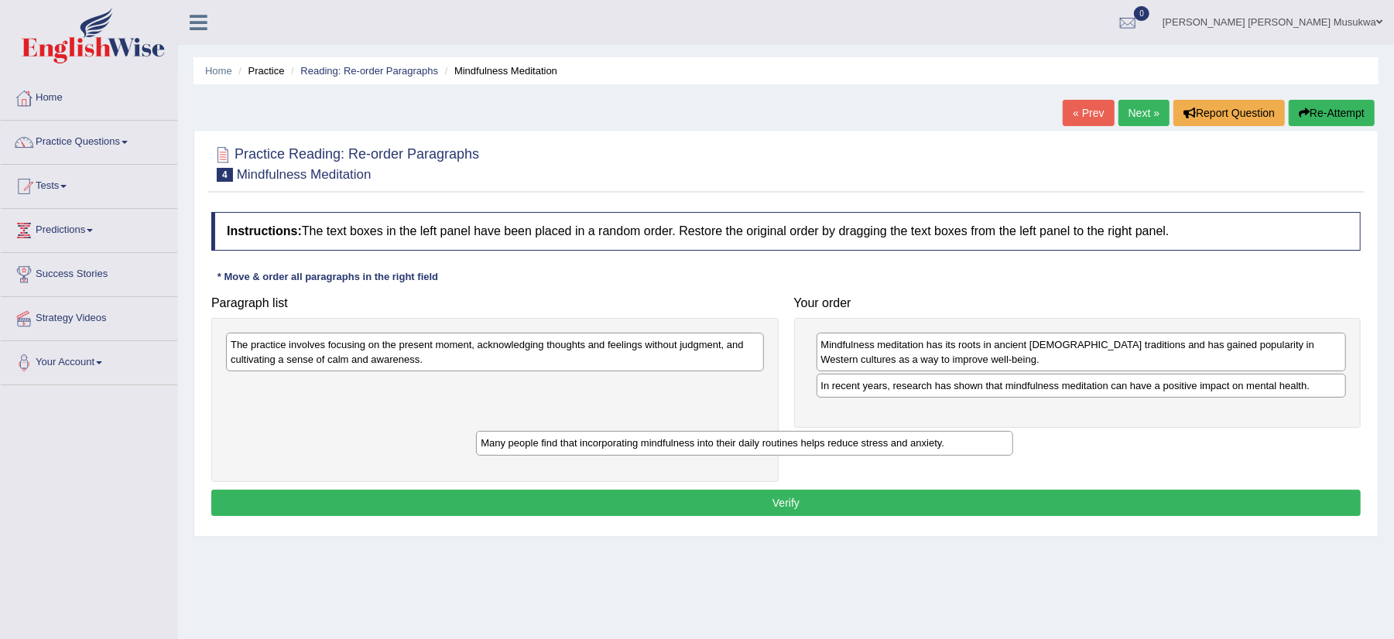
drag, startPoint x: 543, startPoint y: 341, endPoint x: 806, endPoint y: 437, distance: 280.1
click at [806, 437] on div "Many people find that incorporating mindfulness into their daily routines helps…" at bounding box center [744, 443] width 537 height 25
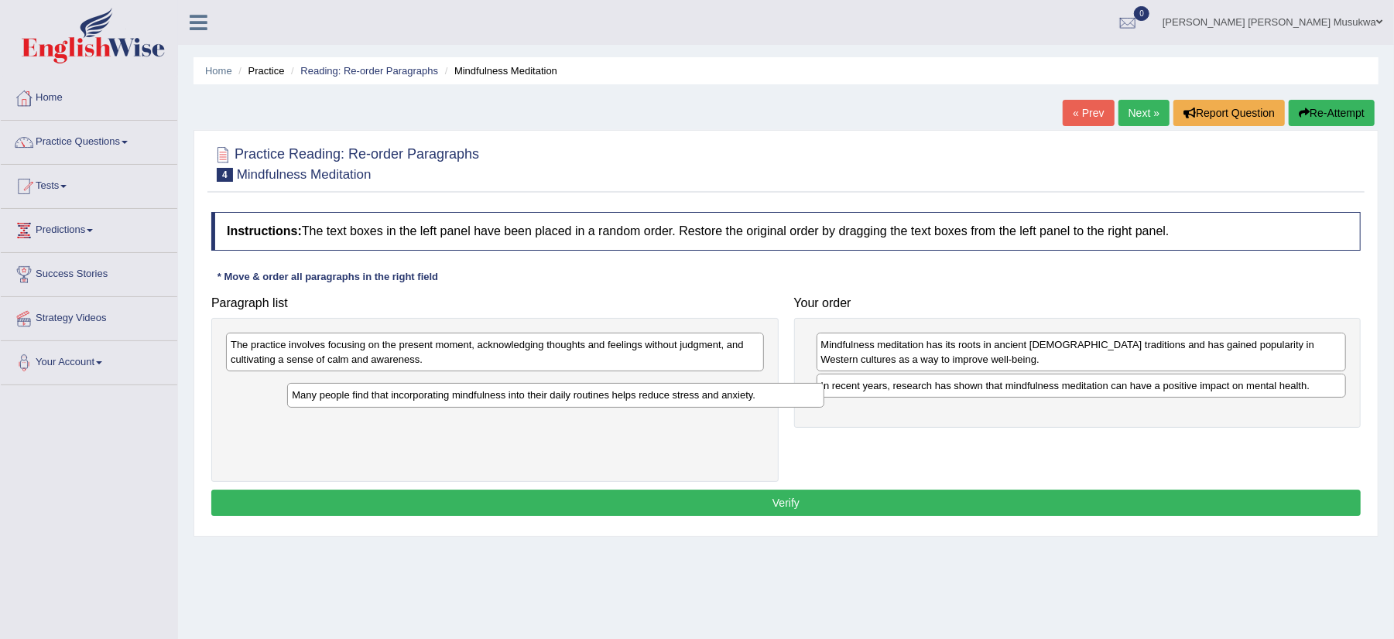
drag, startPoint x: 608, startPoint y: 385, endPoint x: 809, endPoint y: 449, distance: 210.3
click at [809, 408] on div "Many people find that incorporating mindfulness into their daily routines helps…" at bounding box center [555, 395] width 537 height 25
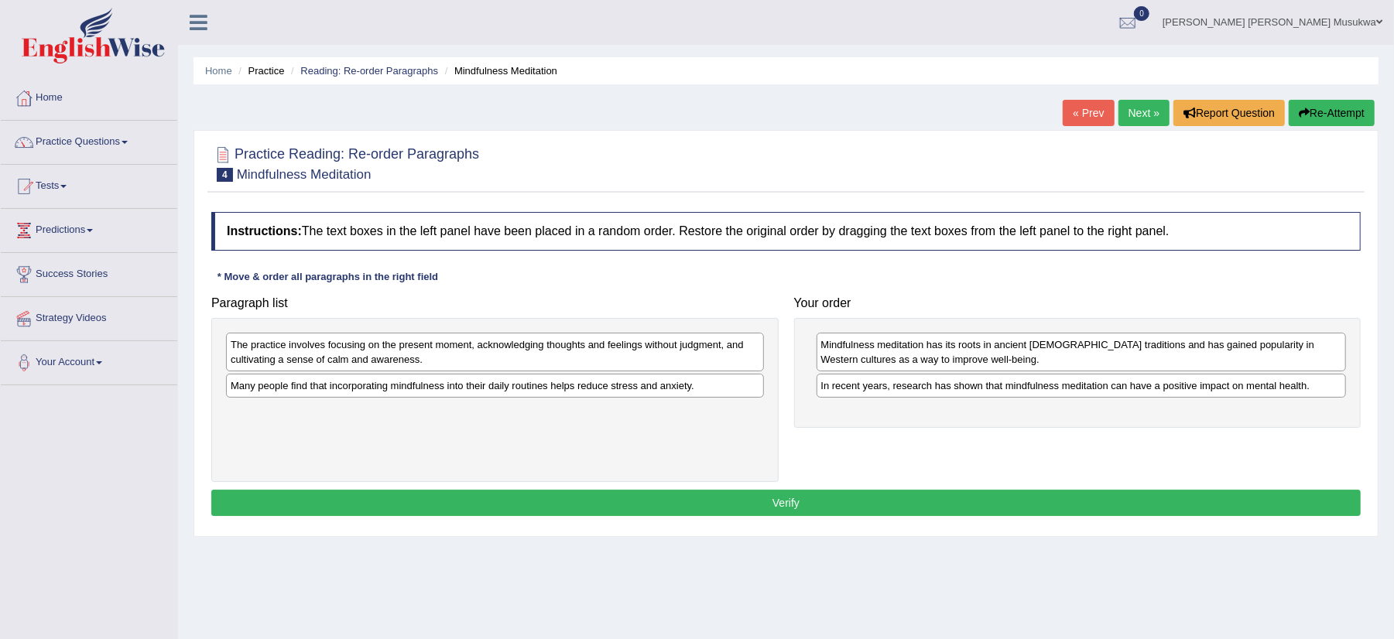
drag, startPoint x: 576, startPoint y: 388, endPoint x: 800, endPoint y: 384, distance: 223.7
click at [764, 384] on div "Many people find that incorporating mindfulness into their daily routines helps…" at bounding box center [495, 386] width 538 height 24
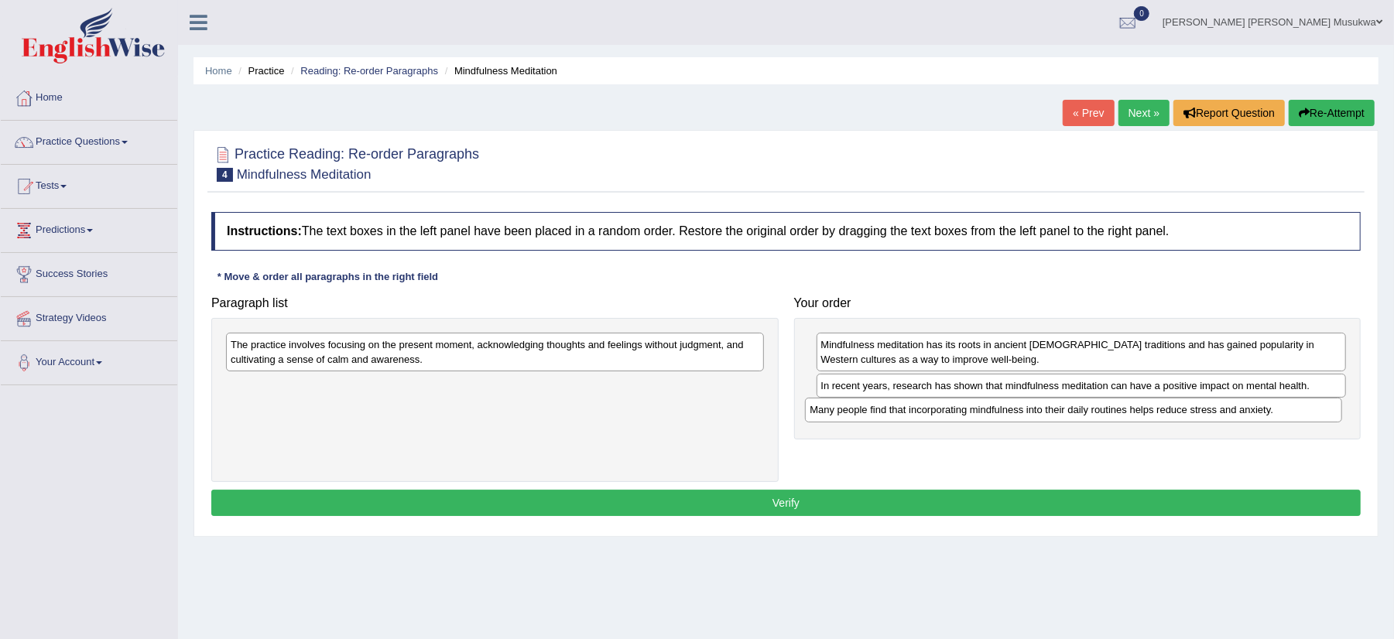
drag, startPoint x: 500, startPoint y: 385, endPoint x: 1081, endPoint y: 409, distance: 581.0
click at [1081, 409] on div "Many people find that incorporating mindfulness into their daily routines helps…" at bounding box center [1073, 410] width 537 height 25
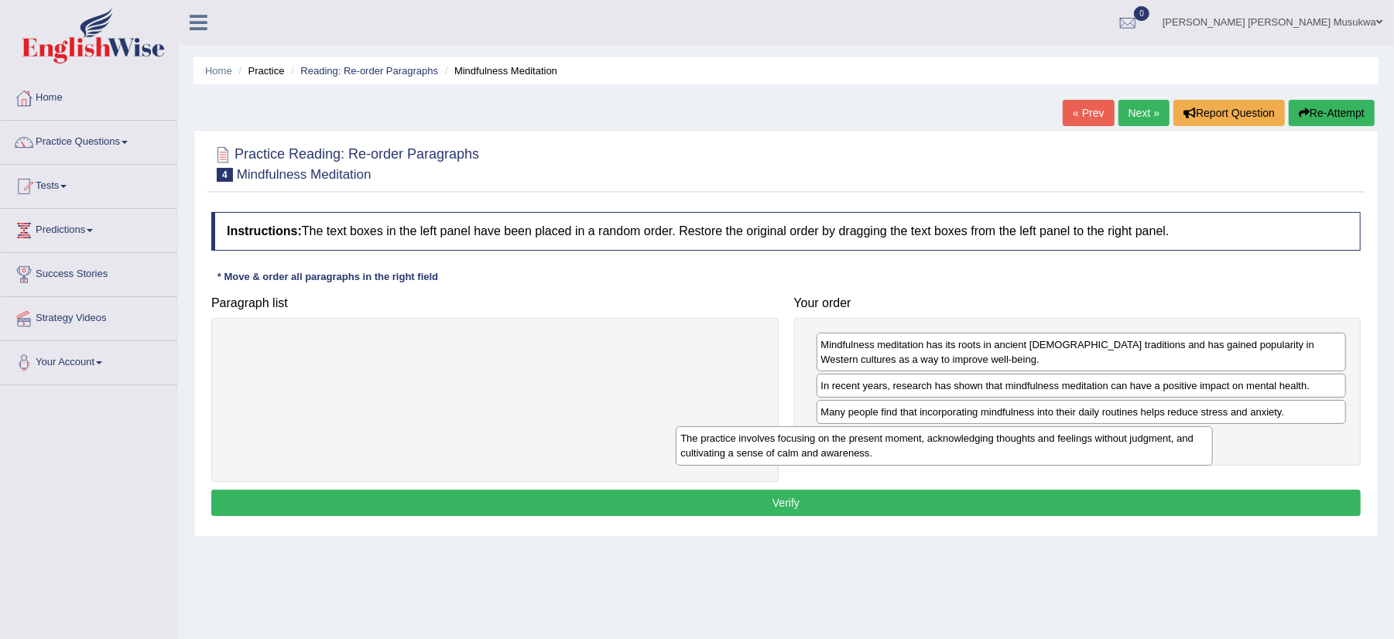
drag, startPoint x: 514, startPoint y: 347, endPoint x: 964, endPoint y: 440, distance: 460.1
click at [964, 440] on div "The practice involves focusing on the present moment, acknowledging thoughts an…" at bounding box center [944, 446] width 537 height 39
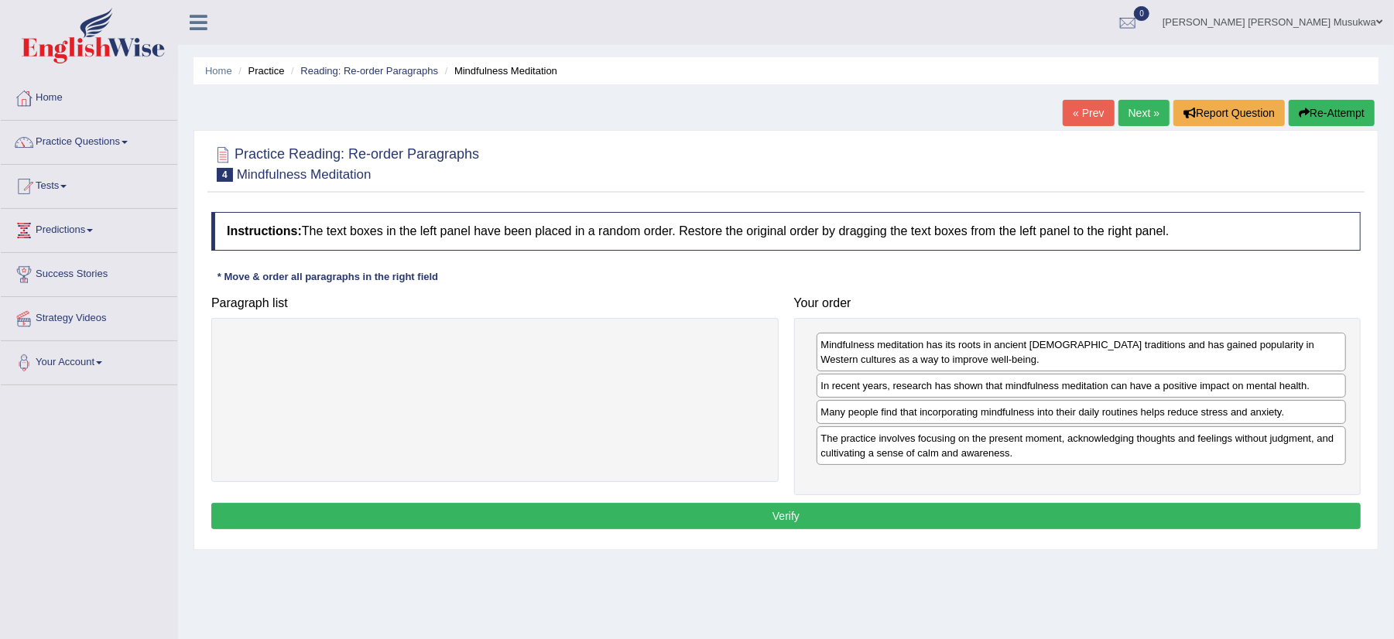
click at [810, 511] on button "Verify" at bounding box center [785, 516] width 1149 height 26
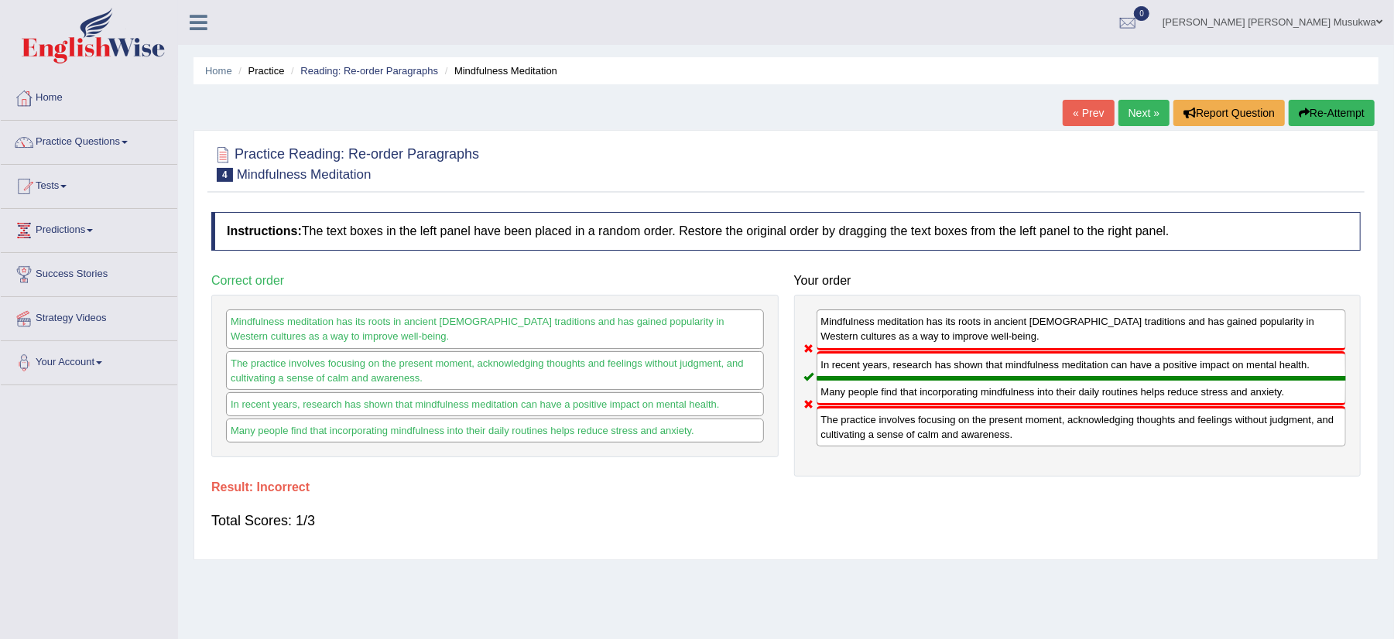
click at [1348, 100] on button "Re-Attempt" at bounding box center [1332, 113] width 86 height 26
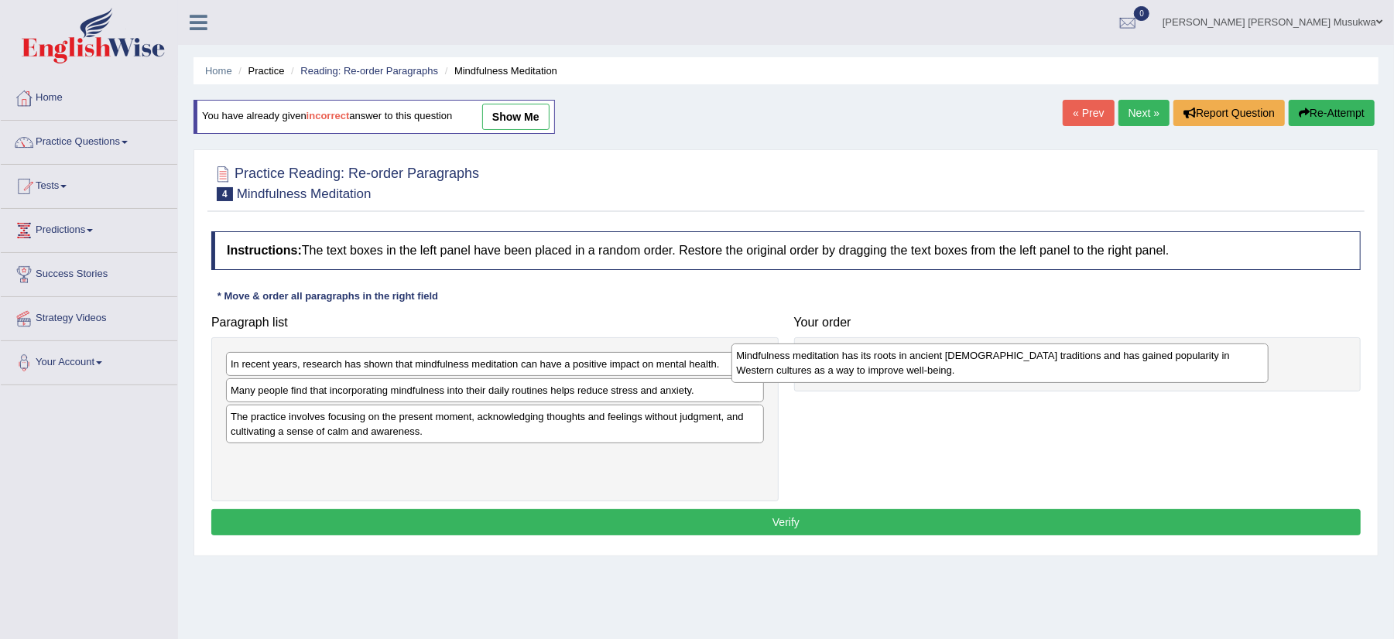
drag, startPoint x: 272, startPoint y: 399, endPoint x: 778, endPoint y: 364, distance: 506.7
click at [778, 364] on div "Mindfulness meditation has its roots in ancient [DEMOGRAPHIC_DATA] traditions a…" at bounding box center [999, 363] width 537 height 39
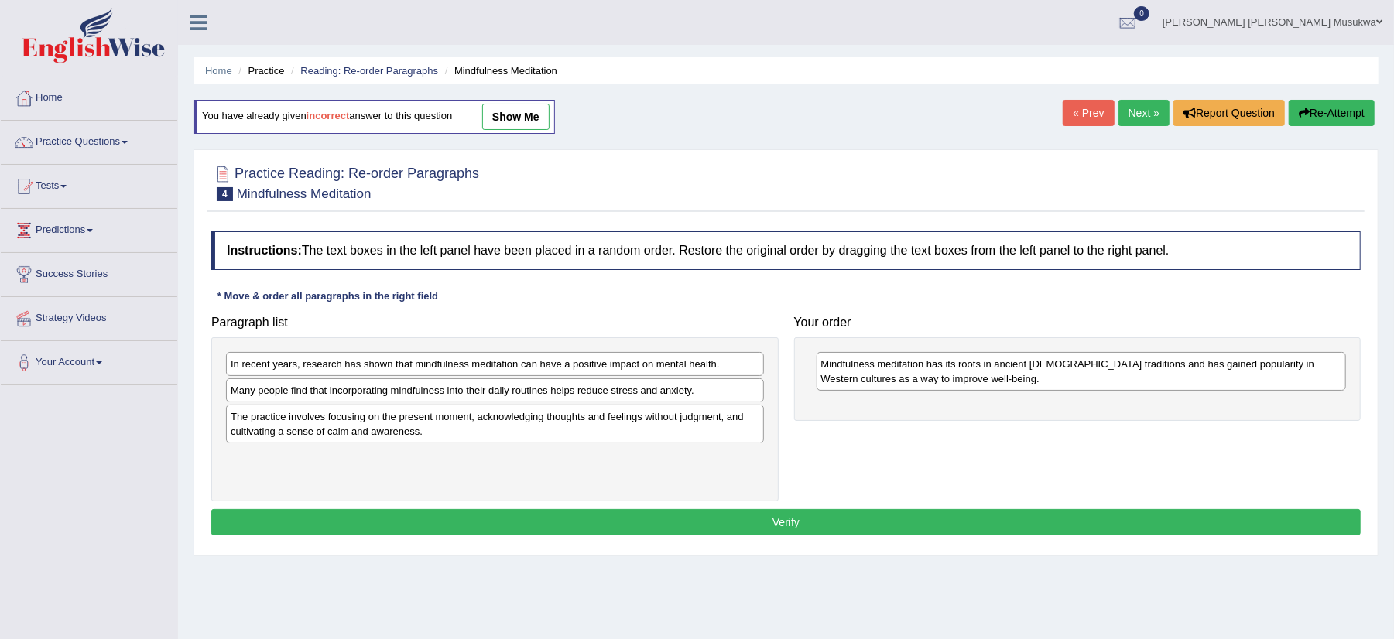
click at [497, 372] on div "In recent years, research has shown that mindfulness meditation can have a posi…" at bounding box center [495, 364] width 538 height 24
click at [505, 375] on div "In recent years, research has shown that mindfulness meditation can have a posi…" at bounding box center [495, 364] width 538 height 24
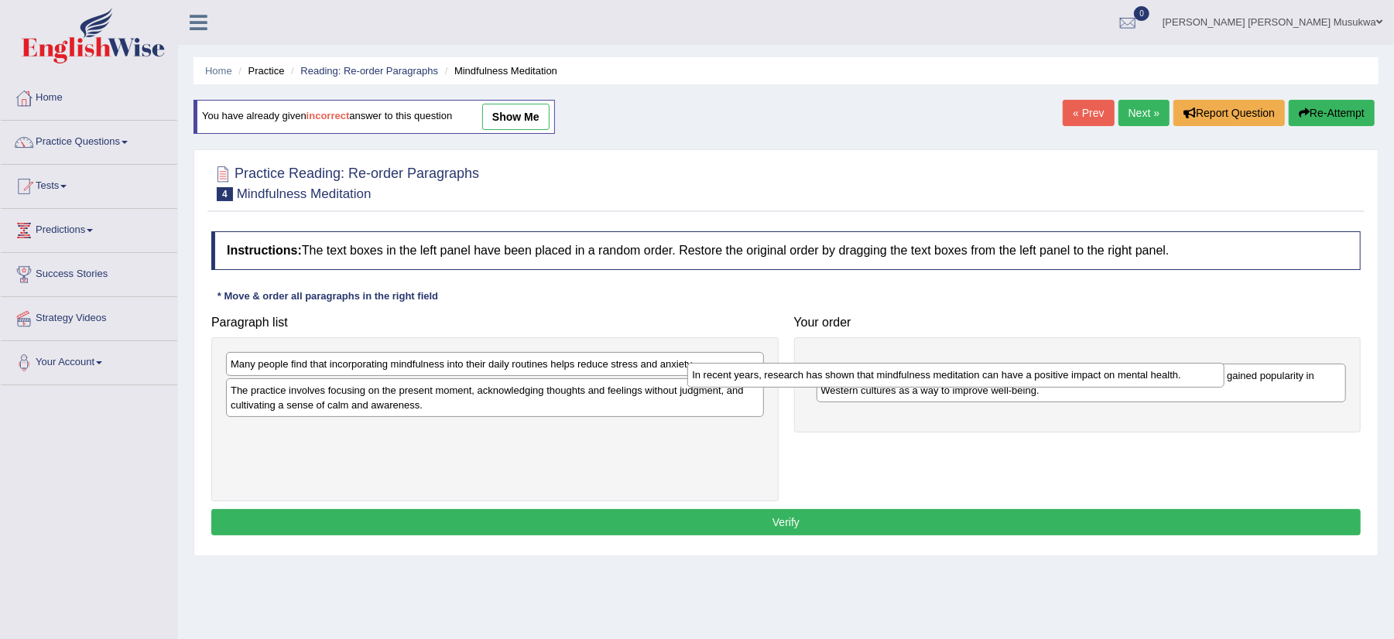
drag, startPoint x: 512, startPoint y: 358, endPoint x: 973, endPoint y: 368, distance: 461.5
click at [973, 368] on div "In recent years, research has shown that mindfulness meditation can have a posi…" at bounding box center [955, 375] width 537 height 25
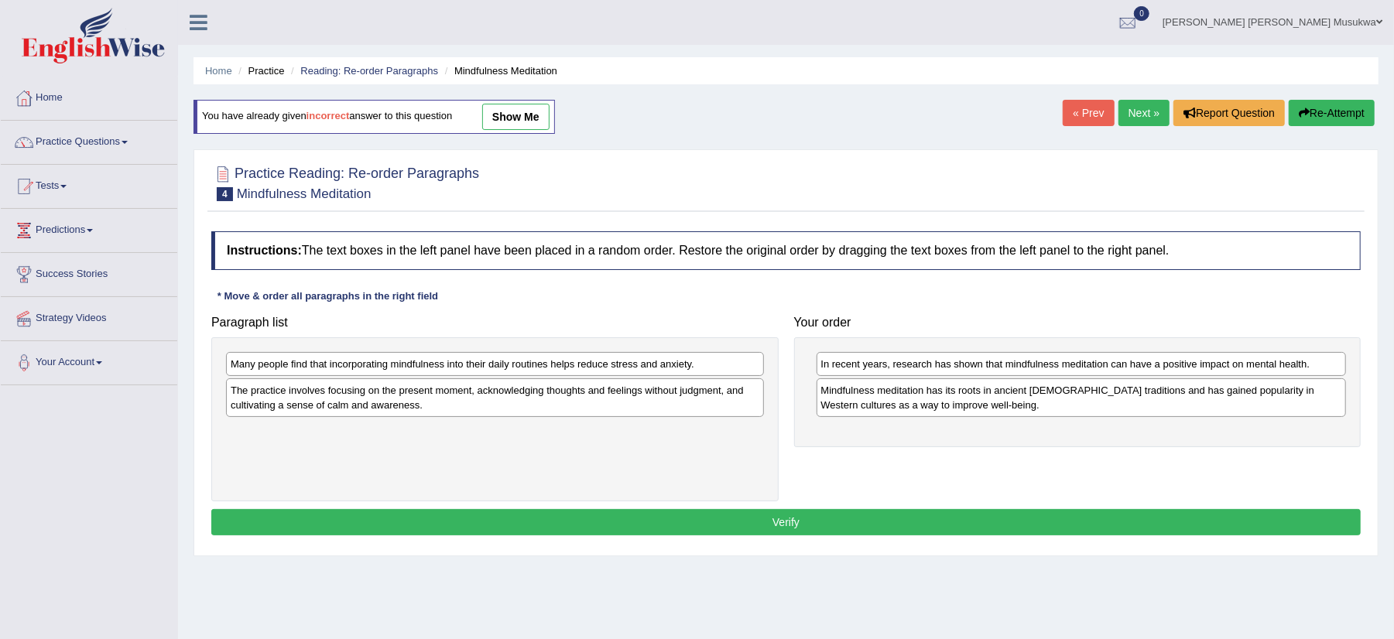
click at [973, 363] on div "In recent years, research has shown that mindfulness meditation can have a posi…" at bounding box center [1082, 364] width 530 height 24
drag, startPoint x: 973, startPoint y: 363, endPoint x: 909, endPoint y: 366, distance: 64.3
click at [909, 366] on div "In recent years, research has shown that mindfulness meditation can have a posi…" at bounding box center [1016, 364] width 529 height 25
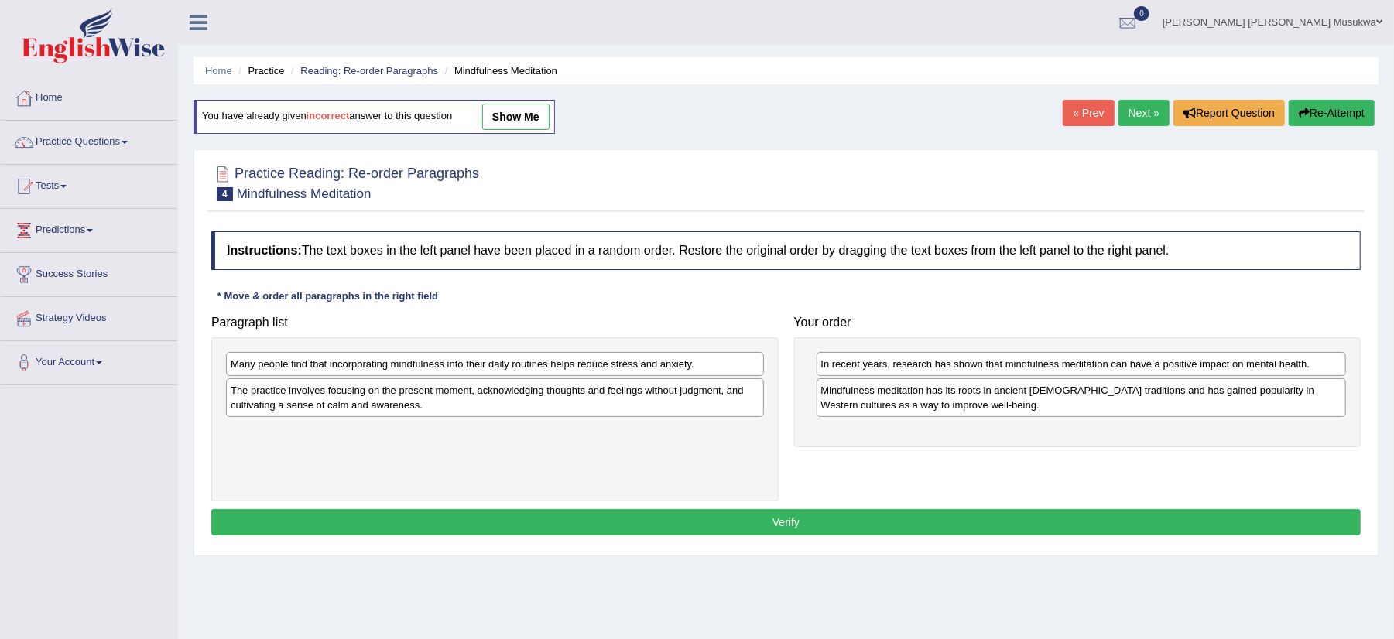
click at [914, 372] on div "In recent years, research has shown that mindfulness meditation can have a posi…" at bounding box center [1082, 364] width 530 height 24
click at [927, 366] on div "In recent years, research has shown that mindfulness meditation can have a posi…" at bounding box center [1082, 364] width 530 height 24
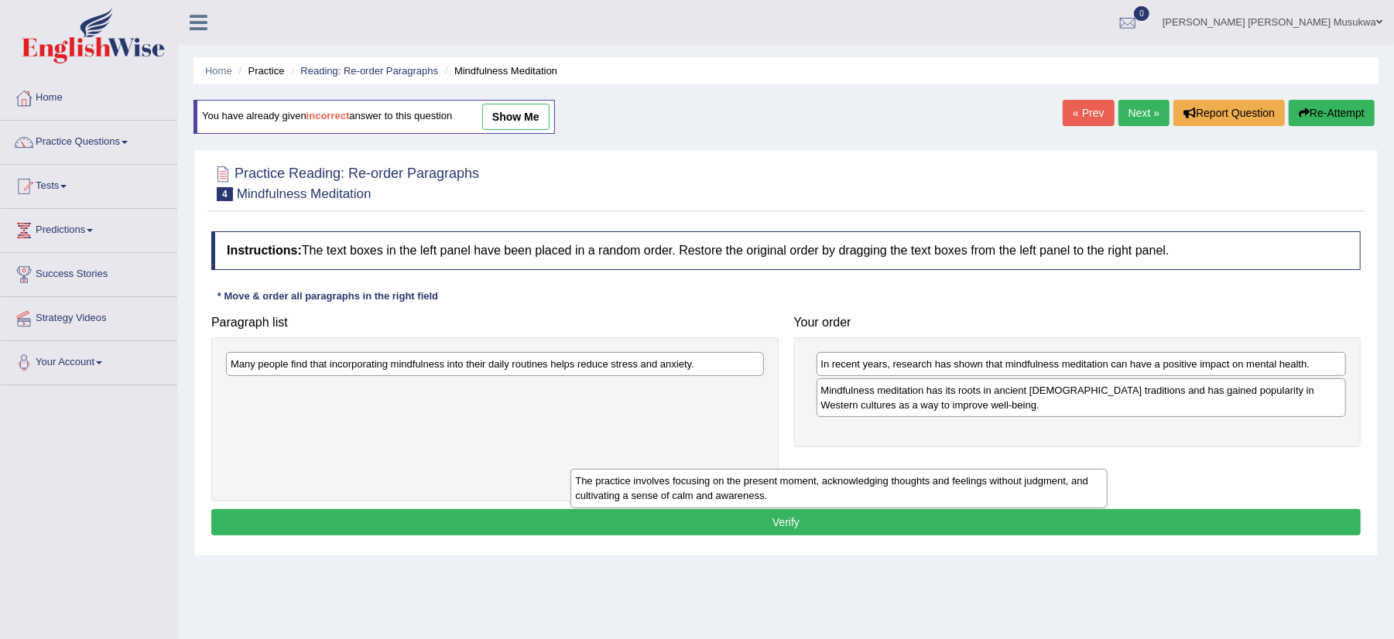
drag, startPoint x: 372, startPoint y: 403, endPoint x: 716, endPoint y: 493, distance: 356.0
click at [716, 493] on div "The practice involves focusing on the present moment, acknowledging thoughts an…" at bounding box center [838, 488] width 537 height 39
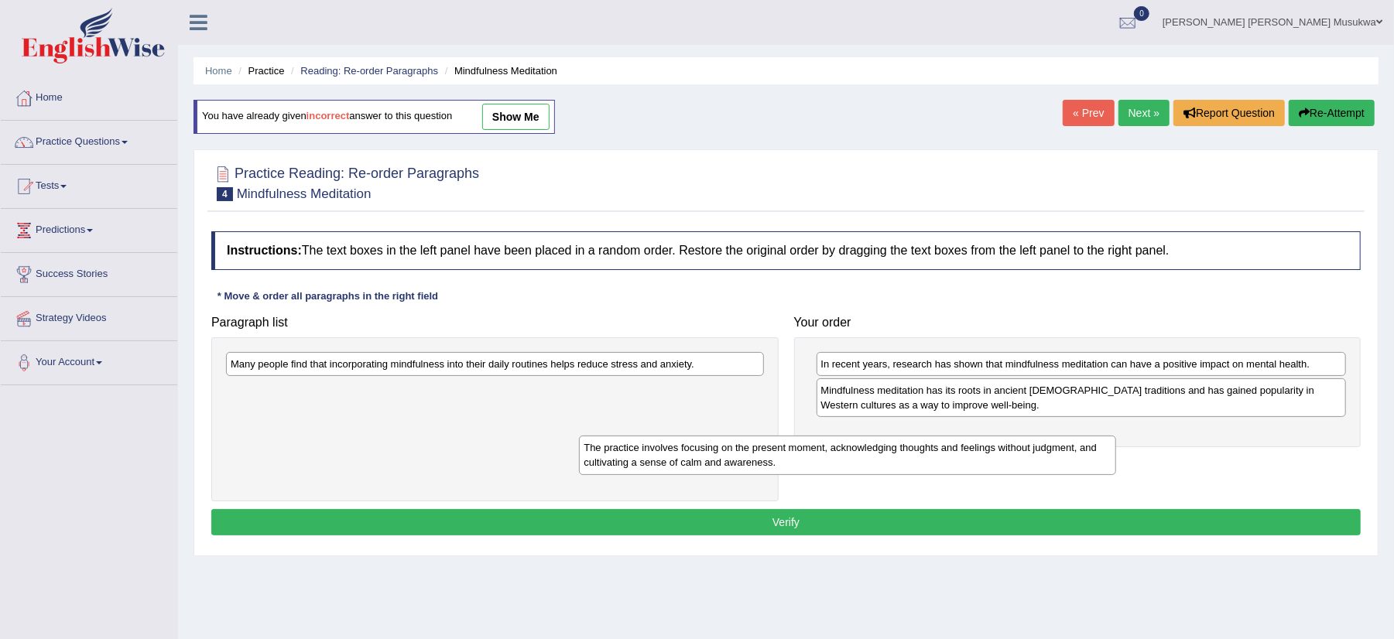
drag, startPoint x: 440, startPoint y: 406, endPoint x: 793, endPoint y: 462, distance: 357.5
click at [793, 462] on div "The practice involves focusing on the present moment, acknowledging thoughts an…" at bounding box center [847, 455] width 537 height 39
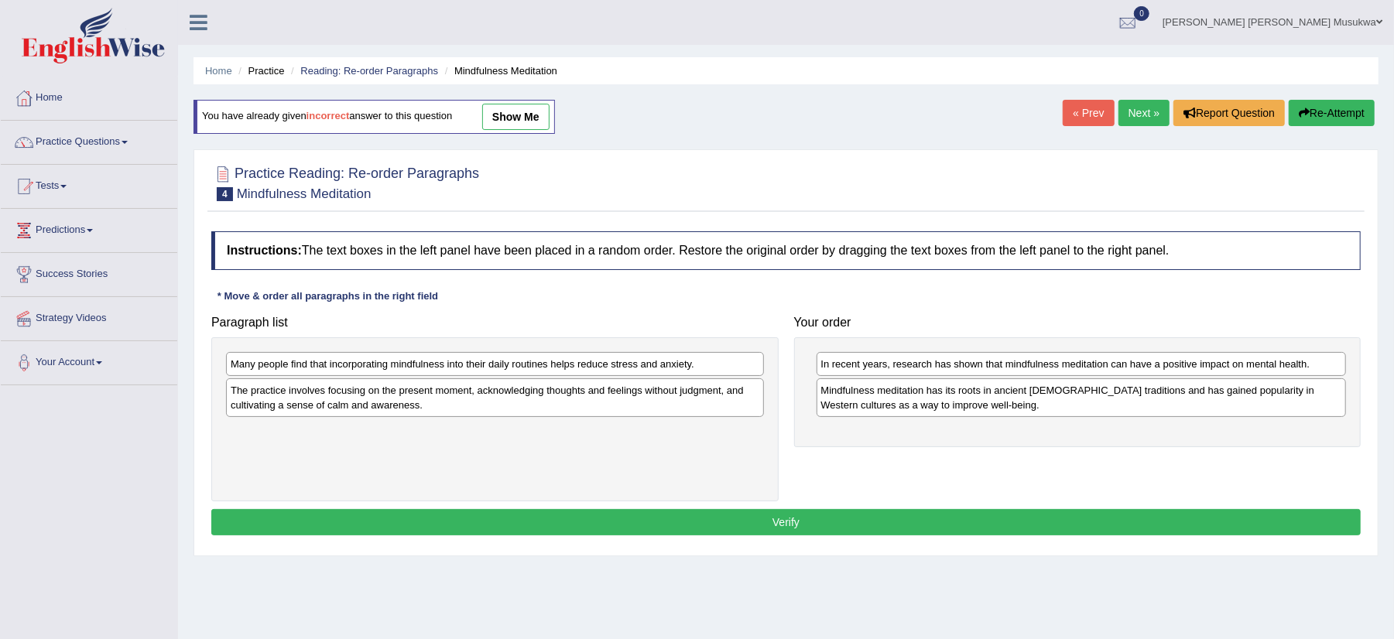
drag, startPoint x: 332, startPoint y: 409, endPoint x: 526, endPoint y: 437, distance: 196.4
click at [526, 417] on div "The practice involves focusing on the present moment, acknowledging thoughts an…" at bounding box center [495, 398] width 538 height 39
drag, startPoint x: 426, startPoint y: 396, endPoint x: 457, endPoint y: 403, distance: 31.7
click at [457, 403] on div "The practice involves focusing on the present moment, acknowledging thoughts an…" at bounding box center [506, 400] width 537 height 39
drag, startPoint x: 457, startPoint y: 403, endPoint x: 517, endPoint y: 404, distance: 60.4
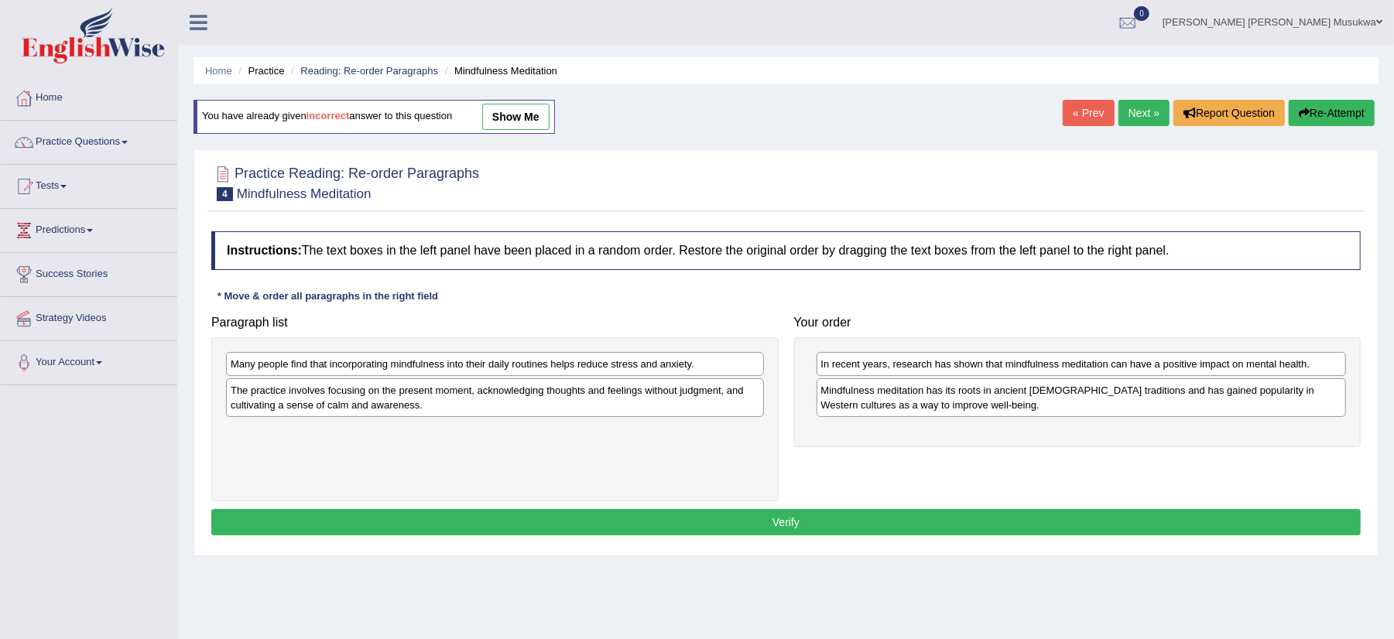
click at [457, 403] on div "The practice involves focusing on the present moment, acknowledging thoughts an…" at bounding box center [495, 398] width 538 height 39
drag, startPoint x: 468, startPoint y: 388, endPoint x: 475, endPoint y: 393, distance: 8.8
click at [474, 393] on div "The practice involves focusing on the present moment, acknowledging thoughts an…" at bounding box center [495, 398] width 538 height 39
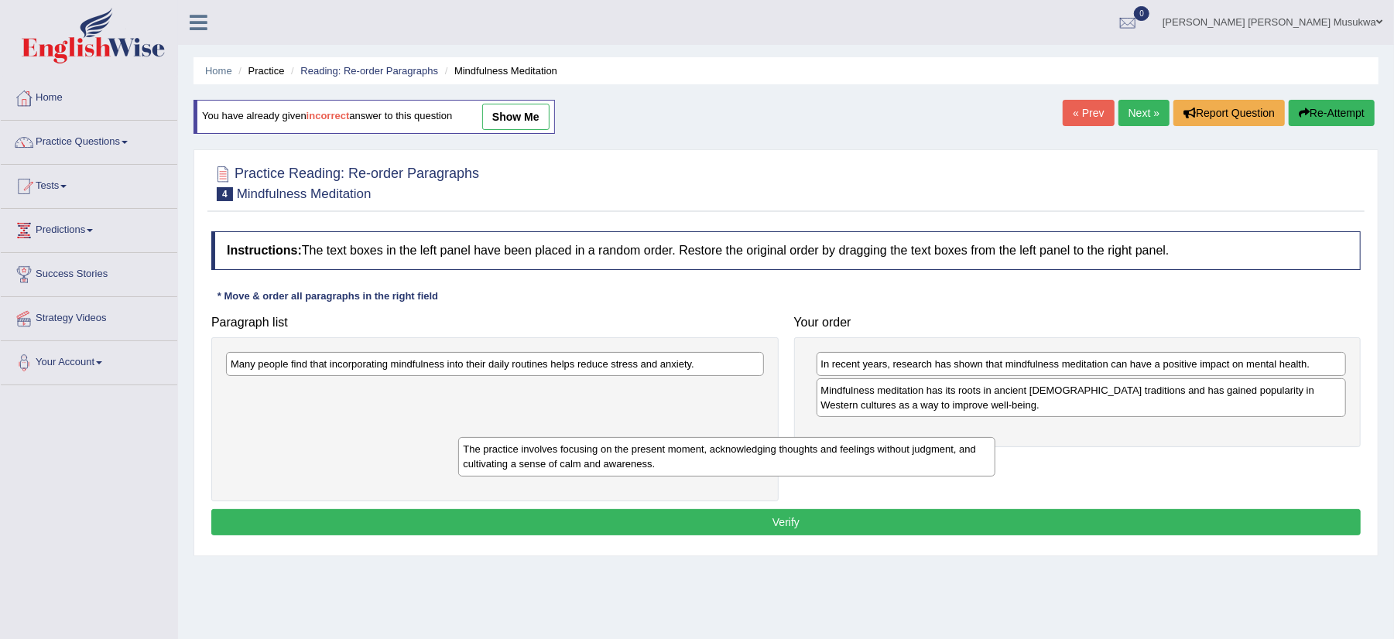
drag, startPoint x: 444, startPoint y: 404, endPoint x: 920, endPoint y: 494, distance: 484.4
click at [920, 477] on div "The practice involves focusing on the present moment, acknowledging thoughts an…" at bounding box center [726, 456] width 537 height 39
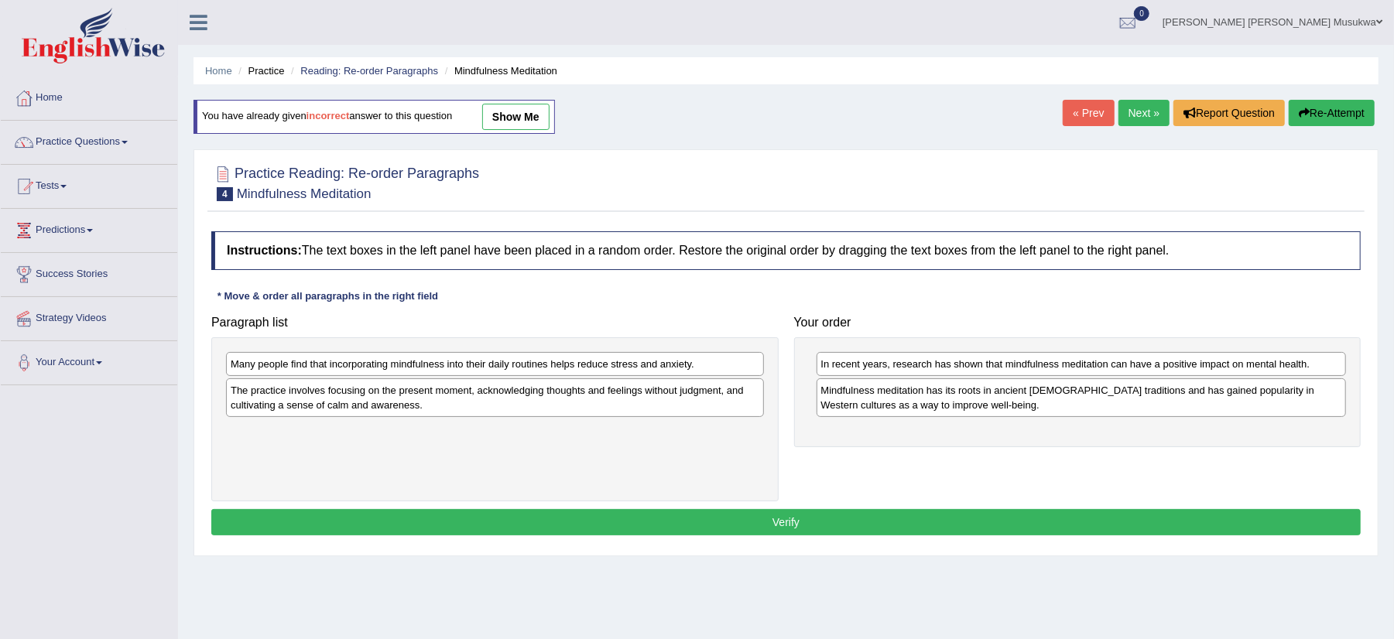
drag, startPoint x: 920, startPoint y: 494, endPoint x: 553, endPoint y: 433, distance: 371.8
click at [553, 433] on div "Paragraph list Many people find that incorporating mindfulness into their daily…" at bounding box center [786, 405] width 1165 height 194
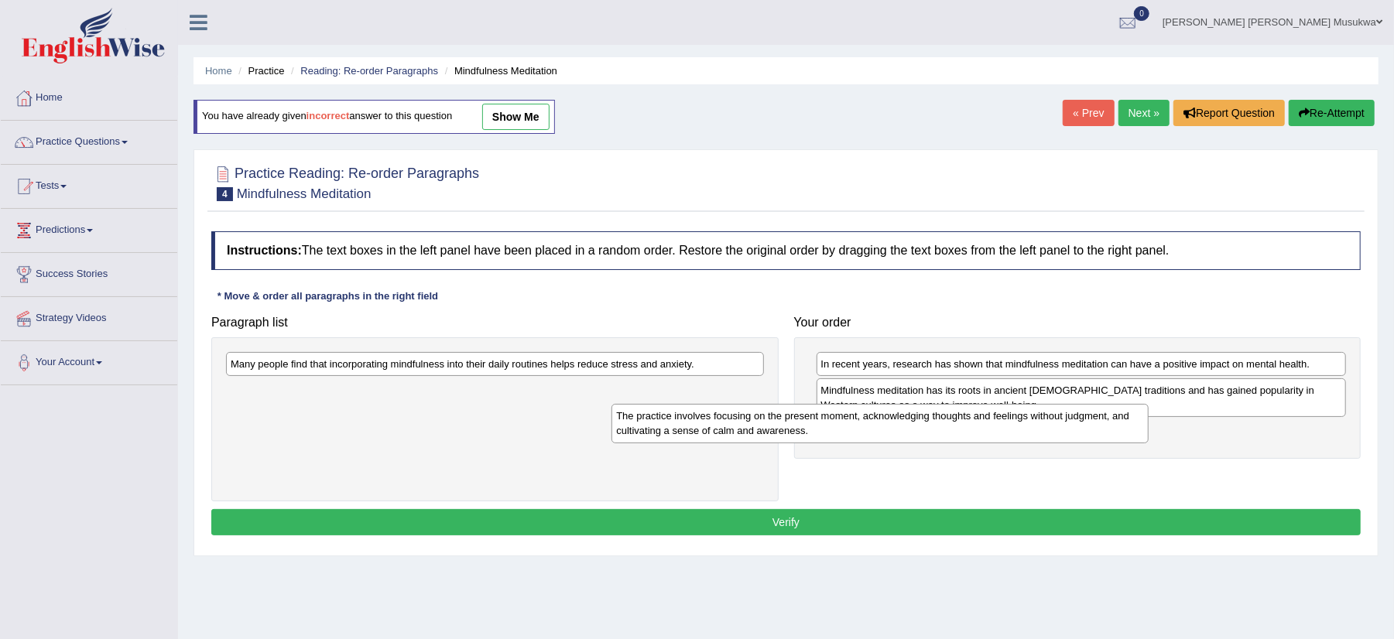
drag, startPoint x: 485, startPoint y: 403, endPoint x: 870, endPoint y: 428, distance: 386.3
click at [870, 428] on div "The practice involves focusing on the present moment, acknowledging thoughts an…" at bounding box center [880, 423] width 537 height 39
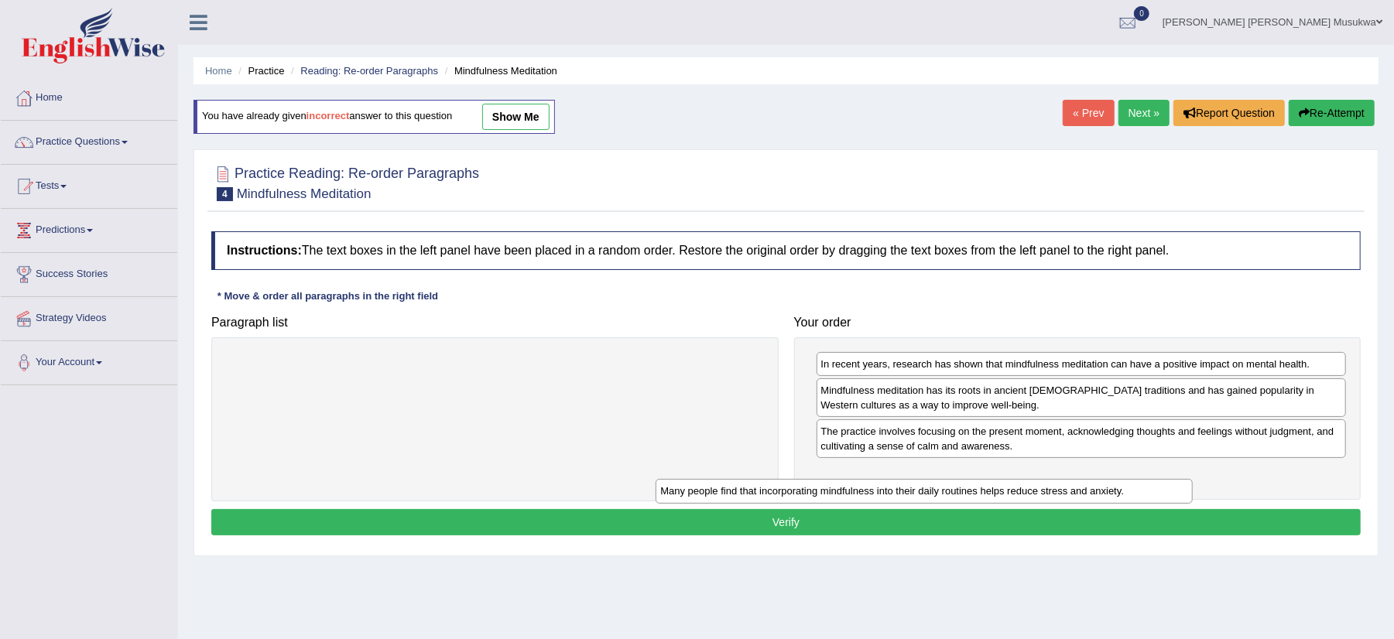
drag, startPoint x: 521, startPoint y: 364, endPoint x: 1000, endPoint y: 483, distance: 493.8
click at [1000, 483] on div "Many people find that incorporating mindfulness into their daily routines helps…" at bounding box center [924, 491] width 537 height 25
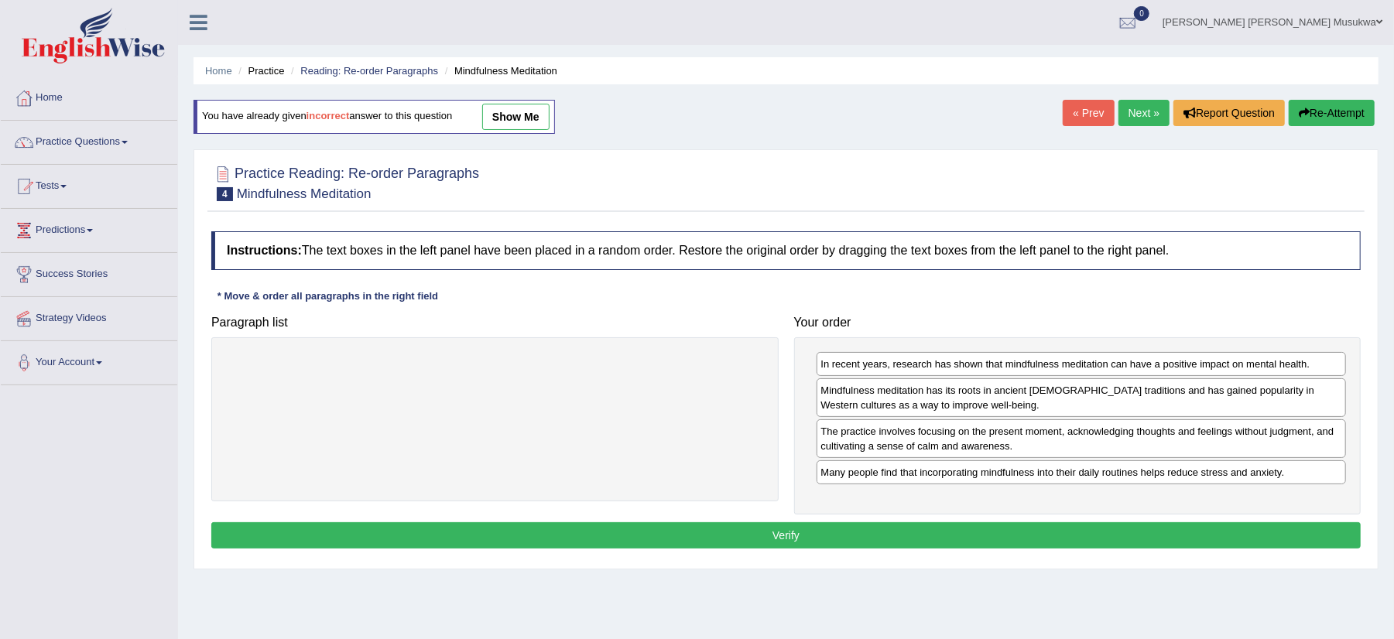
click at [802, 534] on button "Verify" at bounding box center [785, 535] width 1149 height 26
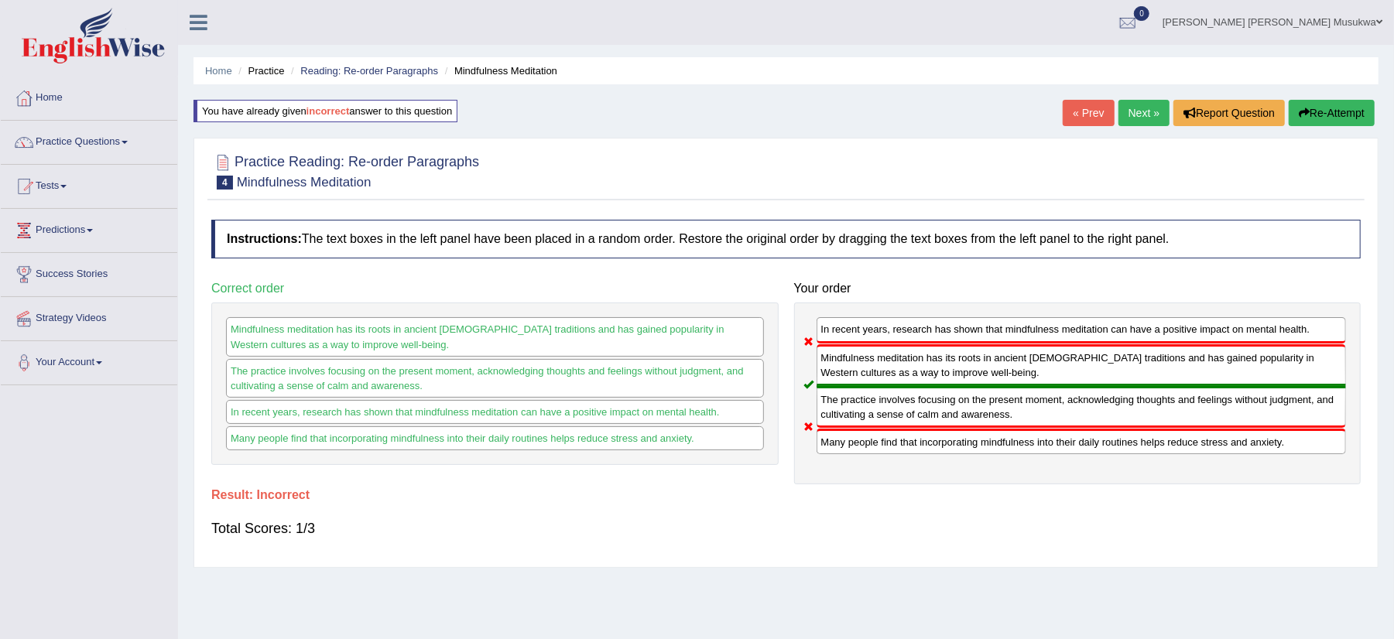
click at [1320, 113] on button "Re-Attempt" at bounding box center [1332, 113] width 86 height 26
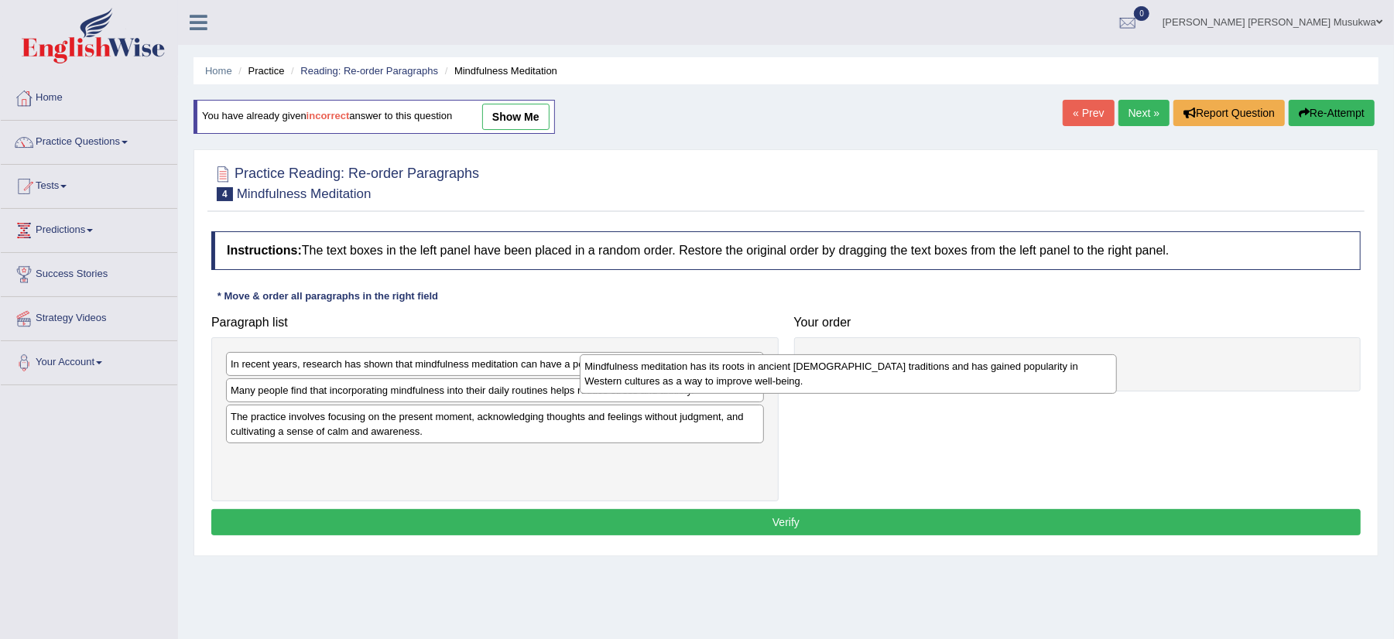
drag, startPoint x: 304, startPoint y: 398, endPoint x: 774, endPoint y: 344, distance: 472.9
click at [774, 355] on div "Mindfulness meditation has its roots in ancient [DEMOGRAPHIC_DATA] traditions a…" at bounding box center [848, 374] width 537 height 39
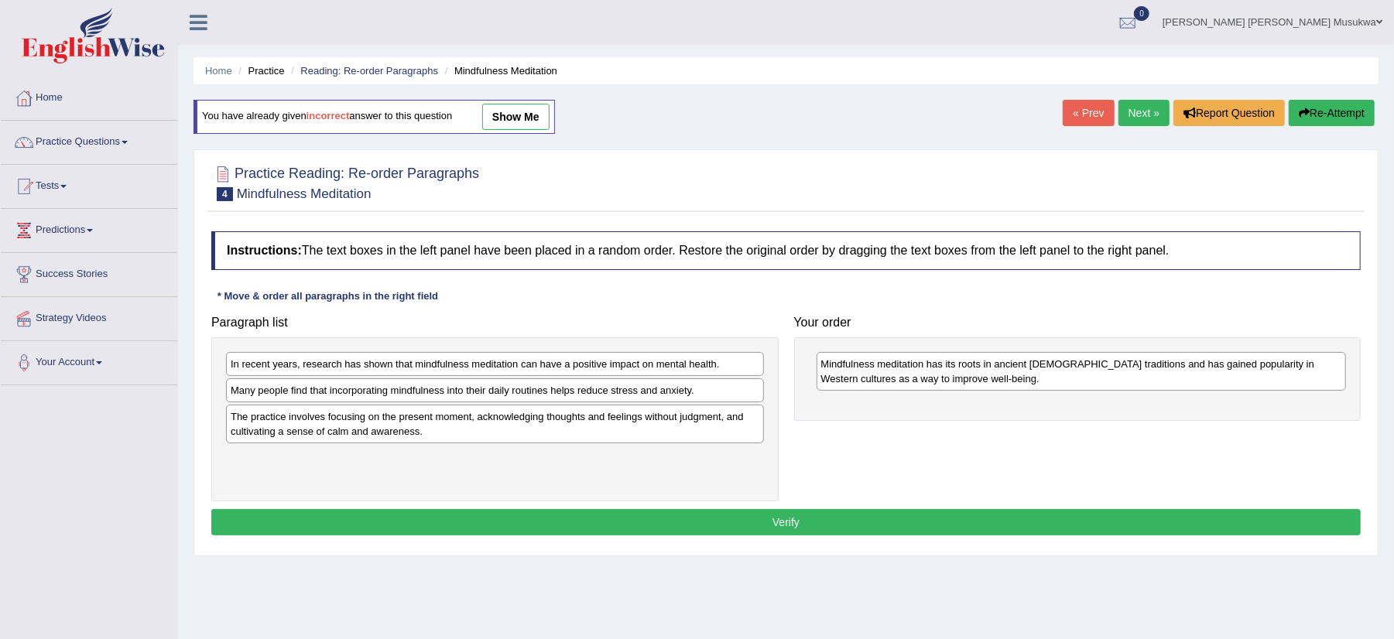
drag, startPoint x: 455, startPoint y: 348, endPoint x: 608, endPoint y: 337, distance: 152.9
click at [608, 337] on div "Paragraph list In recent years, research has shown that mindfulness meditation …" at bounding box center [495, 405] width 583 height 194
click at [474, 391] on div "Many people find that incorporating mindfulness into their daily routines helps…" at bounding box center [495, 391] width 538 height 24
click at [430, 433] on div "The practice involves focusing on the present moment, acknowledging thoughts an…" at bounding box center [495, 424] width 538 height 39
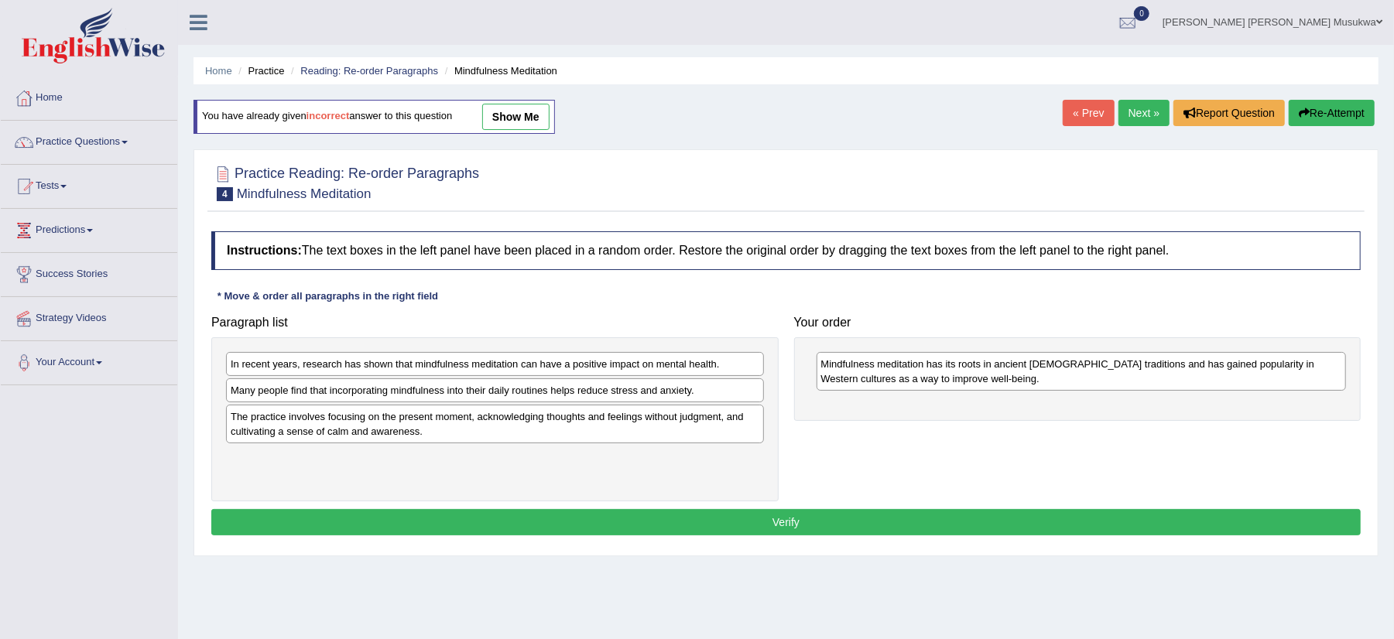
click at [430, 433] on div "The practice involves focusing on the present moment, acknowledging thoughts an…" at bounding box center [495, 424] width 538 height 39
click at [434, 432] on div "The practice involves focusing on the present moment, acknowledging thoughts an…" at bounding box center [495, 424] width 538 height 39
click at [561, 480] on div "In recent years, research has shown that mindfulness meditation can have a posi…" at bounding box center [494, 419] width 567 height 164
click at [488, 364] on div "In recent years, research has shown that mindfulness meditation can have a posi…" at bounding box center [495, 364] width 538 height 24
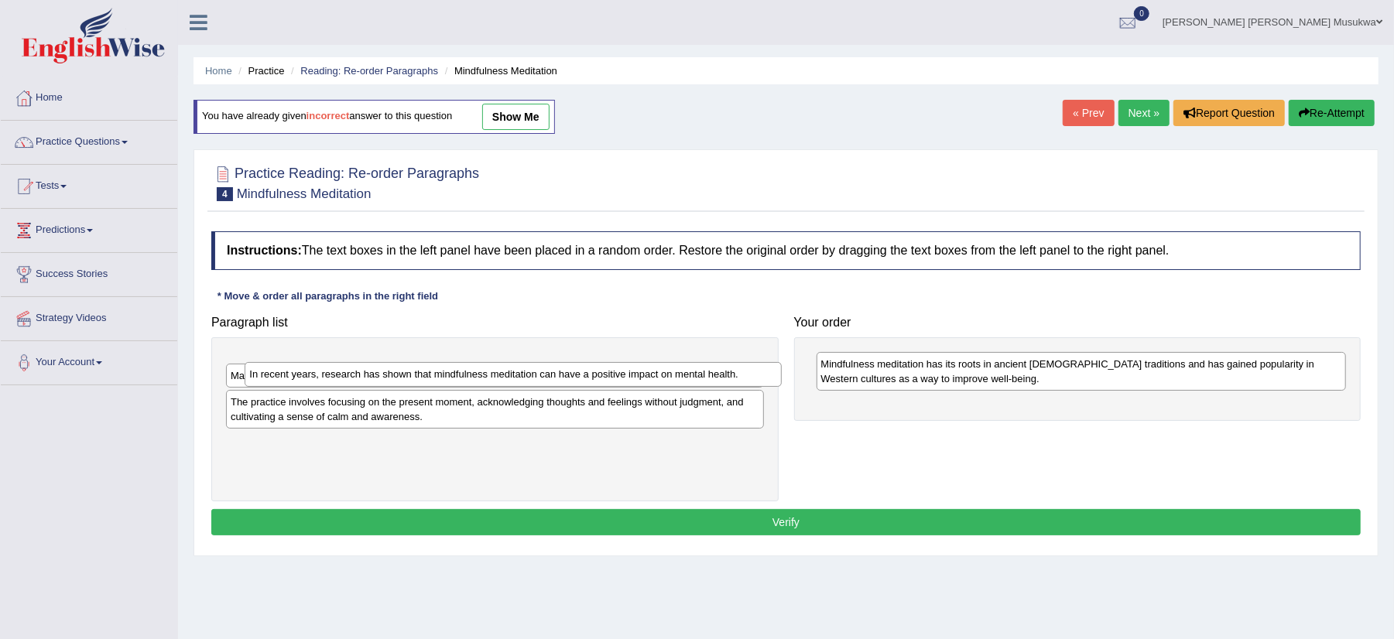
drag, startPoint x: 559, startPoint y: 375, endPoint x: 623, endPoint y: 419, distance: 77.5
click at [623, 387] on div "In recent years, research has shown that mindfulness meditation can have a posi…" at bounding box center [513, 374] width 537 height 25
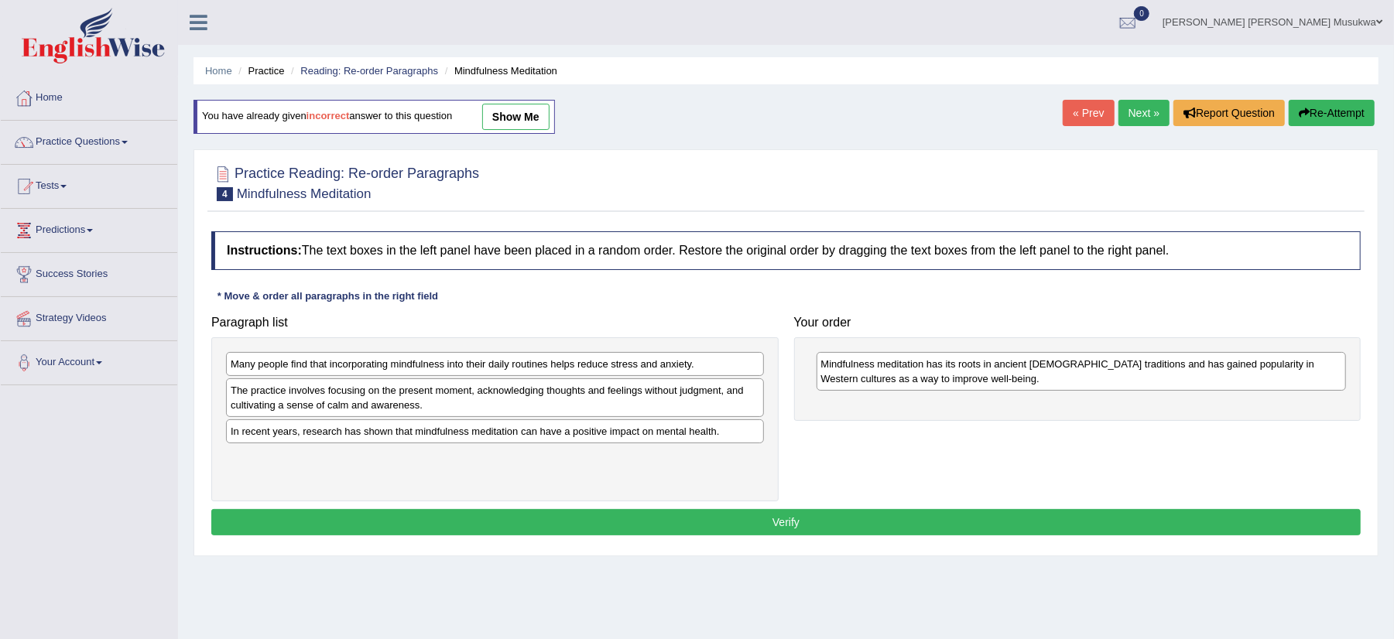
click at [406, 435] on div "In recent years, research has shown that mindfulness meditation can have a posi…" at bounding box center [495, 432] width 538 height 24
click at [389, 399] on div "The practice involves focusing on the present moment, acknowledging thoughts an…" at bounding box center [495, 398] width 538 height 39
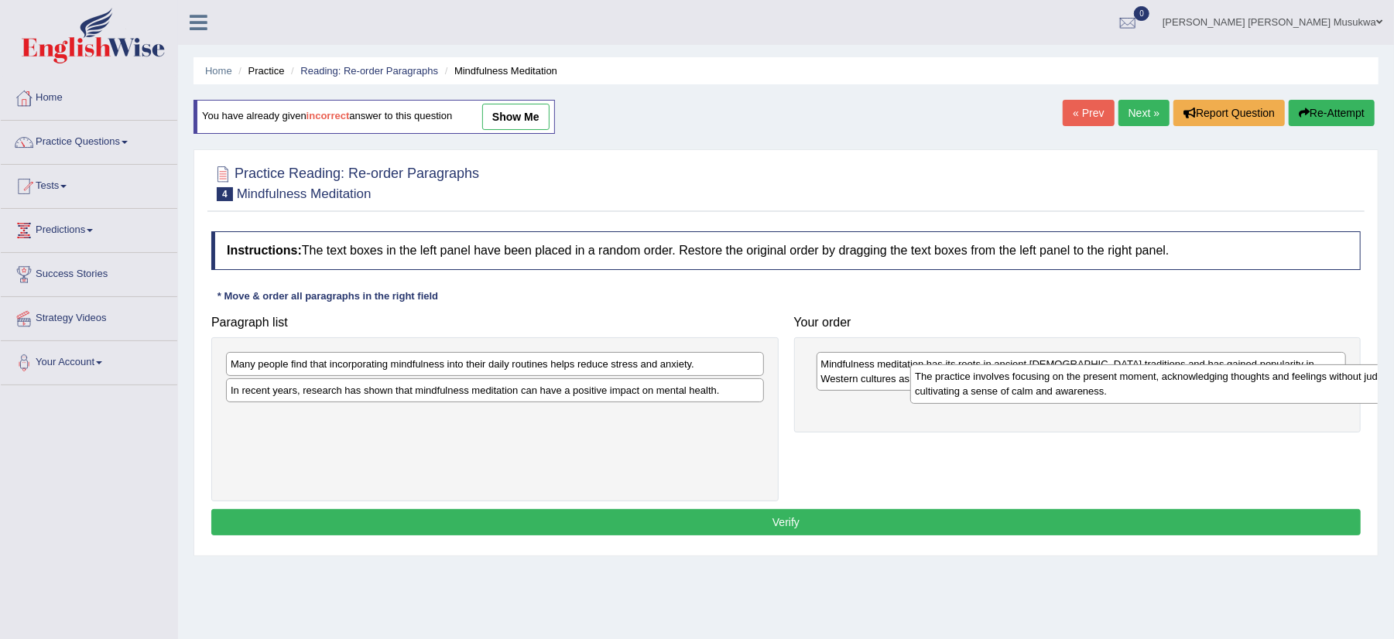
drag, startPoint x: 389, startPoint y: 399, endPoint x: 1070, endPoint y: 385, distance: 681.3
click at [1070, 385] on div "The practice involves focusing on the present moment, acknowledging thoughts an…" at bounding box center [1178, 384] width 537 height 39
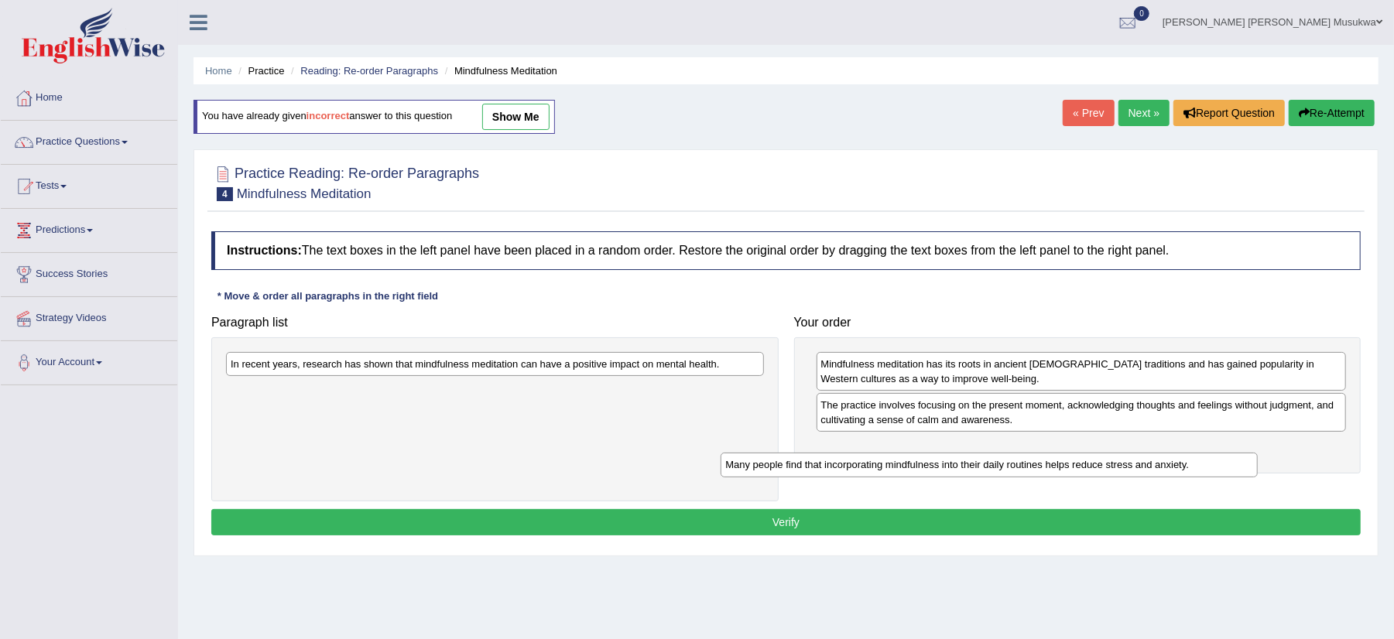
drag, startPoint x: 447, startPoint y: 368, endPoint x: 944, endPoint y: 469, distance: 507.8
click at [944, 469] on div "Many people find that incorporating mindfulness into their daily routines helps…" at bounding box center [989, 465] width 537 height 25
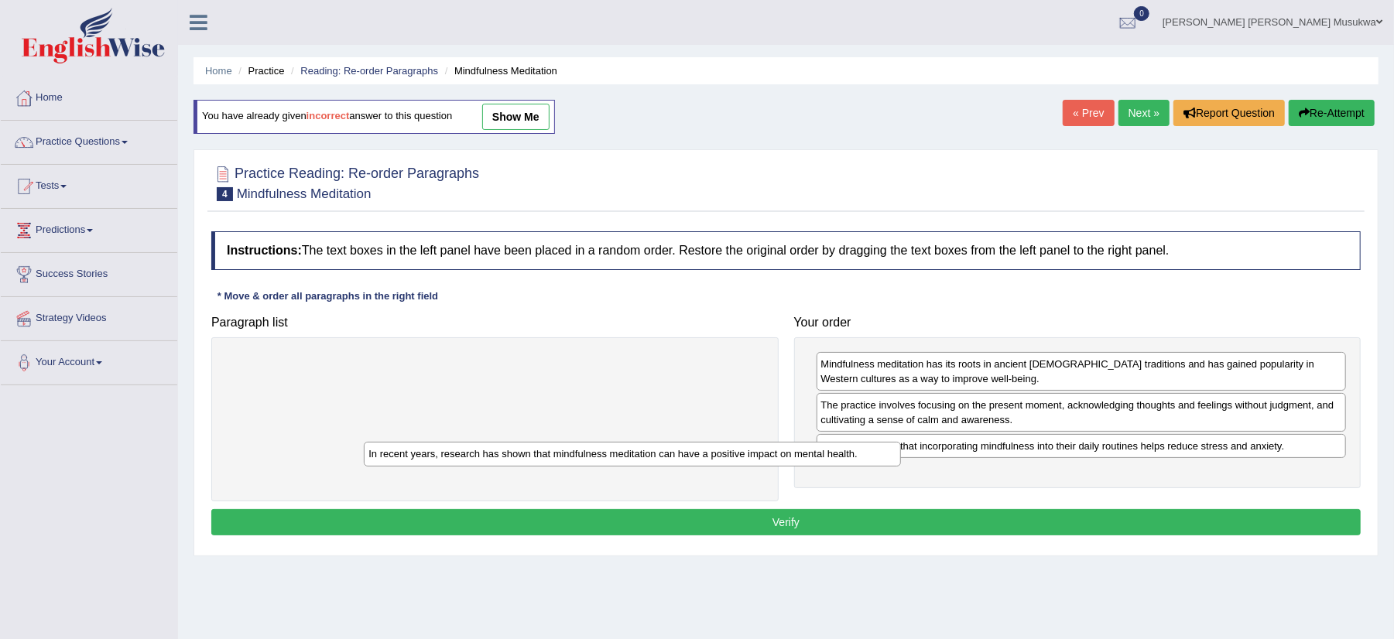
drag, startPoint x: 463, startPoint y: 367, endPoint x: 663, endPoint y: 496, distance: 237.9
click at [663, 467] on div "In recent years, research has shown that mindfulness meditation can have a posi…" at bounding box center [632, 454] width 537 height 25
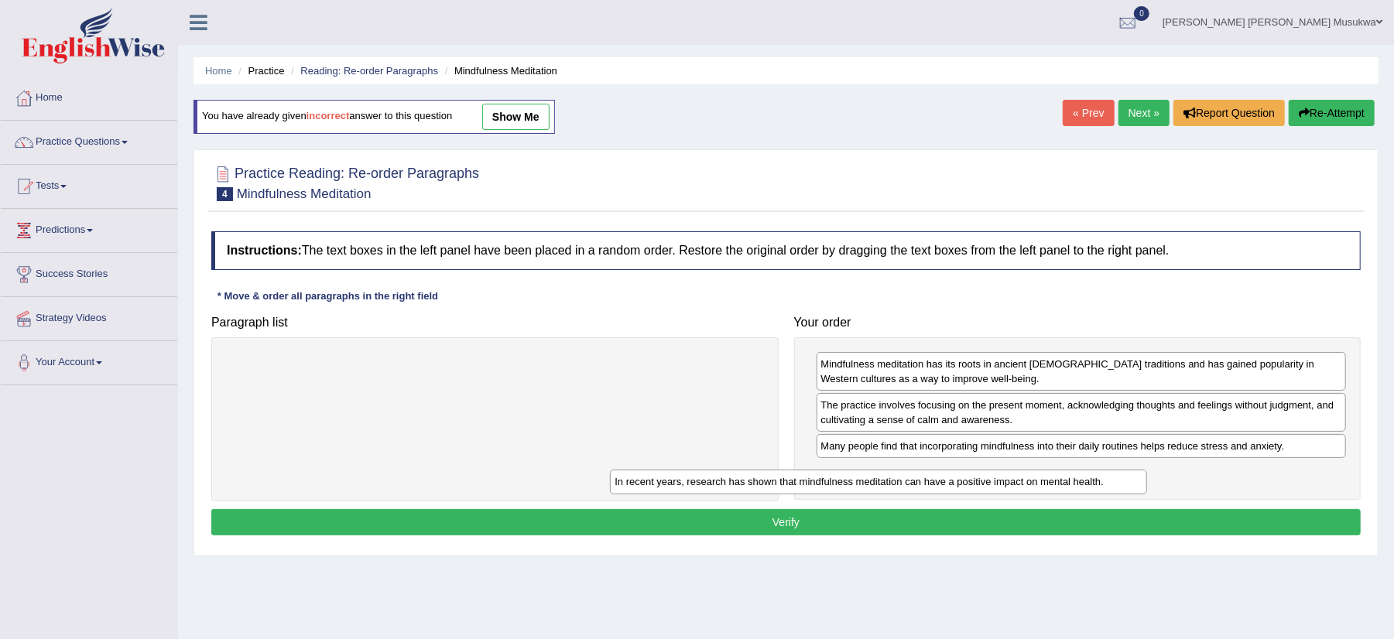
drag, startPoint x: 505, startPoint y: 370, endPoint x: 893, endPoint y: 487, distance: 404.3
click at [893, 487] on div "In recent years, research has shown that mindfulness meditation can have a posi…" at bounding box center [878, 482] width 537 height 25
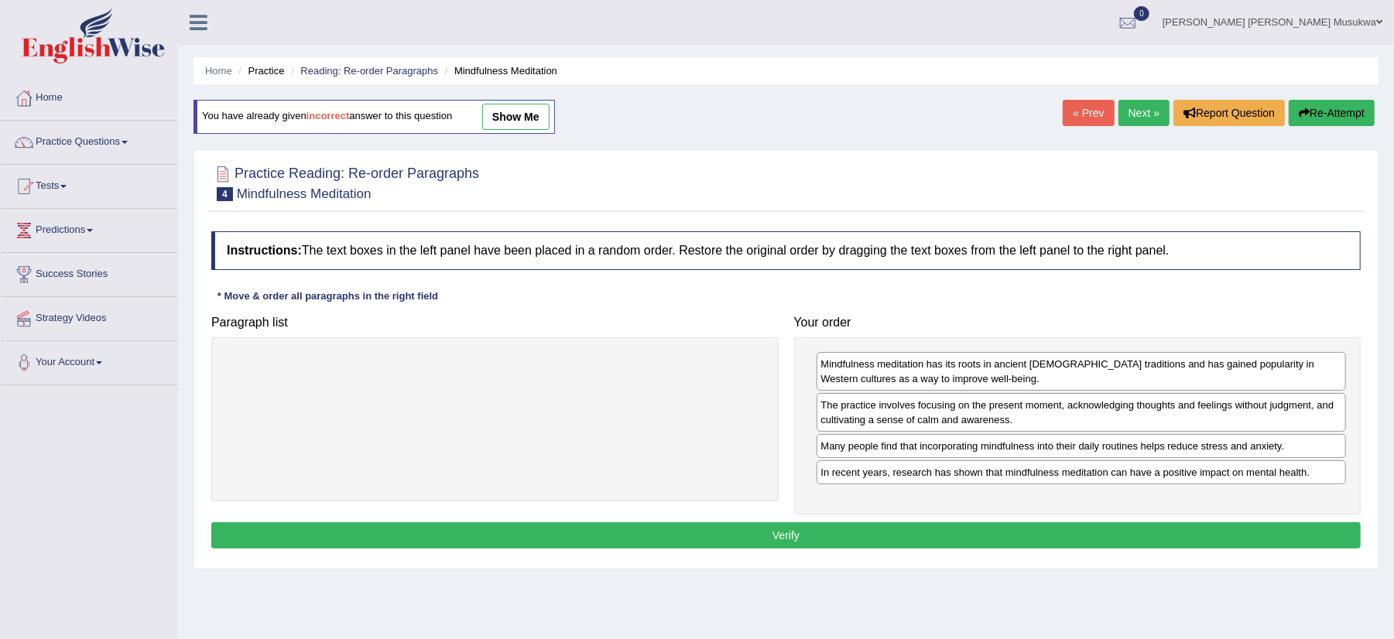
click at [782, 531] on button "Verify" at bounding box center [785, 535] width 1149 height 26
